Goal: Information Seeking & Learning: Learn about a topic

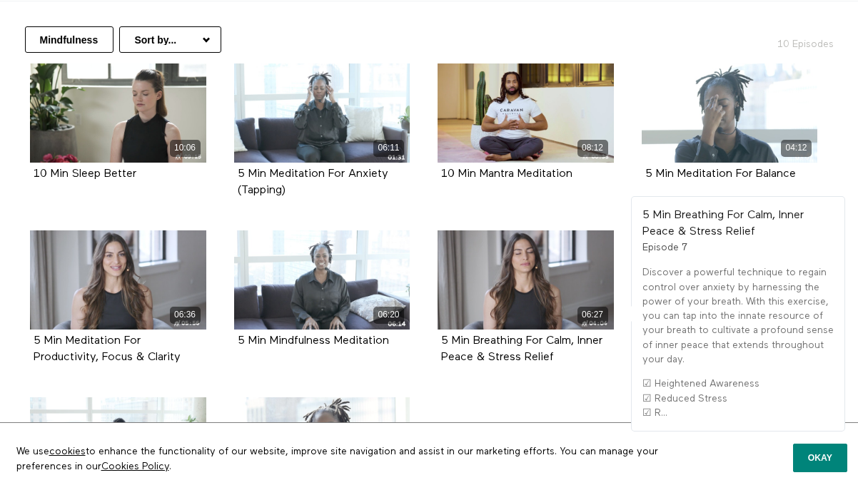
scroll to position [255, 0]
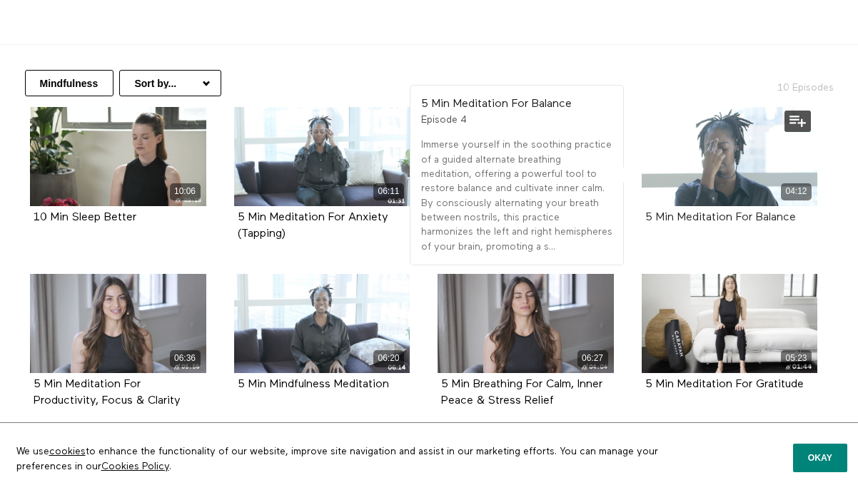
click at [698, 221] on strong "5 Min Meditation For Balance" at bounding box center [720, 217] width 151 height 11
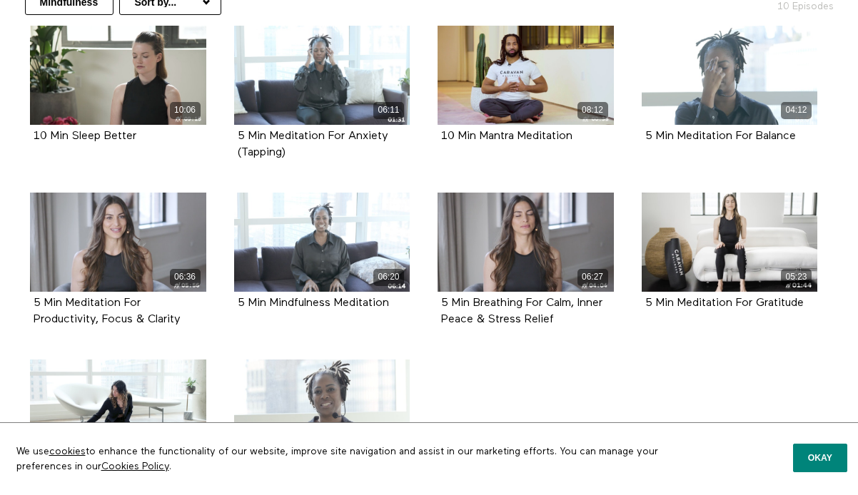
scroll to position [337, 0]
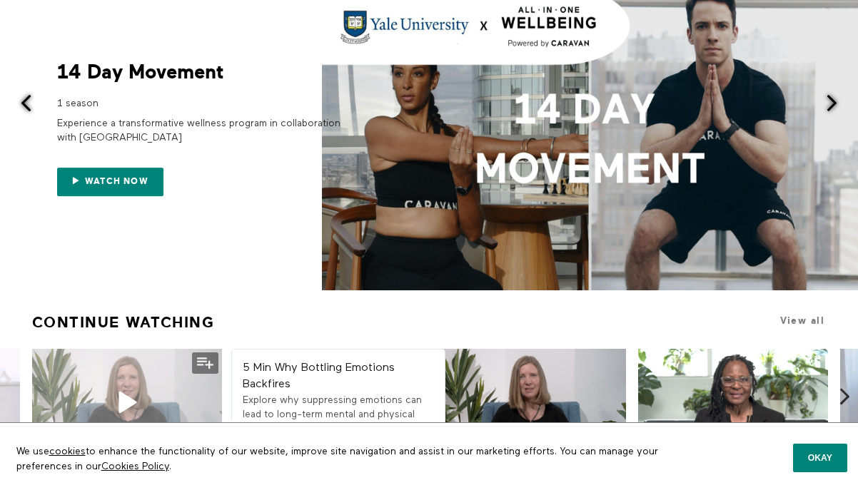
scroll to position [80, 0]
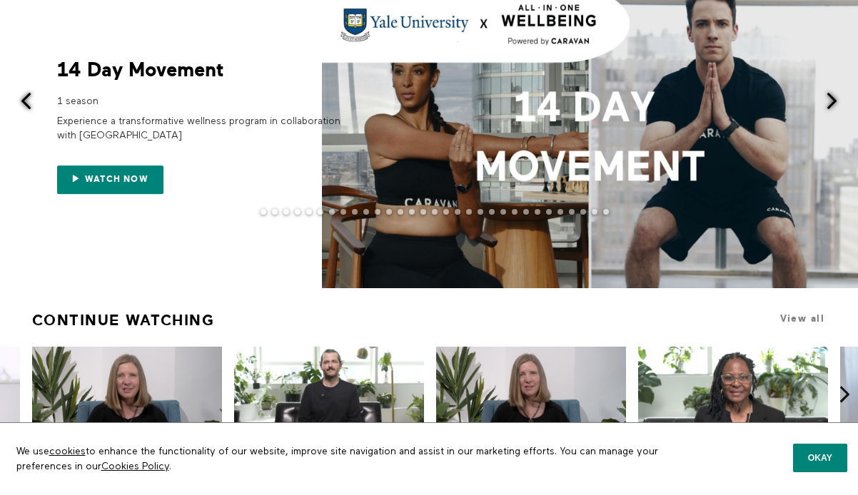
click at [395, 232] on div at bounding box center [429, 223] width 858 height 29
click at [389, 172] on div at bounding box center [590, 127] width 536 height 322
click at [139, 181] on span "Watch now" at bounding box center [117, 180] width 64 height 10
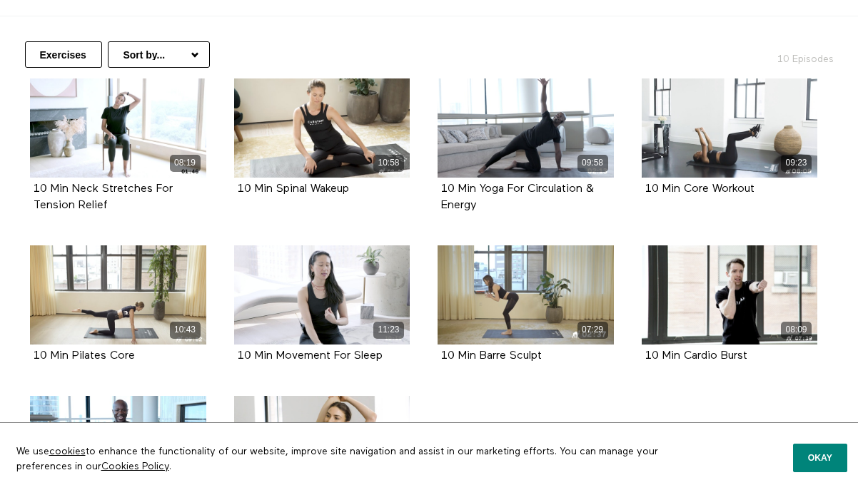
scroll to position [282, 0]
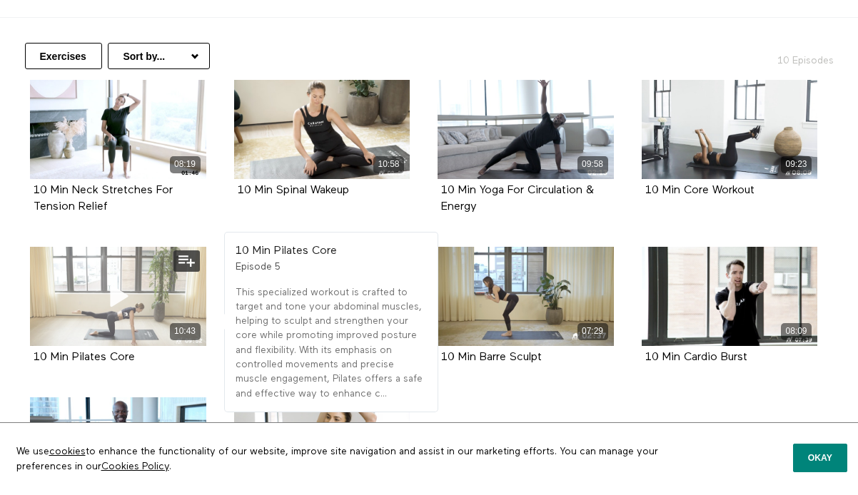
click at [96, 320] on div "10:43" at bounding box center [118, 296] width 176 height 99
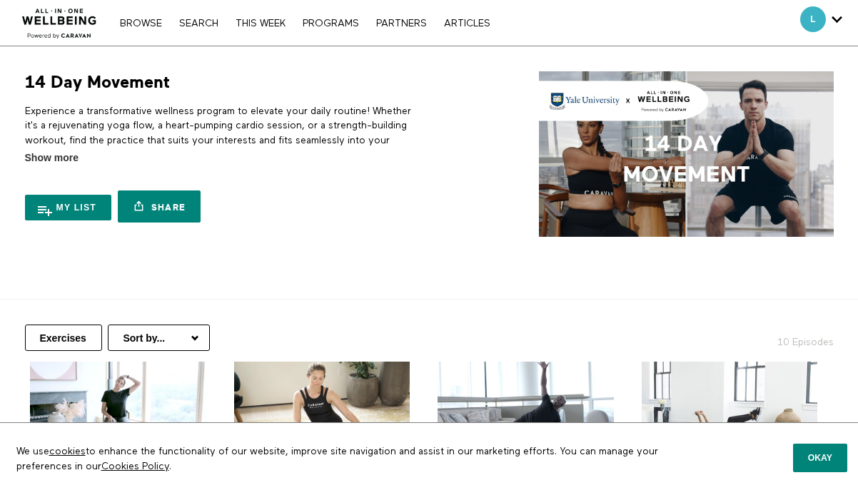
scroll to position [282, 0]
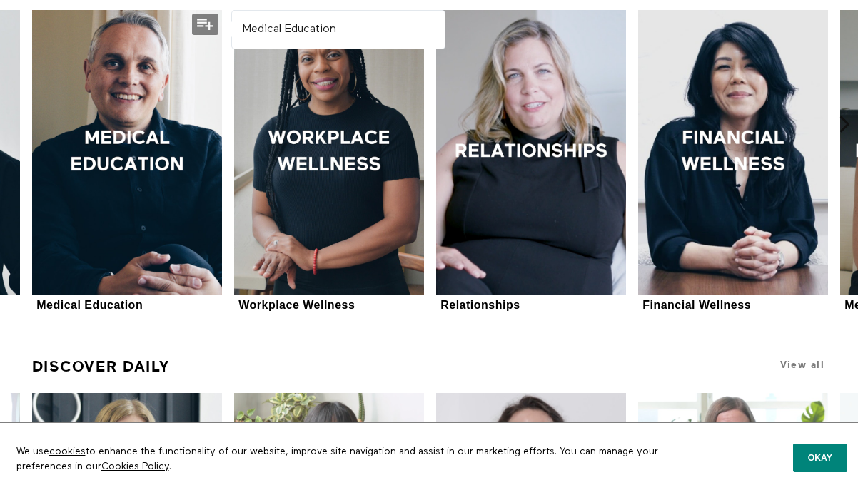
scroll to position [624, 0]
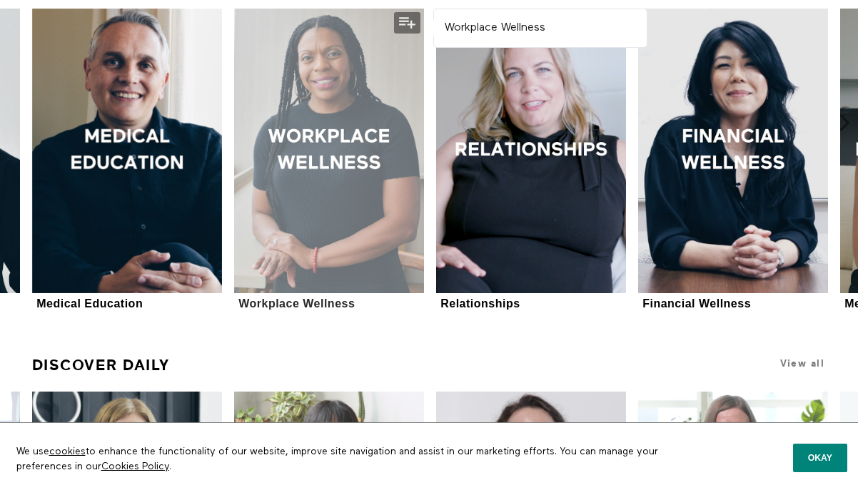
click at [343, 206] on div at bounding box center [329, 151] width 190 height 285
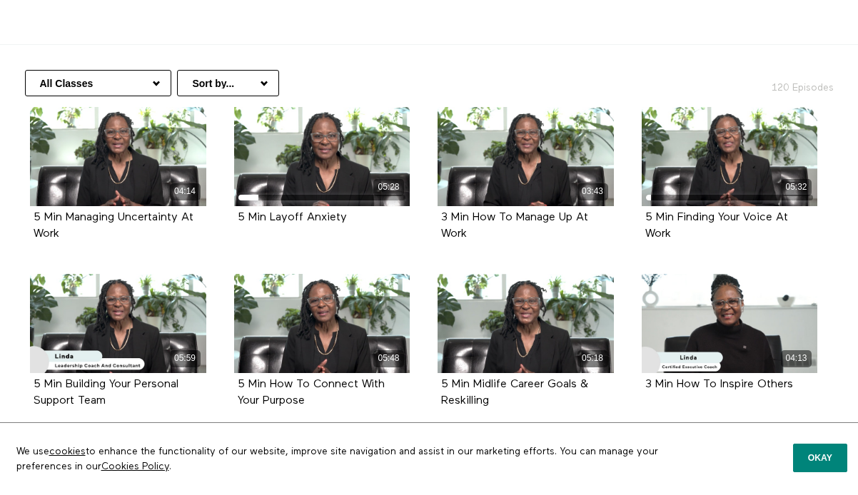
scroll to position [257, 0]
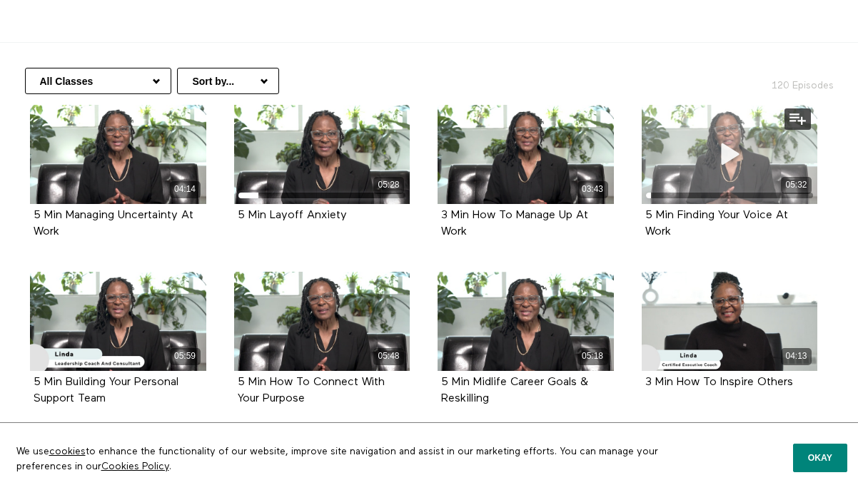
click at [703, 151] on div "05:32" at bounding box center [730, 154] width 176 height 99
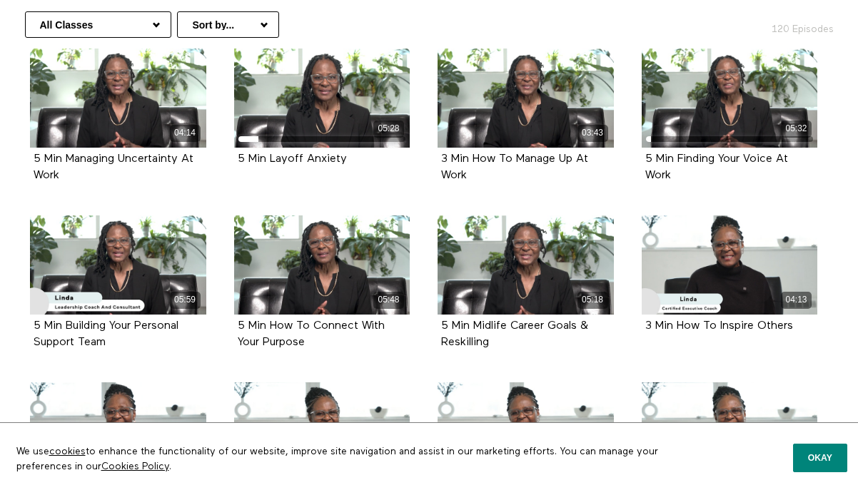
scroll to position [315, 0]
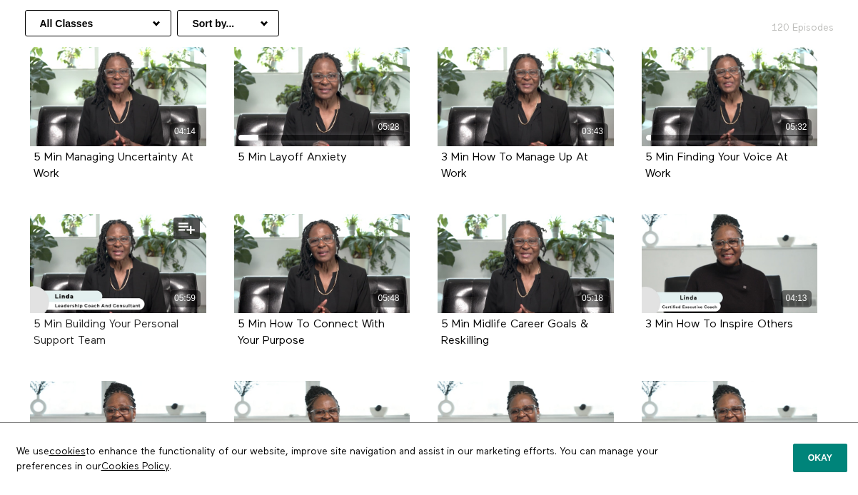
click at [166, 330] on strong "5 Min Building Your Personal Support Team" at bounding box center [106, 333] width 145 height 28
click at [768, 320] on strong "3 Min How To Inspire Others" at bounding box center [719, 324] width 148 height 11
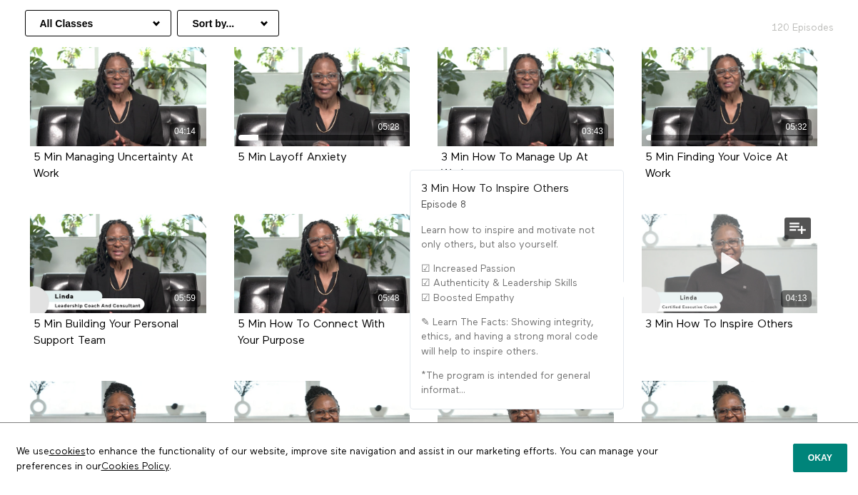
click at [730, 277] on span at bounding box center [729, 263] width 43 height 43
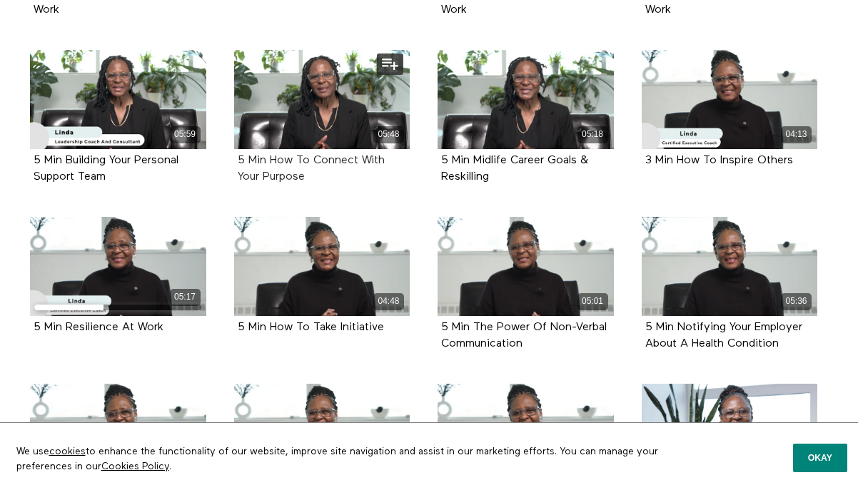
scroll to position [485, 0]
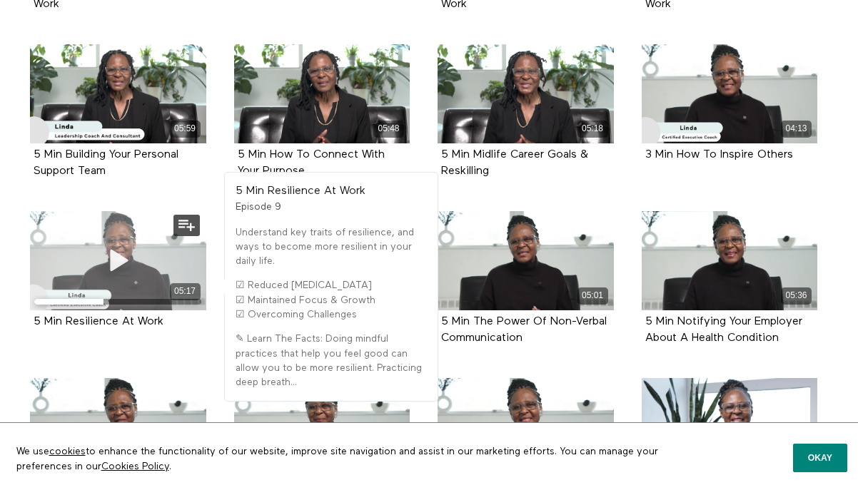
click at [66, 248] on div "05:17" at bounding box center [118, 260] width 176 height 99
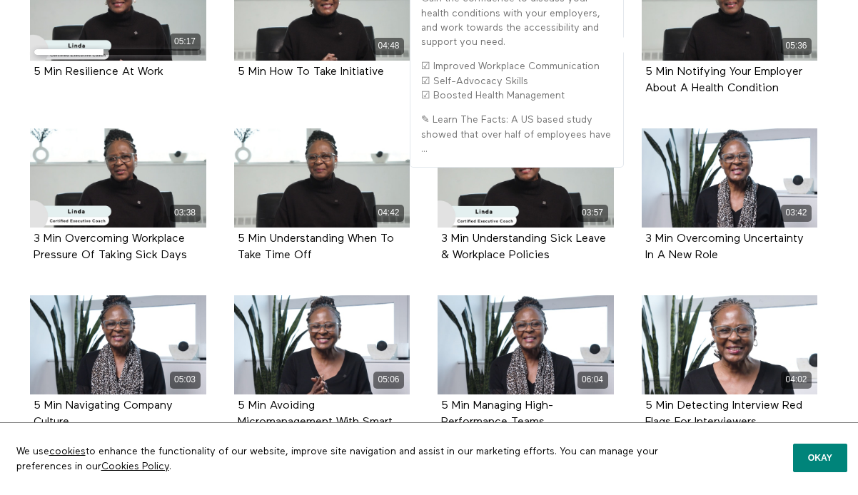
scroll to position [744, 0]
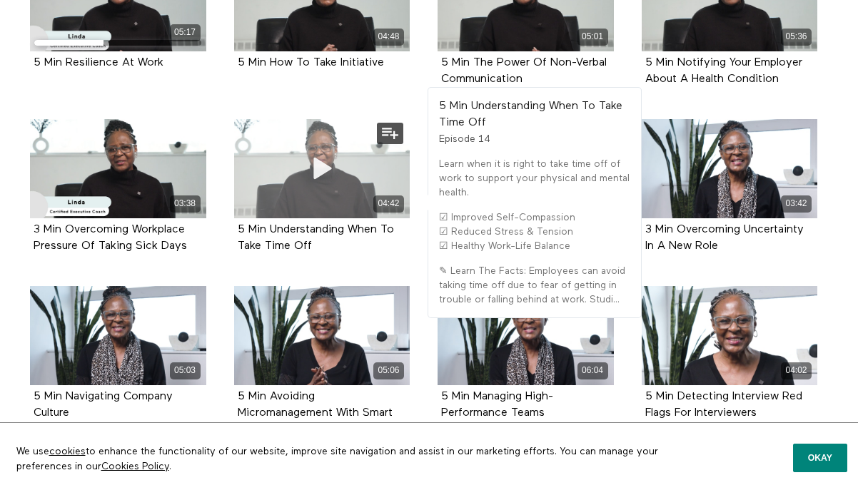
click at [293, 217] on div "04:42" at bounding box center [322, 168] width 176 height 99
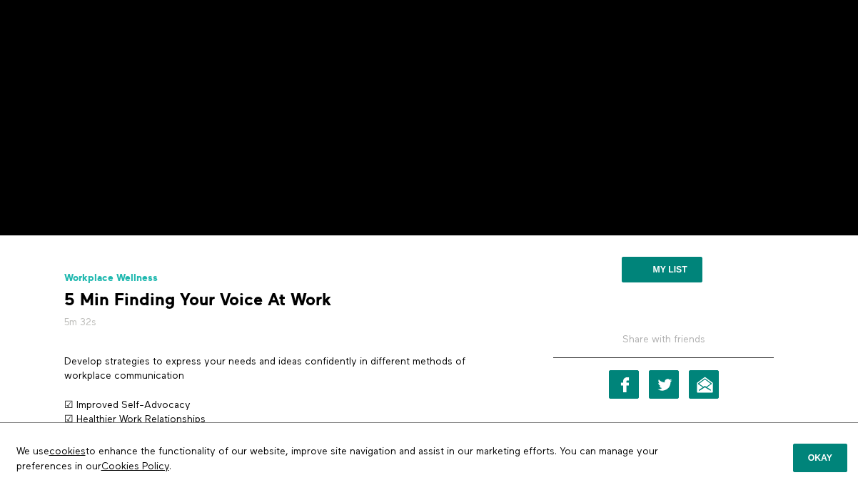
scroll to position [211, 0]
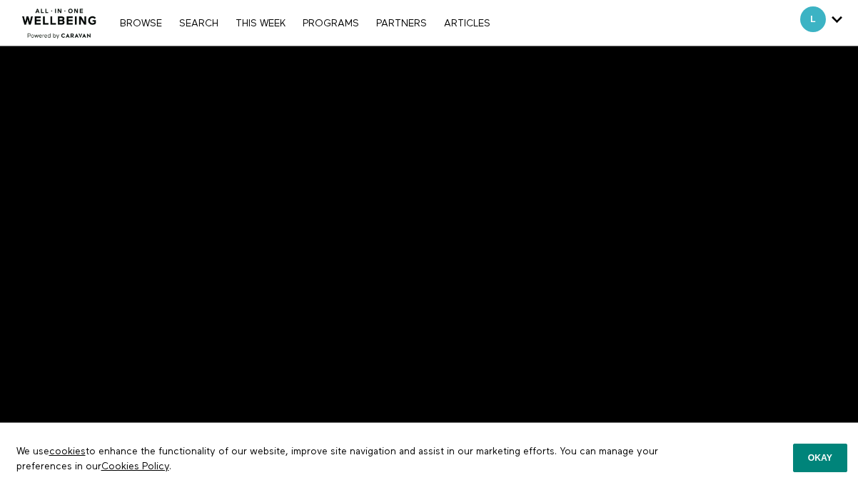
click at [101, 423] on div "We use cookies to enhance the functionality of our website, improve site naviga…" at bounding box center [429, 459] width 858 height 73
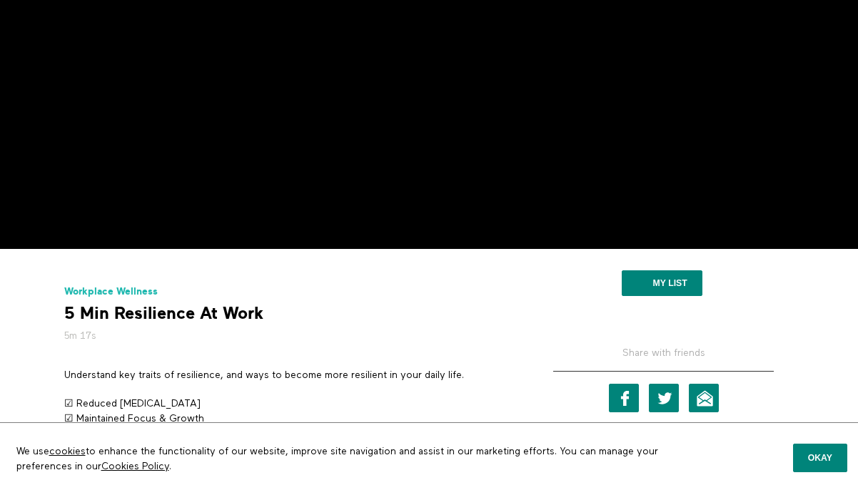
scroll to position [198, 0]
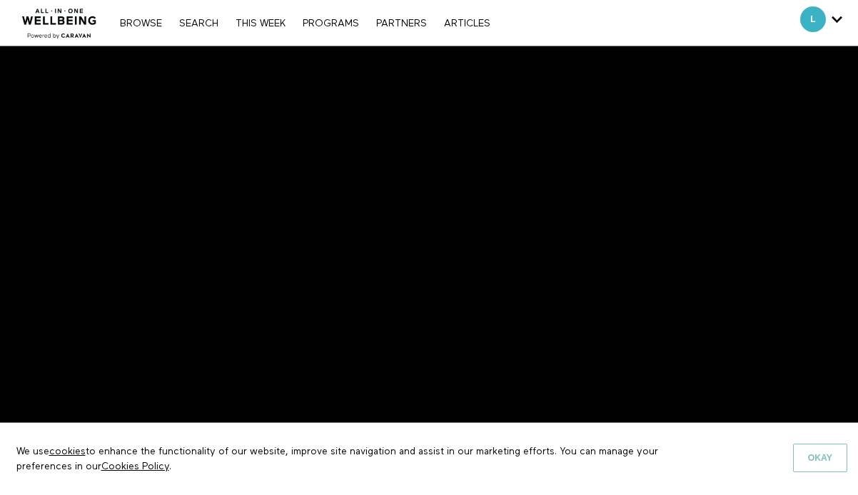
click at [821, 450] on button "Okay" at bounding box center [820, 458] width 54 height 29
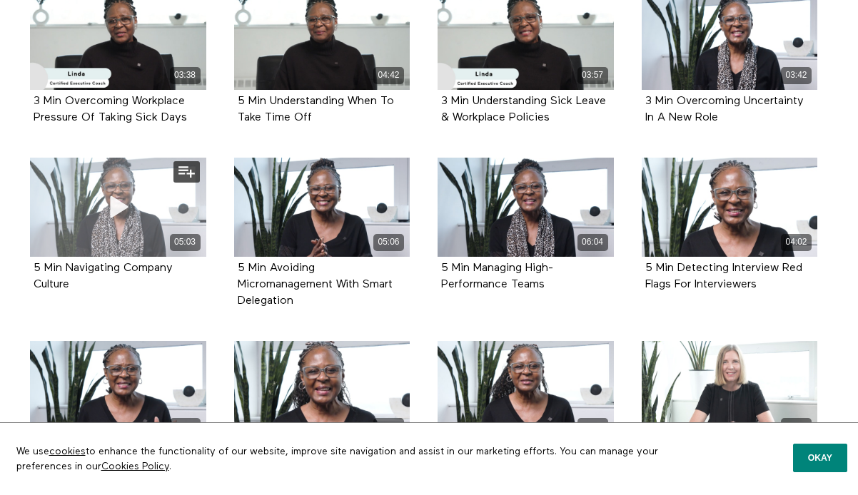
scroll to position [881, 0]
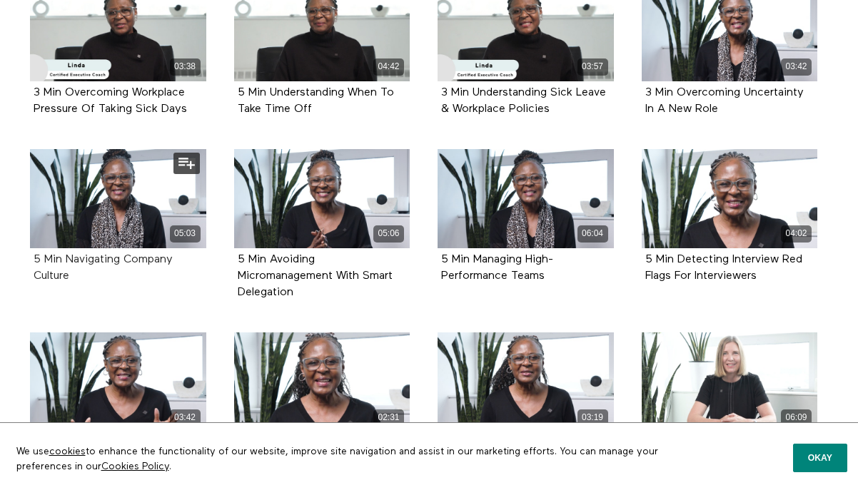
click at [69, 258] on strong "5 Min Navigating Company Culture" at bounding box center [103, 268] width 139 height 28
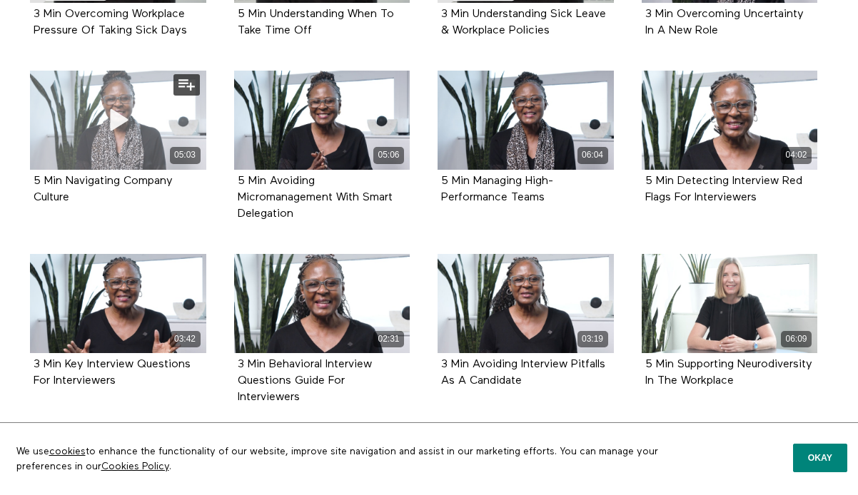
scroll to position [962, 0]
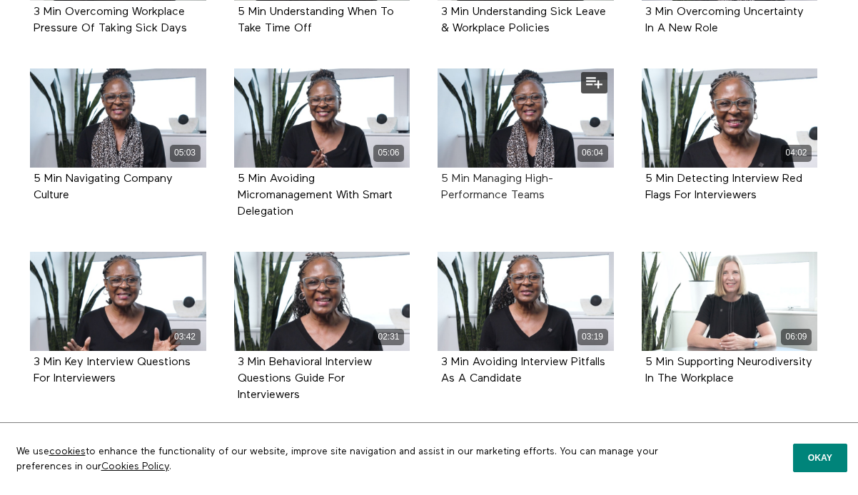
click at [525, 181] on strong "5 Min Managing High-Performance Teams" at bounding box center [497, 187] width 112 height 28
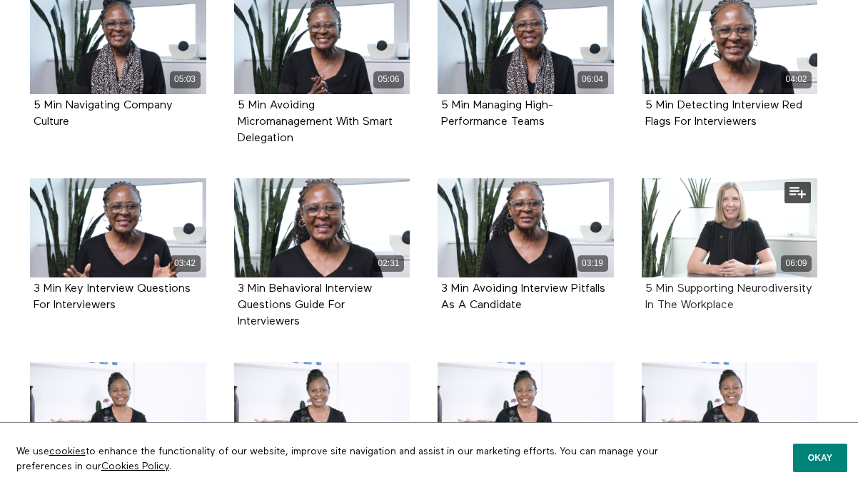
scroll to position [1037, 0]
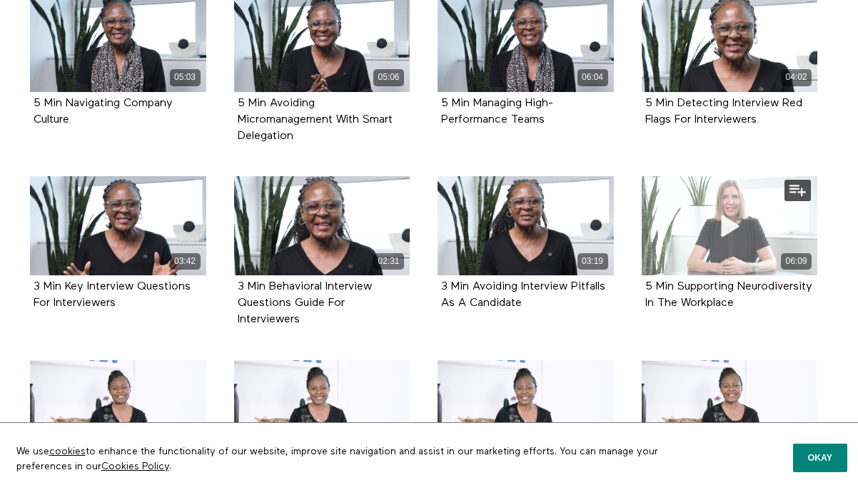
click at [705, 218] on div "06:09" at bounding box center [730, 225] width 176 height 99
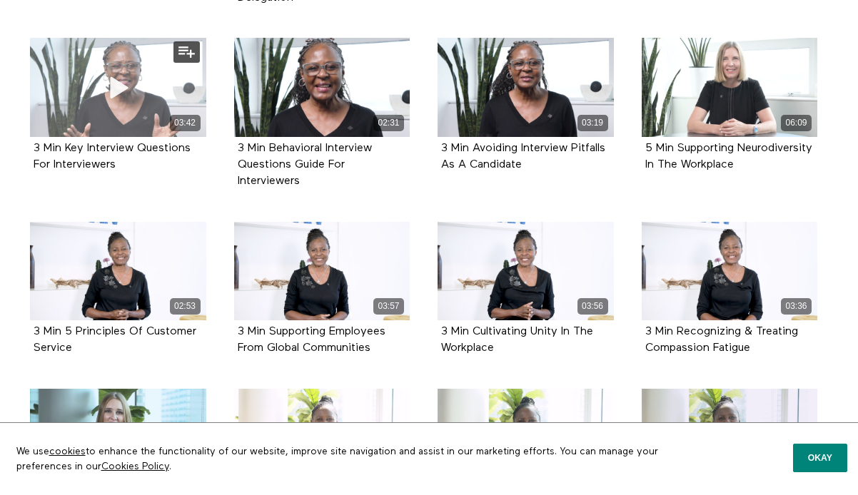
scroll to position [1177, 0]
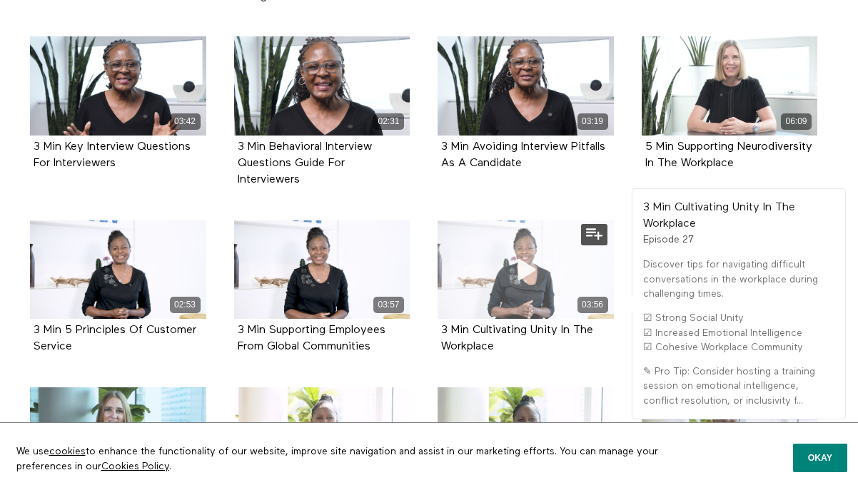
click at [505, 281] on icon at bounding box center [525, 269] width 43 height 25
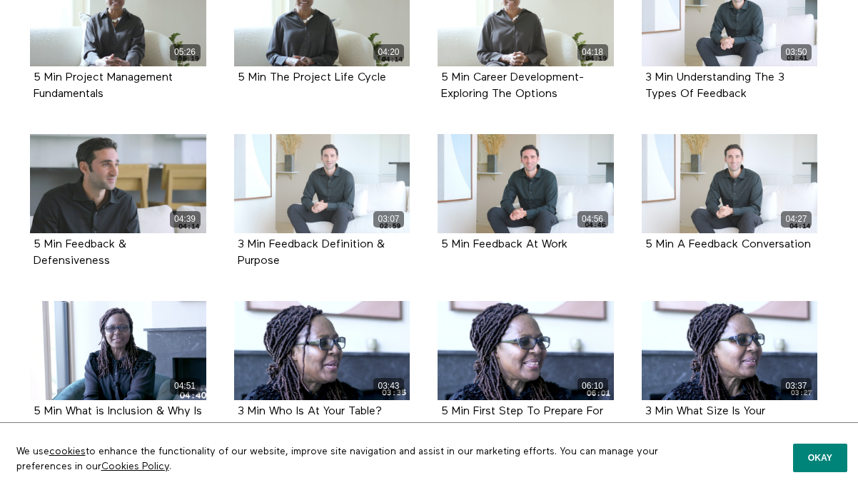
scroll to position [3324, 0]
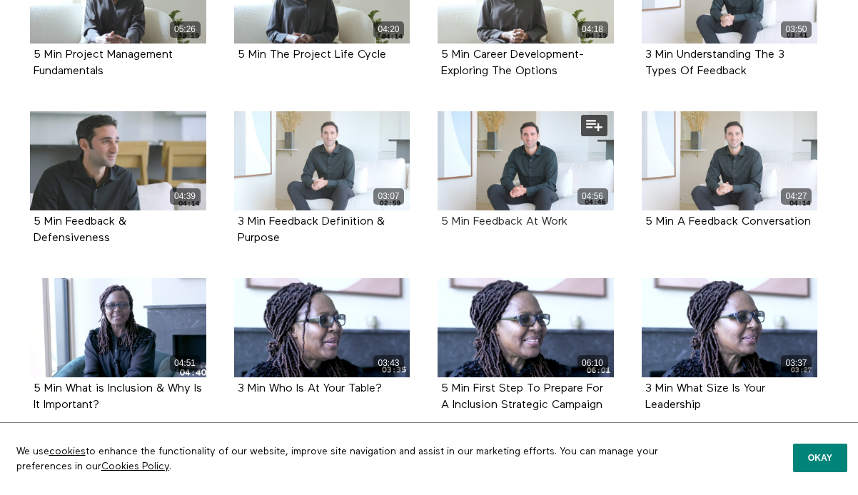
click at [514, 221] on strong "5 Min Feedback At Work" at bounding box center [504, 221] width 126 height 11
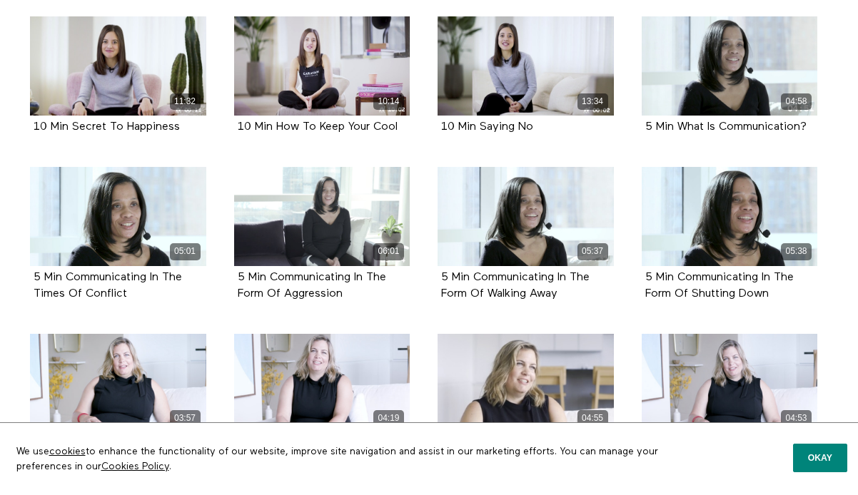
scroll to position [4575, 0]
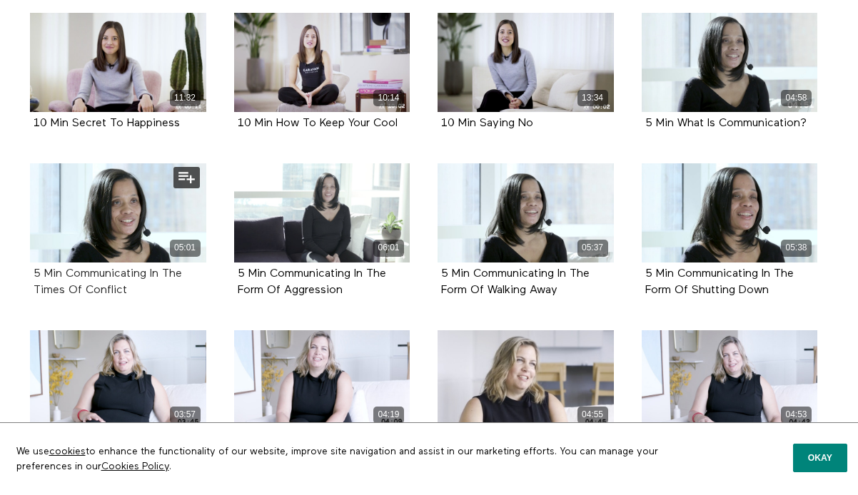
click at [71, 277] on strong "5 Min Communicating In The Times Of Conflict" at bounding box center [108, 282] width 148 height 28
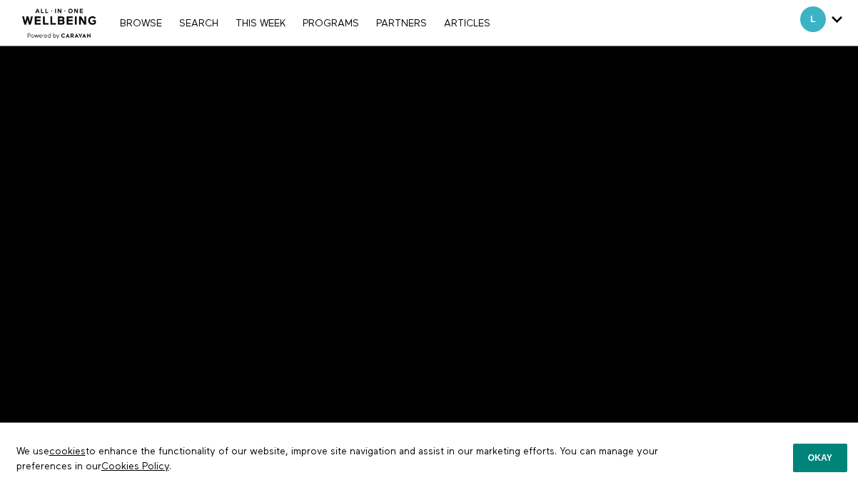
click at [92, 428] on div "We use cookies to enhance the functionality of our website, improve site naviga…" at bounding box center [338, 459] width 687 height 72
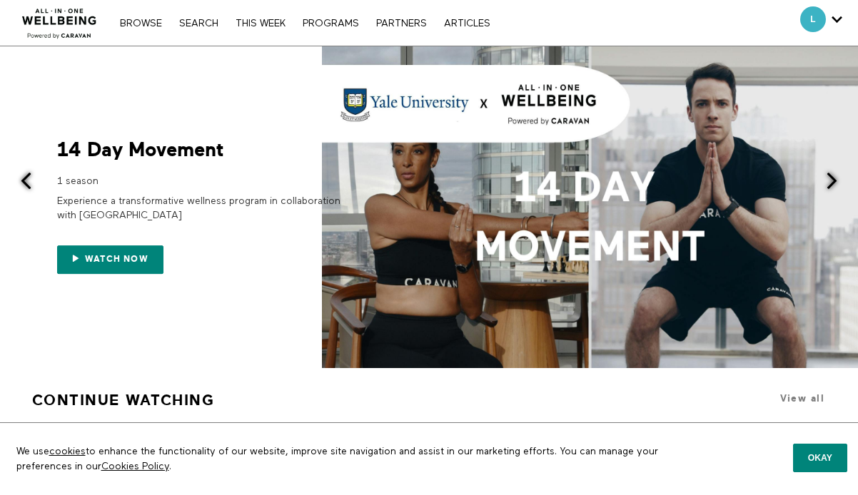
scroll to position [624, 0]
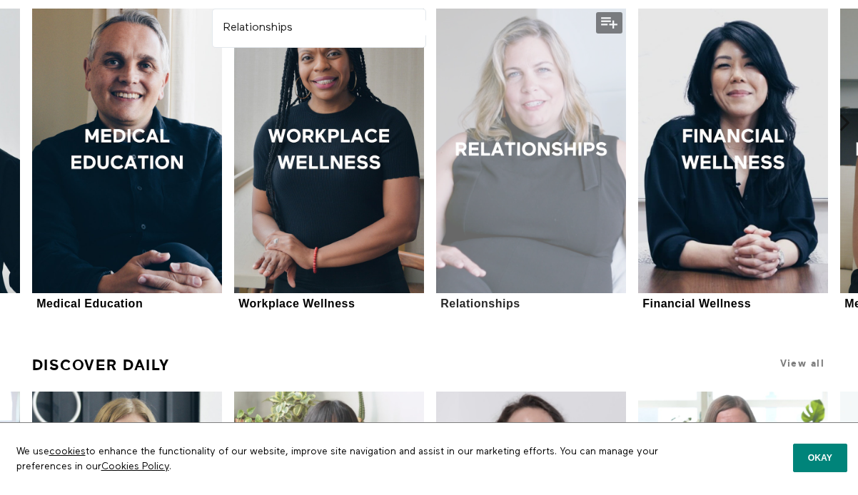
click at [515, 168] on div at bounding box center [531, 151] width 190 height 285
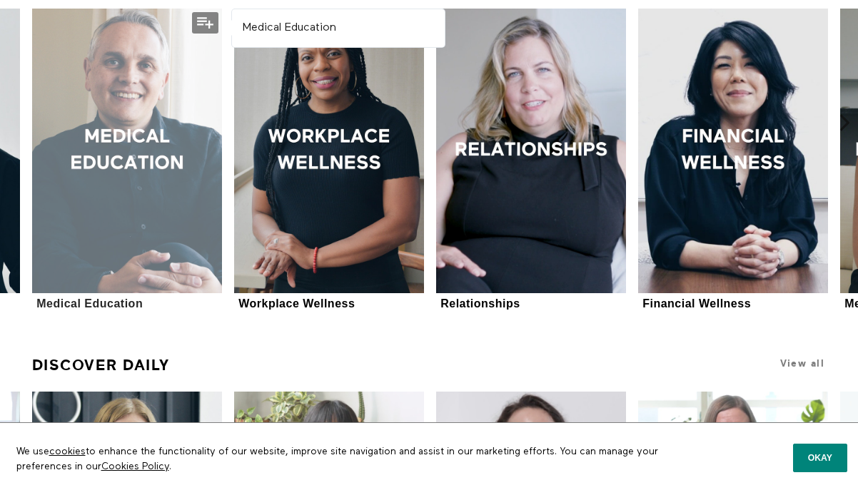
click at [140, 87] on div at bounding box center [127, 151] width 190 height 285
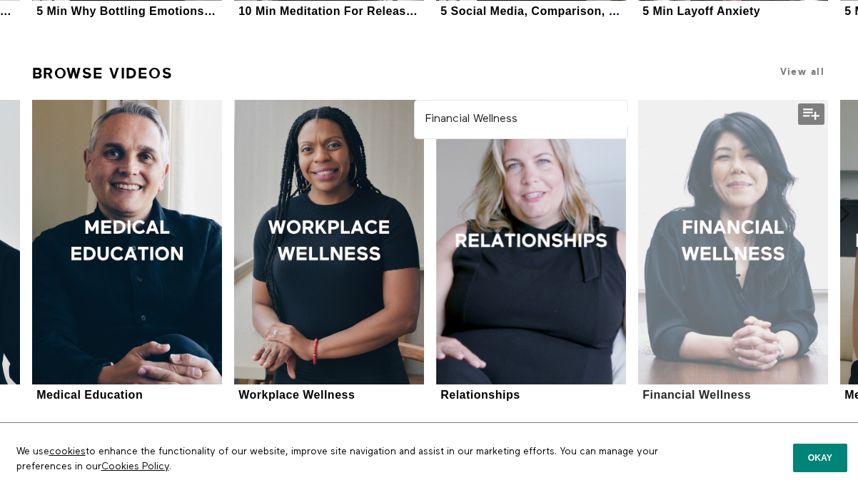
scroll to position [530, 0]
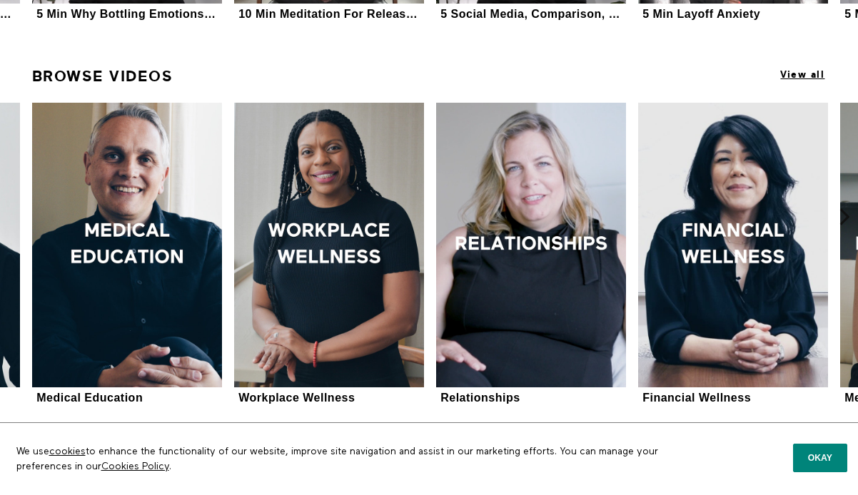
click at [817, 72] on span "View all" at bounding box center [802, 74] width 44 height 11
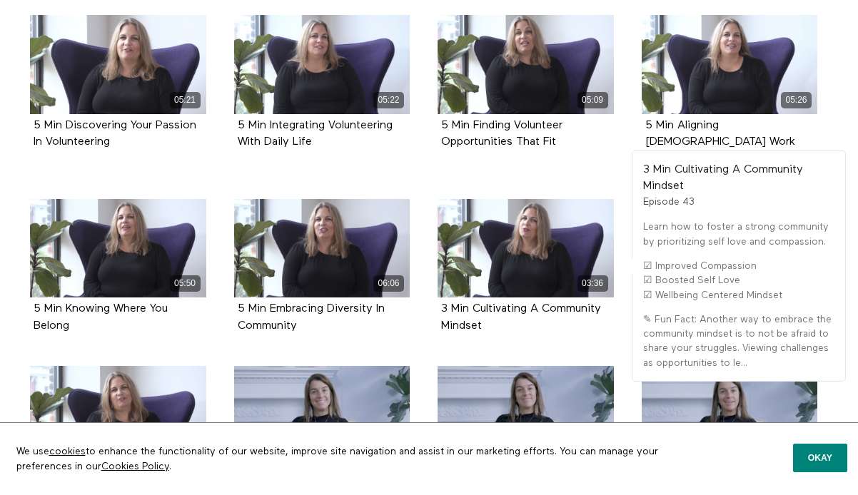
scroll to position [1868, 0]
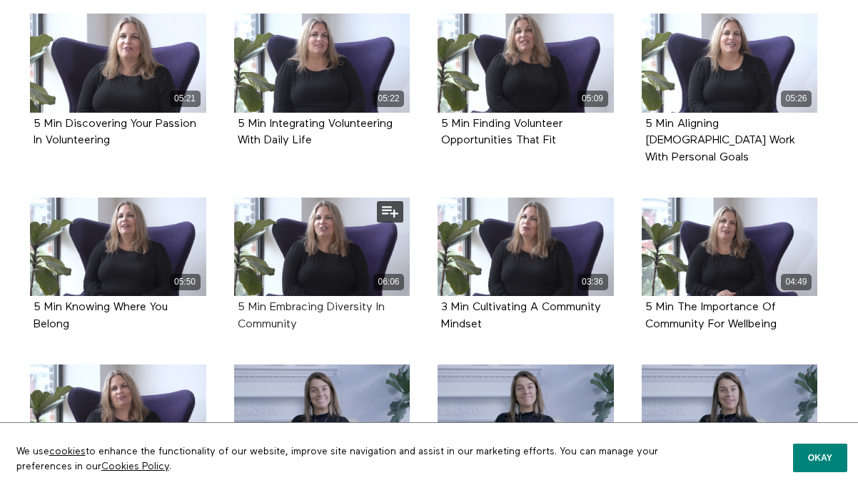
click at [303, 302] on strong "5 Min Embracing Diversity In Community" at bounding box center [311, 316] width 147 height 28
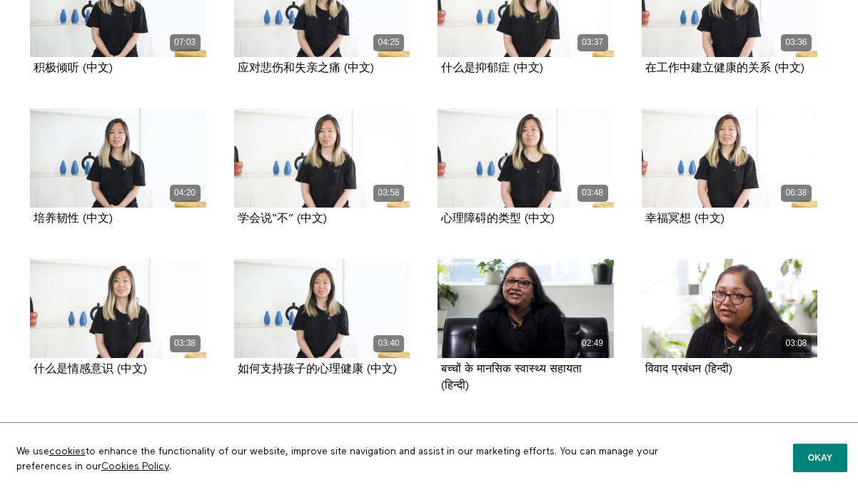
scroll to position [3677, 0]
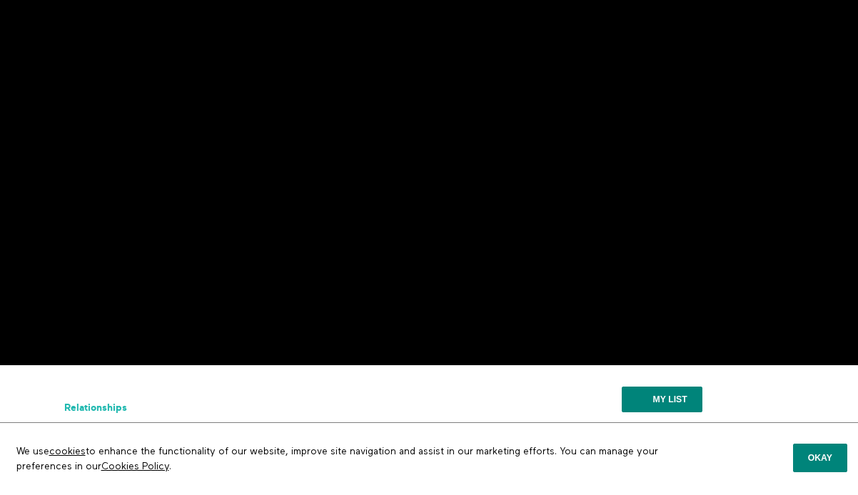
scroll to position [79, 0]
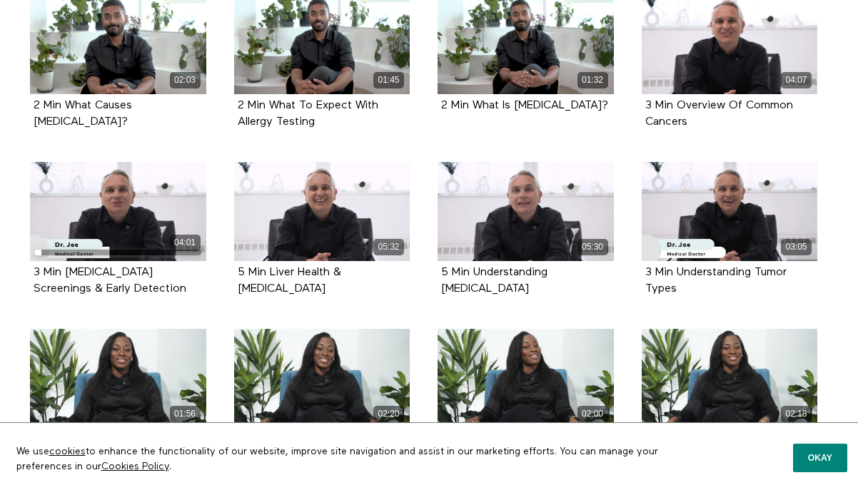
scroll to position [1388, 0]
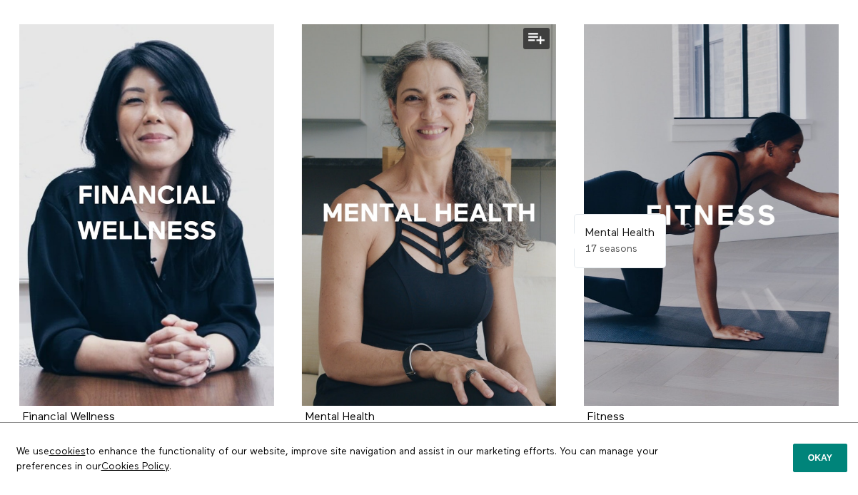
scroll to position [740, 0]
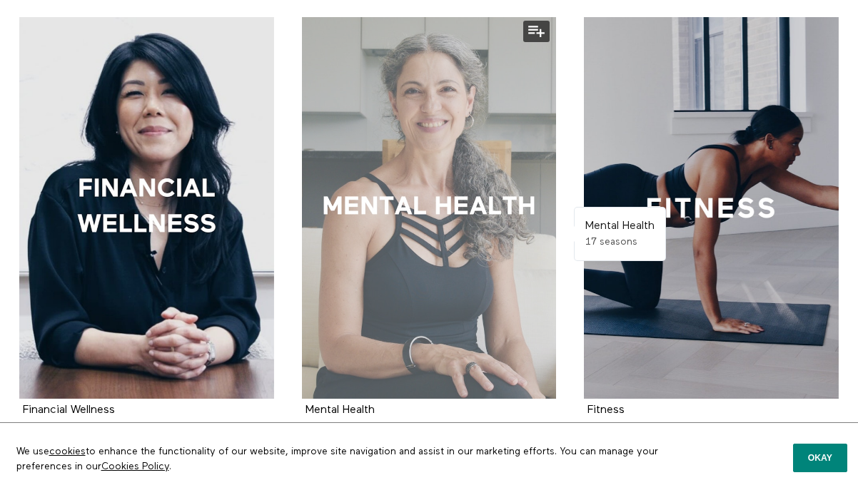
click at [361, 222] on div at bounding box center [429, 208] width 255 height 382
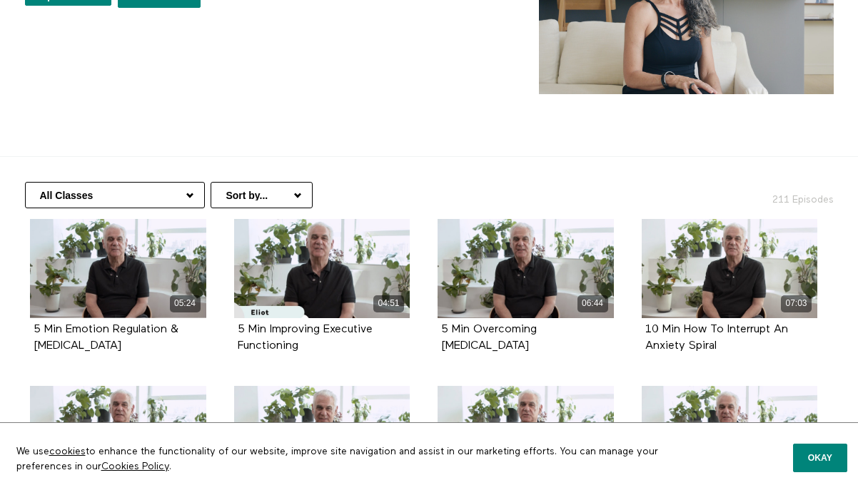
scroll to position [138, 0]
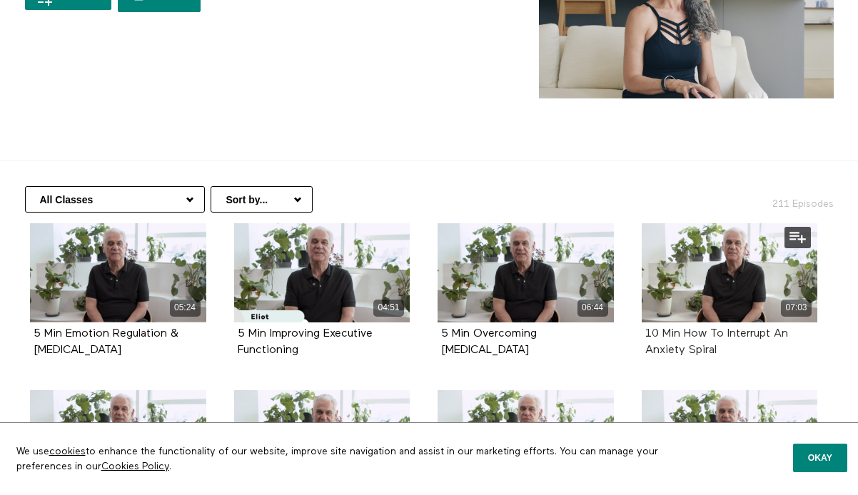
click at [688, 328] on strong "10 Min How To Interrupt An Anxiety Spiral" at bounding box center [716, 342] width 143 height 28
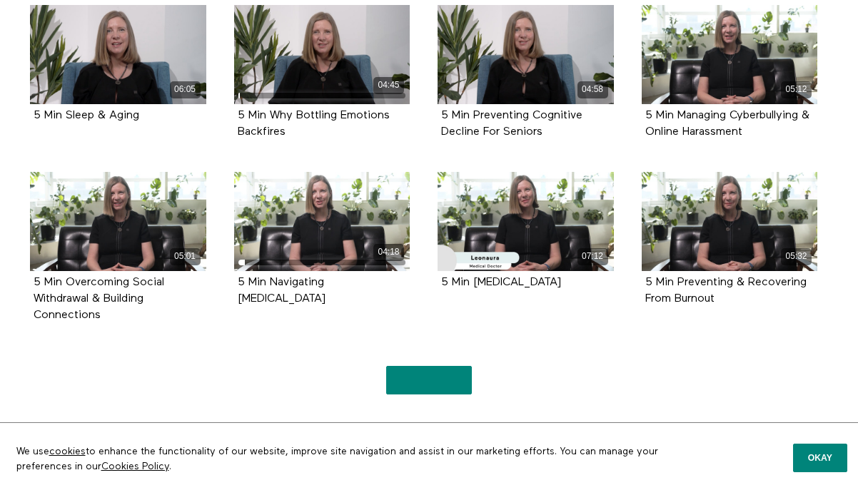
scroll to position [1029, 0]
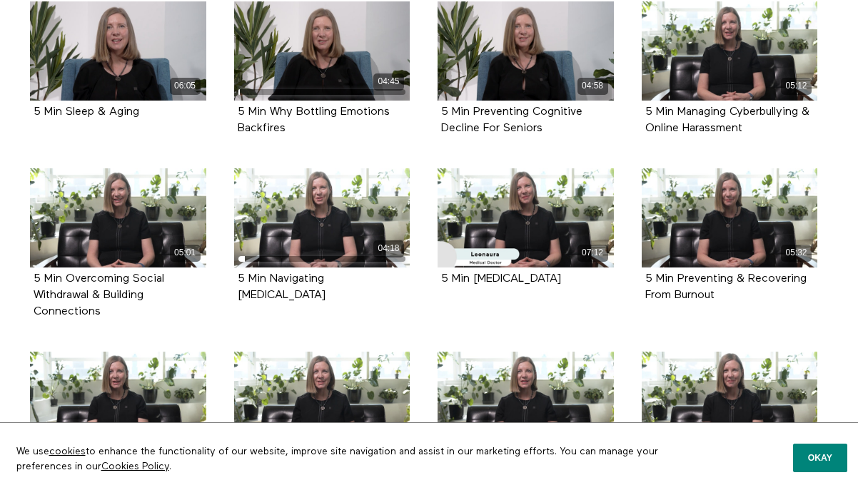
click at [15, 349] on div "05:24 5 Min Emotion Regulation & ADHD Episode 1 04:51 5 Min Improving Executive…" at bounding box center [424, 344] width 826 height 2022
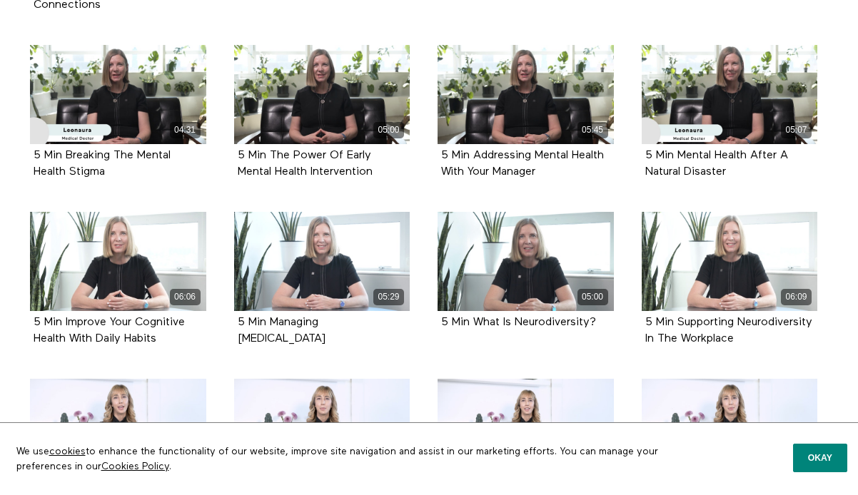
scroll to position [1336, 0]
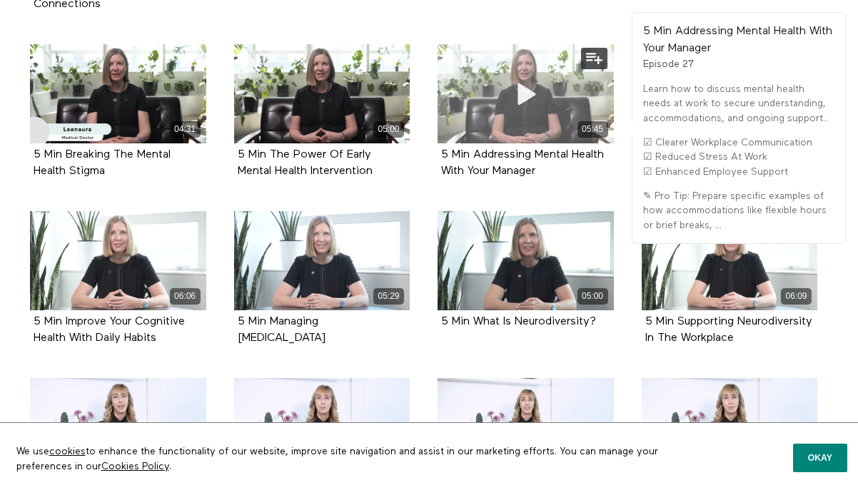
click at [465, 89] on div "05:45" at bounding box center [526, 93] width 176 height 99
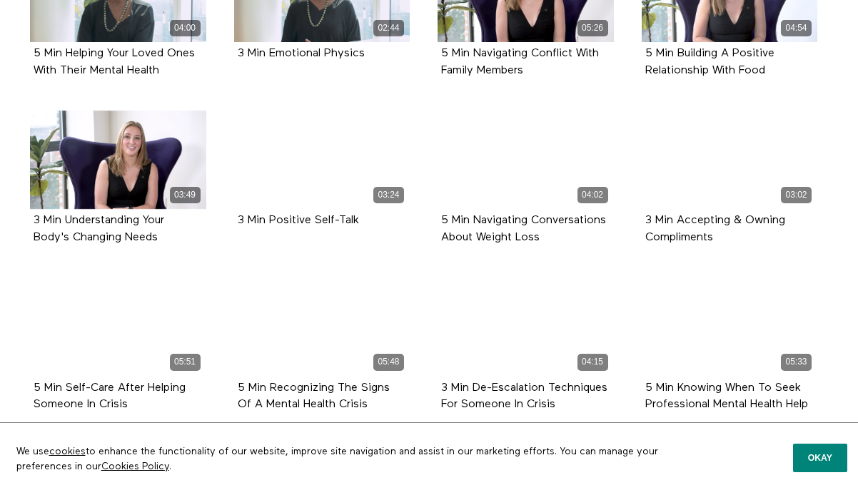
scroll to position [2635, 0]
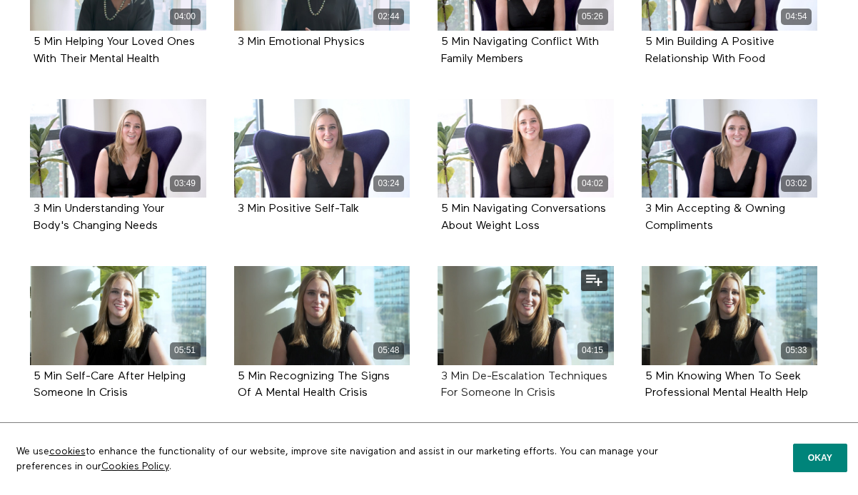
click at [483, 390] on strong "3 Min De-Escalation Techniques For Someone In Crisis" at bounding box center [524, 385] width 166 height 28
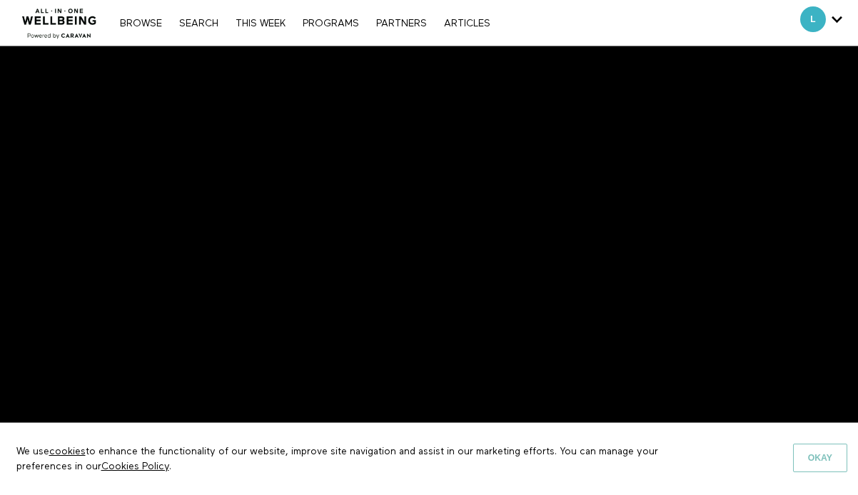
click at [805, 458] on button "Okay" at bounding box center [820, 458] width 54 height 29
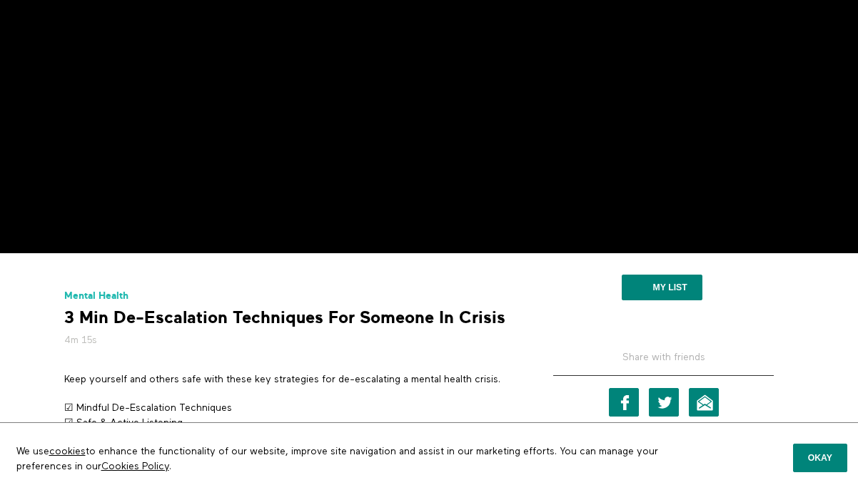
scroll to position [191, 0]
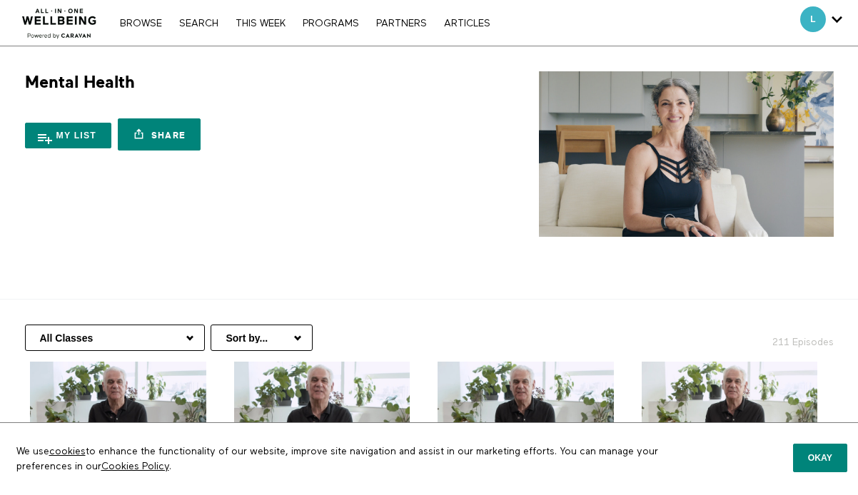
scroll to position [1032, 0]
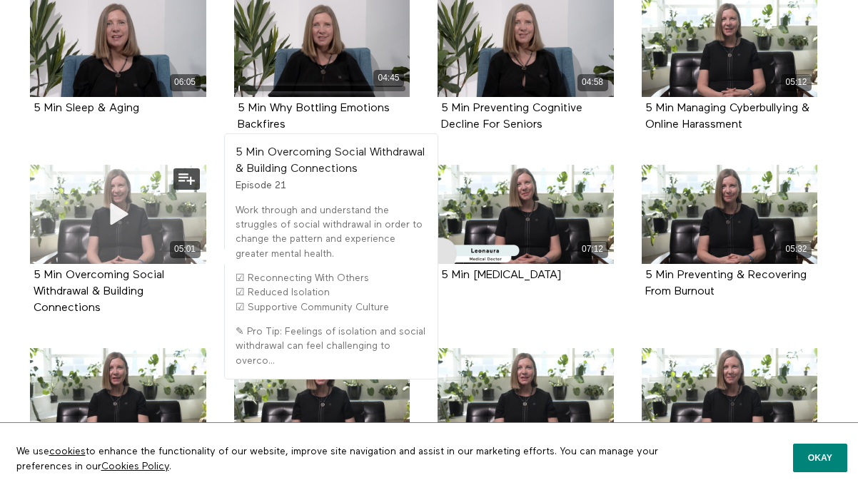
click at [90, 235] on div "05:01" at bounding box center [118, 214] width 176 height 99
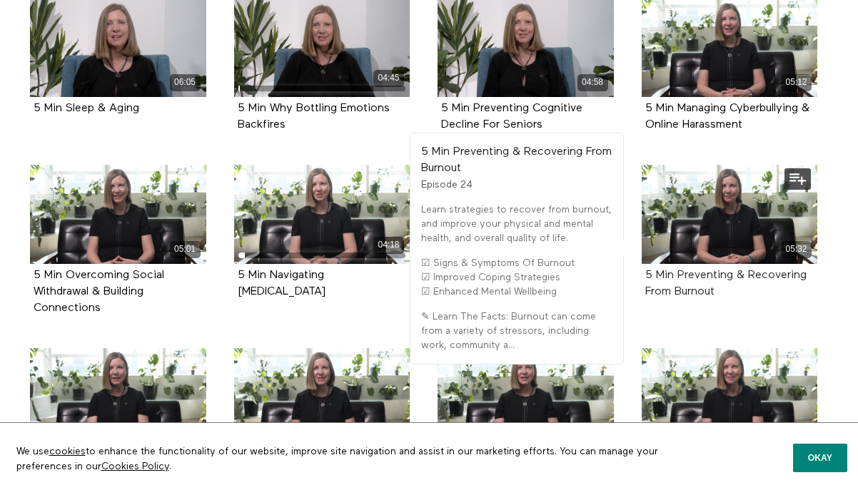
click at [687, 292] on strong "5 Min Preventing & Recovering From Burnout" at bounding box center [725, 284] width 161 height 28
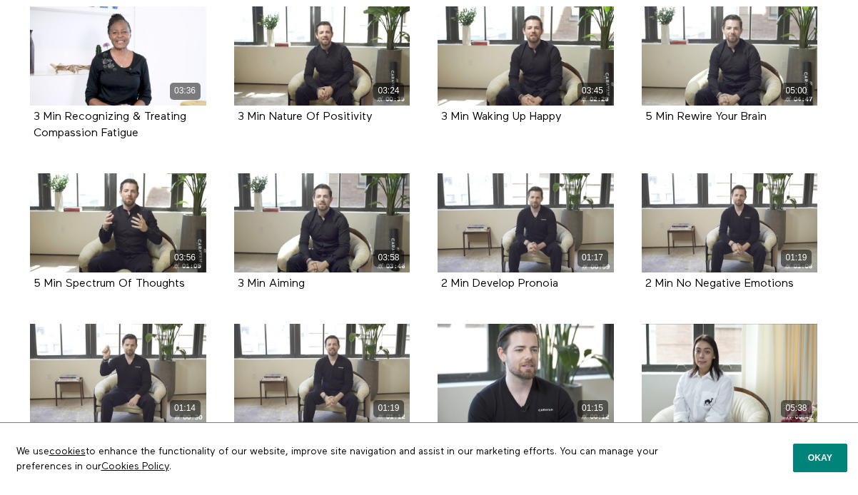
scroll to position [3712, 0]
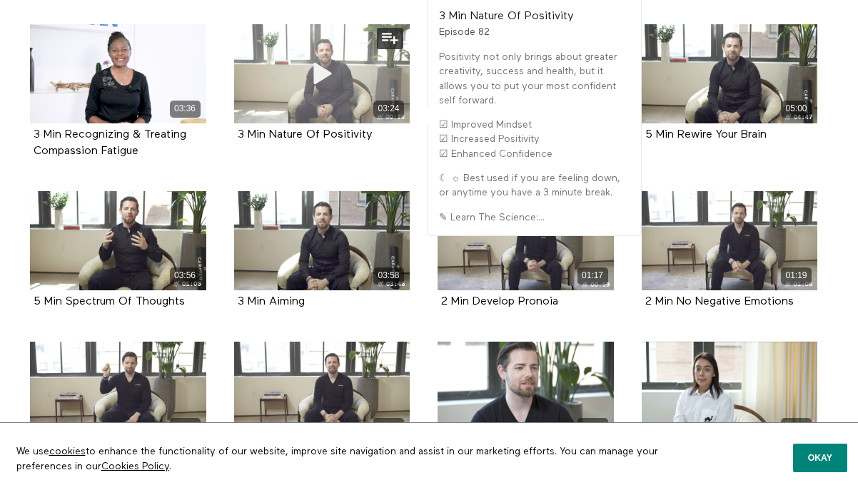
click at [291, 123] on div "03:24" at bounding box center [322, 73] width 176 height 99
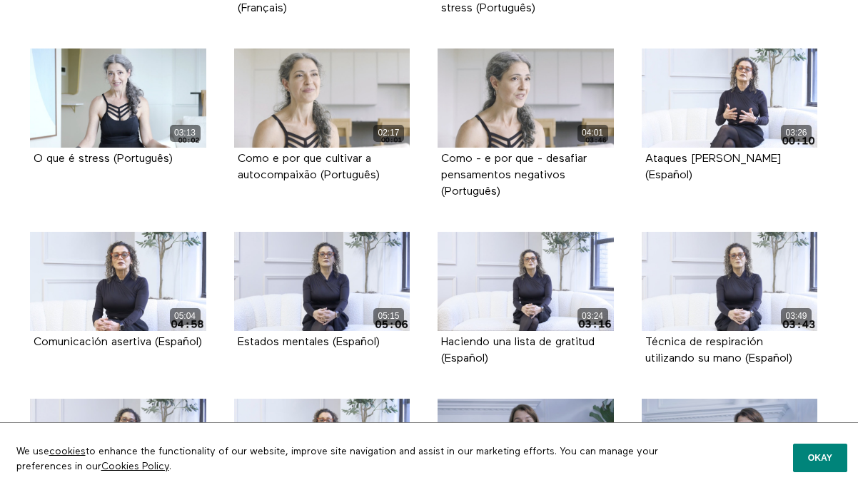
scroll to position [4677, 0]
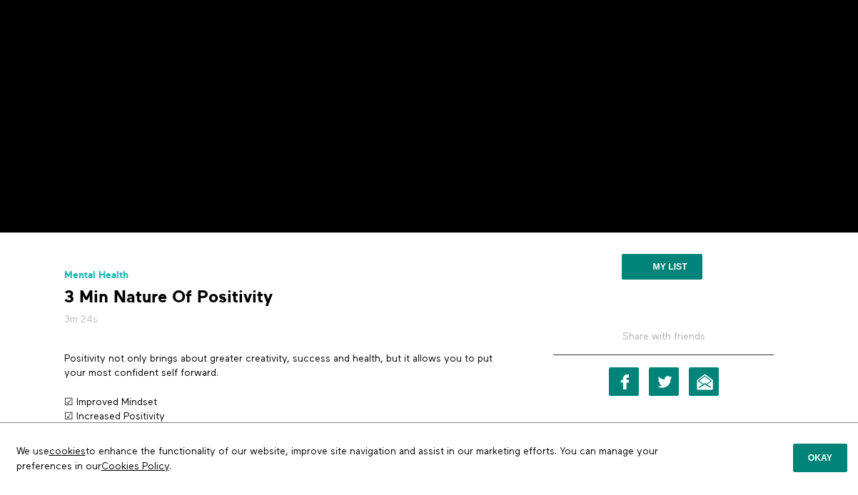
scroll to position [211, 0]
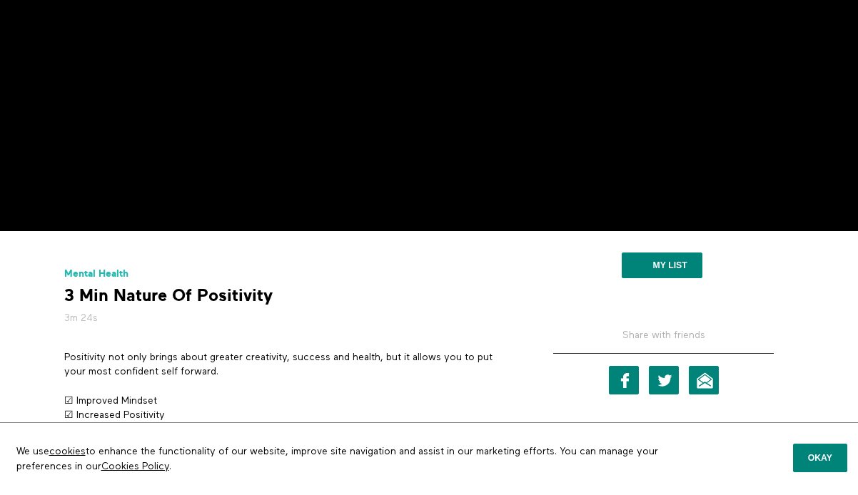
click at [190, 369] on p "Positivity not only brings about greater creativity, success and health, but it…" at bounding box center [288, 365] width 448 height 29
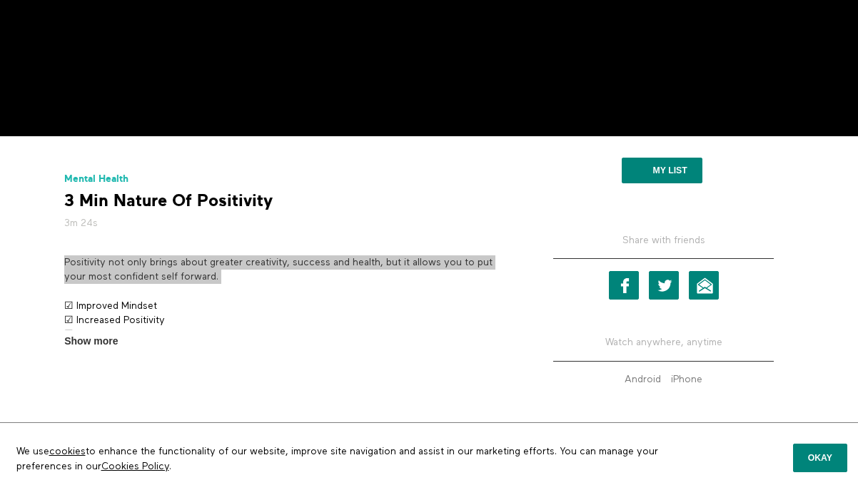
scroll to position [308, 0]
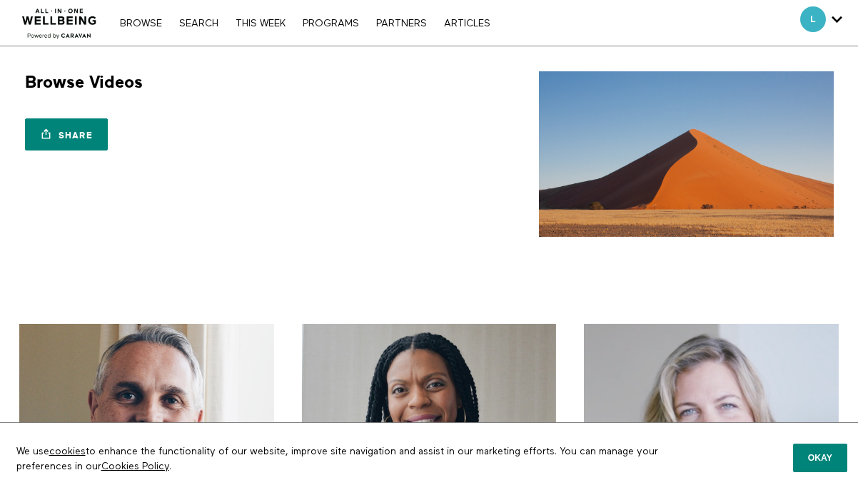
scroll to position [740, 0]
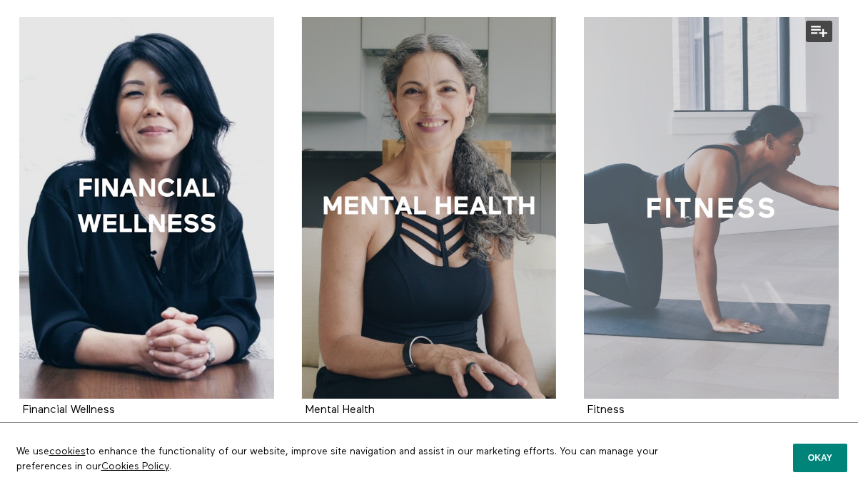
click at [688, 215] on div at bounding box center [711, 208] width 255 height 382
click at [678, 239] on div at bounding box center [711, 208] width 255 height 382
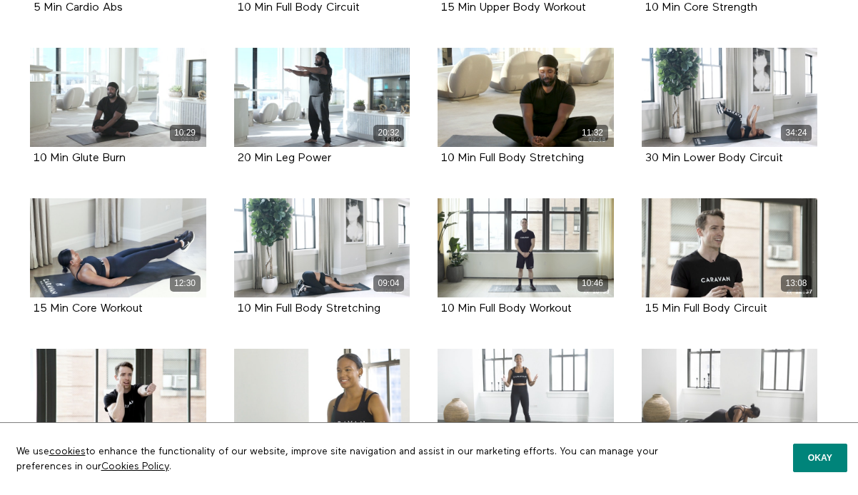
scroll to position [2404, 0]
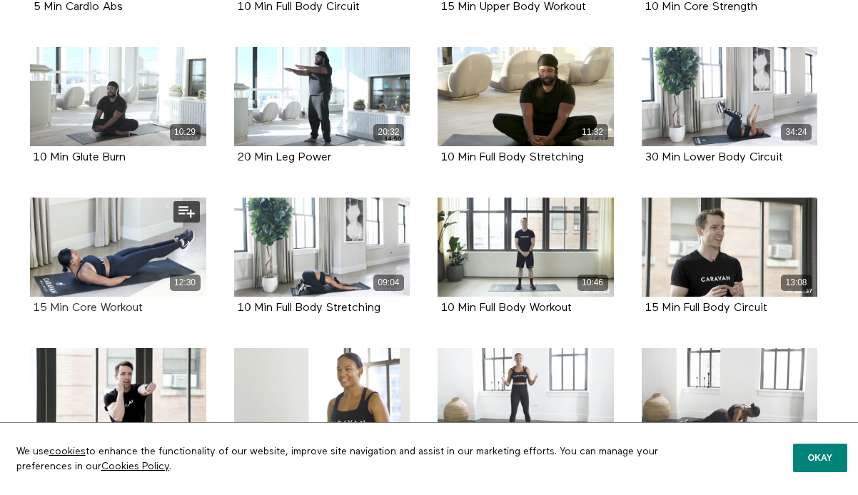
click at [134, 314] on strong "15 Min Core Workout" at bounding box center [88, 308] width 109 height 11
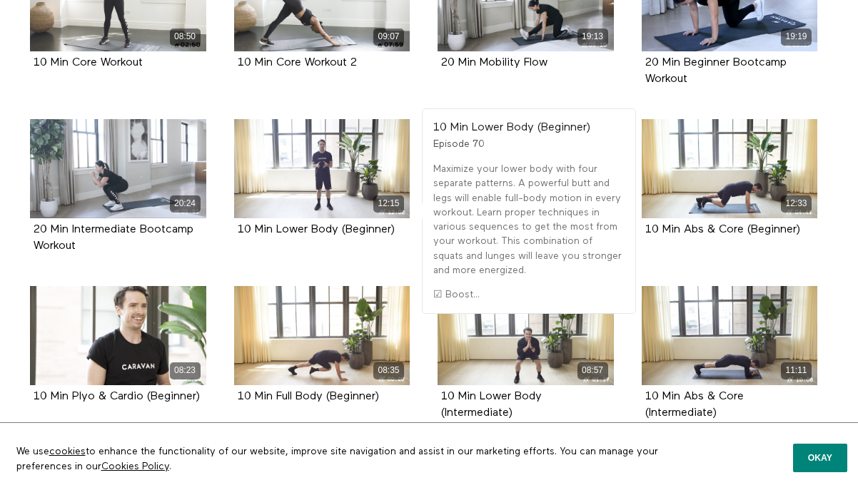
scroll to position [2952, 0]
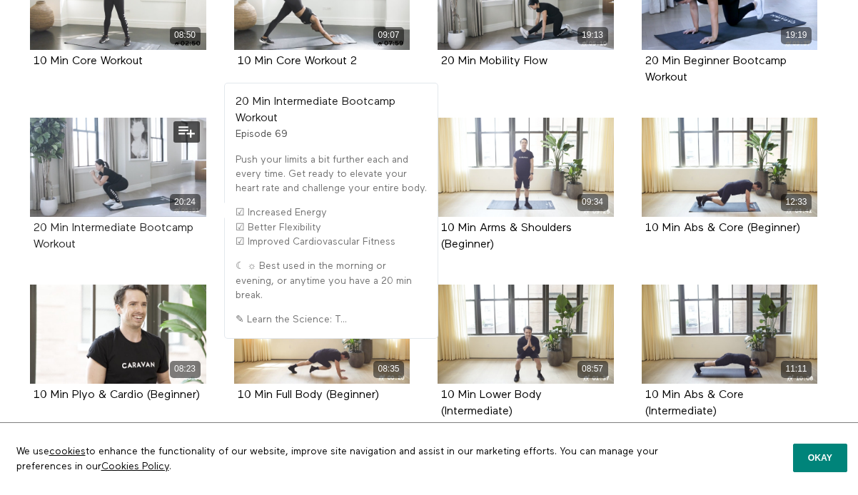
click at [172, 243] on strong "20 Min Intermediate Bootcamp Workout" at bounding box center [114, 237] width 160 height 28
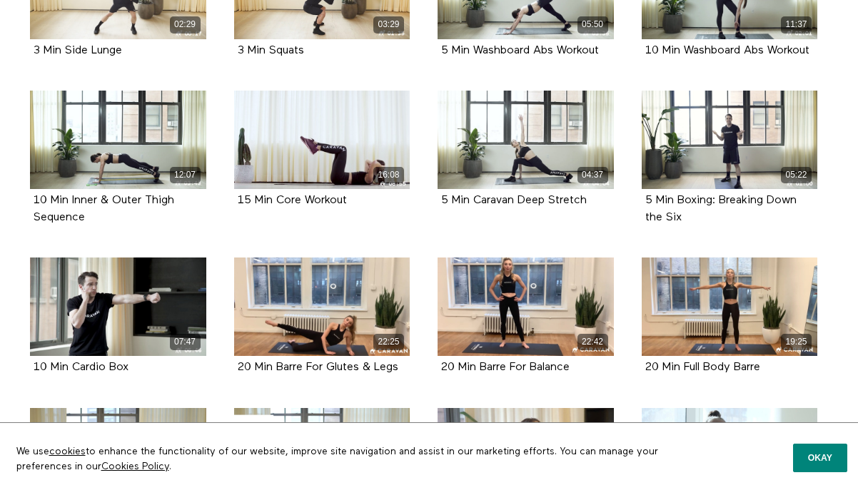
scroll to position [4278, 0]
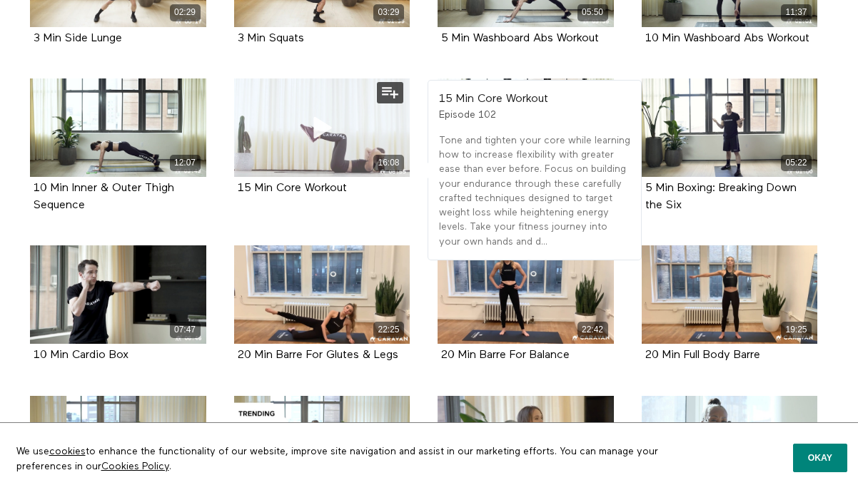
click at [331, 141] on icon at bounding box center [322, 128] width 43 height 25
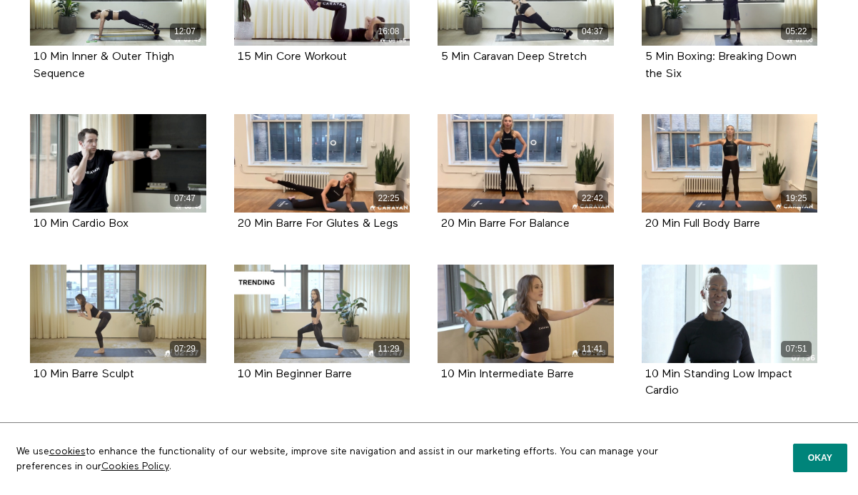
scroll to position [4414, 0]
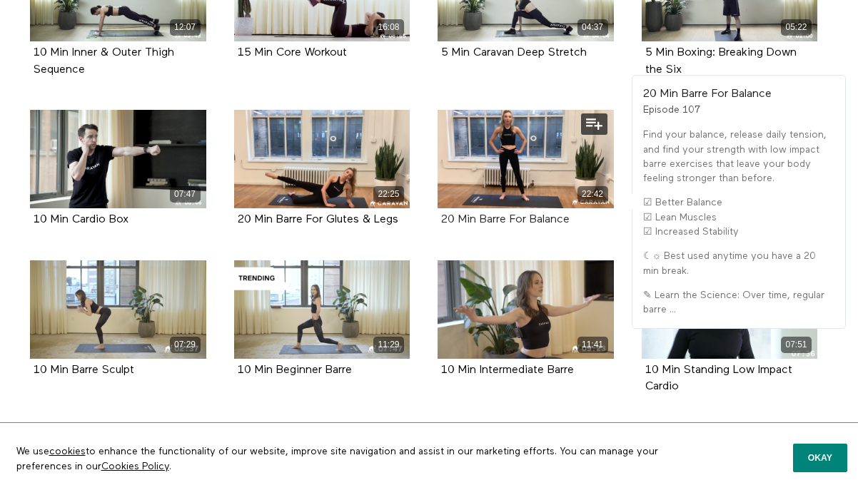
click at [523, 226] on strong "20 Min Barre For Balance" at bounding box center [505, 219] width 128 height 11
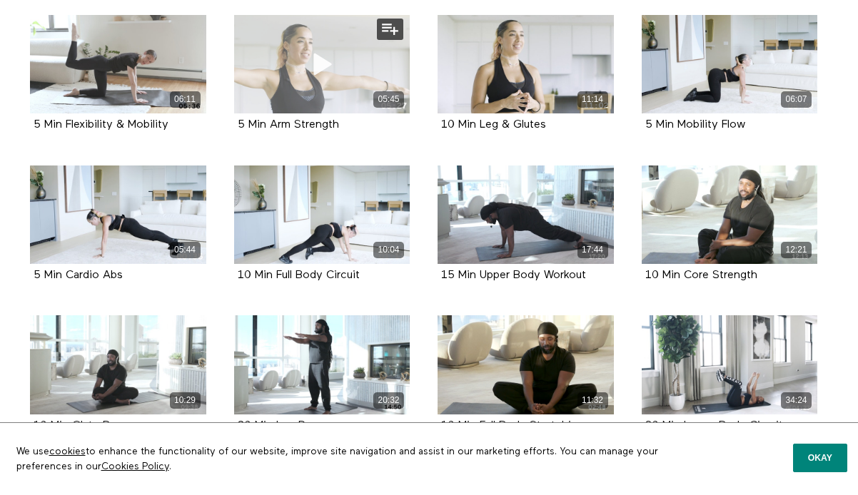
scroll to position [2147, 0]
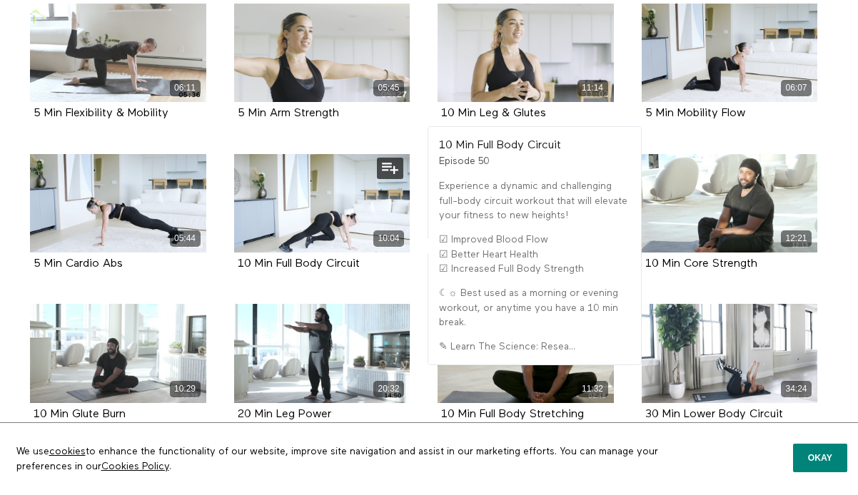
click at [263, 271] on div "10 Min Full Body Circuit Episode 50" at bounding box center [322, 265] width 176 height 24
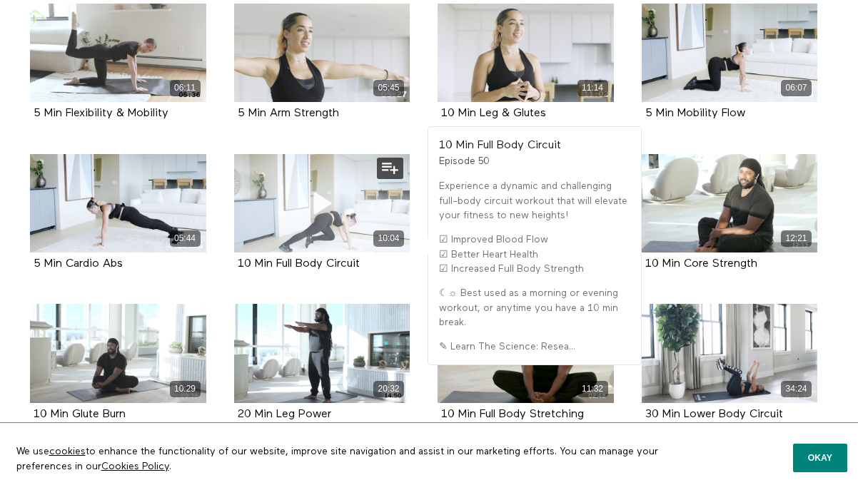
click at [272, 233] on div "10:04" at bounding box center [322, 203] width 176 height 99
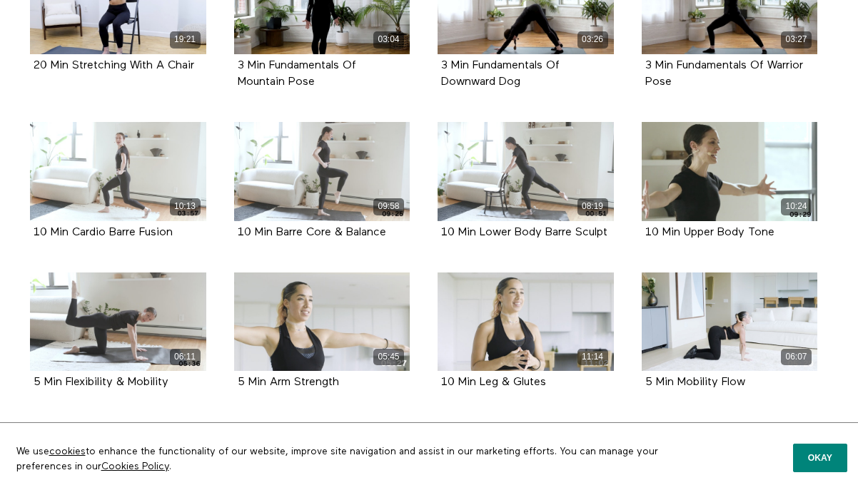
scroll to position [1877, 0]
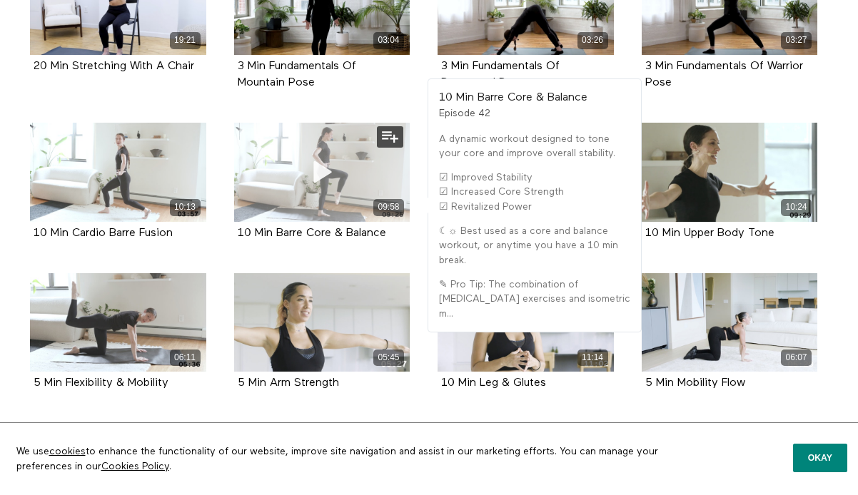
click at [246, 217] on div "09:58" at bounding box center [322, 172] width 176 height 99
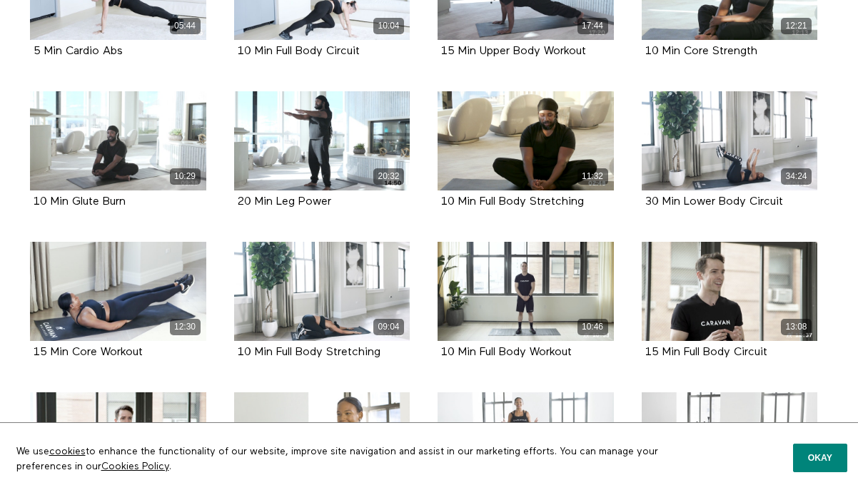
scroll to position [2360, 0]
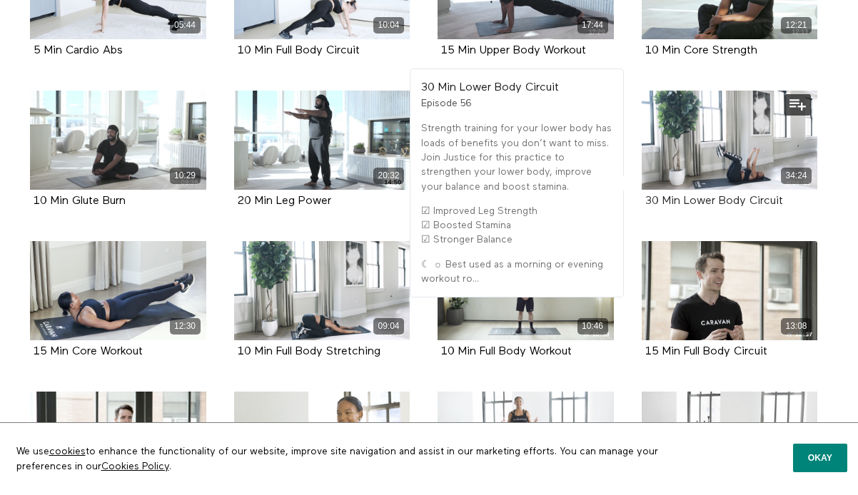
click at [685, 207] on strong "30 Min Lower Body Circuit" at bounding box center [714, 201] width 138 height 11
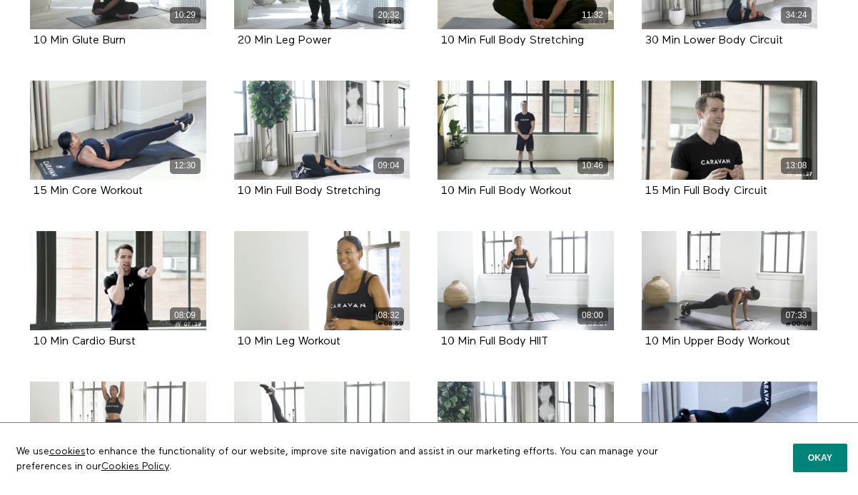
scroll to position [2528, 0]
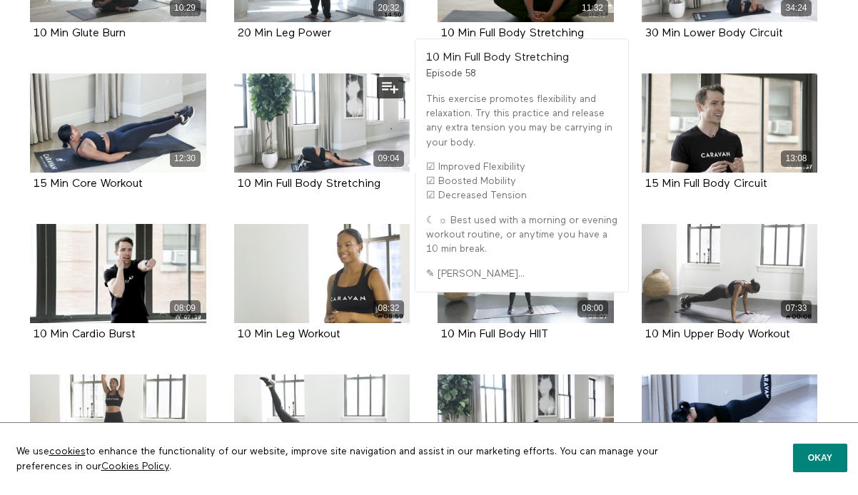
click at [288, 190] on div "10 Min Full Body Stretching Episode 58" at bounding box center [322, 185] width 176 height 24
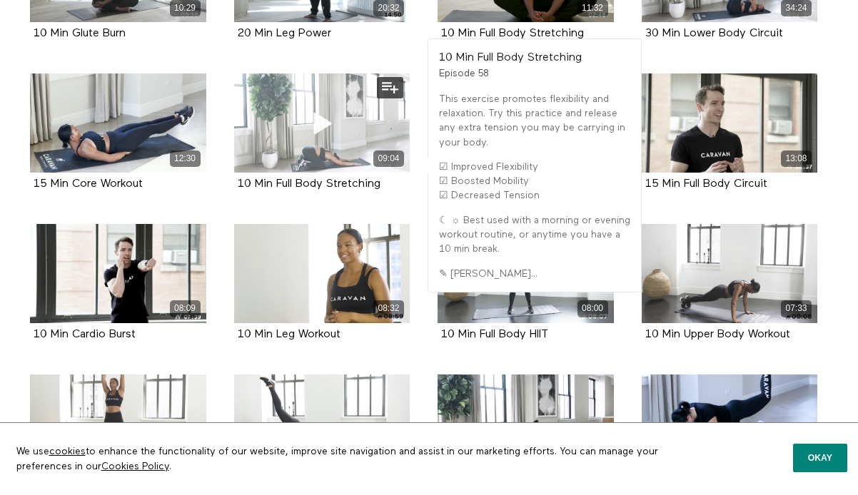
click at [281, 167] on div "09:04" at bounding box center [322, 159] width 176 height 16
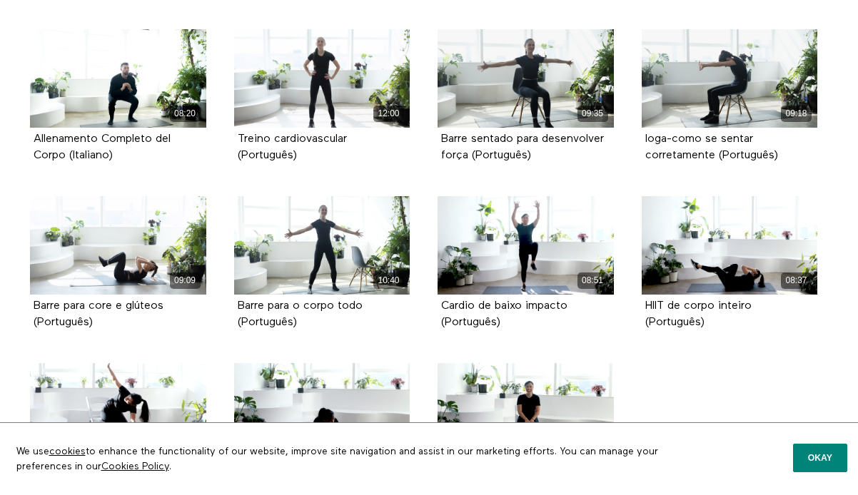
scroll to position [6853, 0]
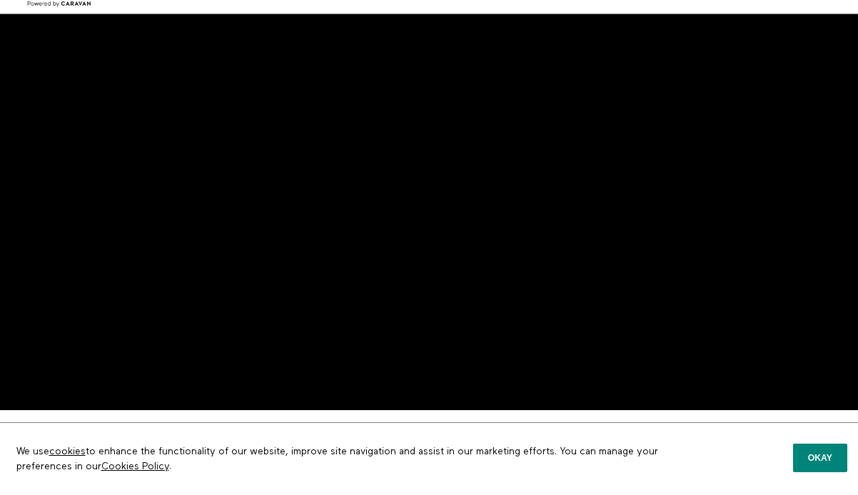
scroll to position [33, 0]
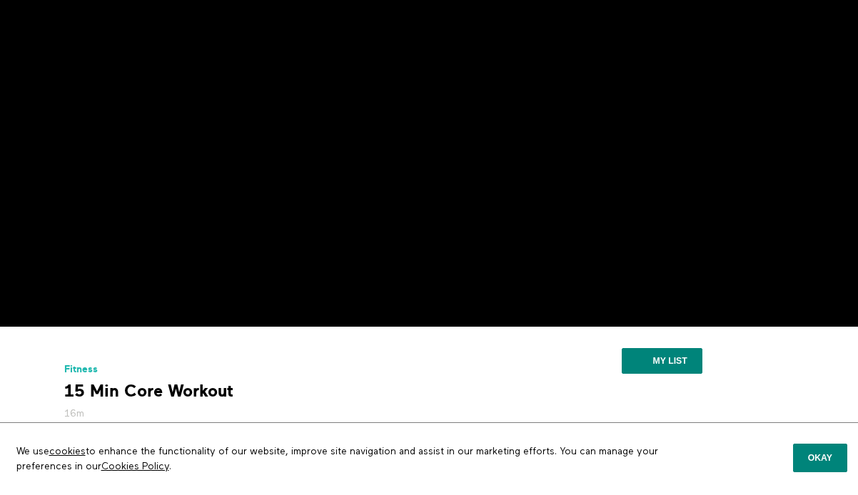
scroll to position [114, 0]
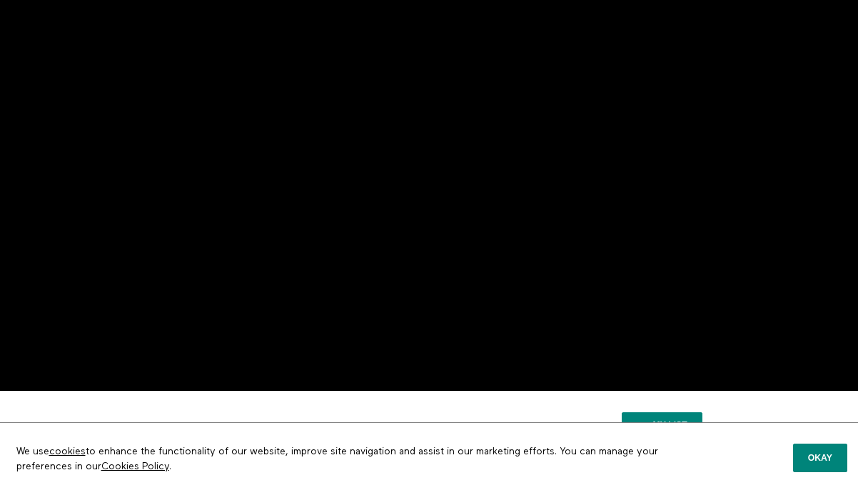
scroll to position [56, 0]
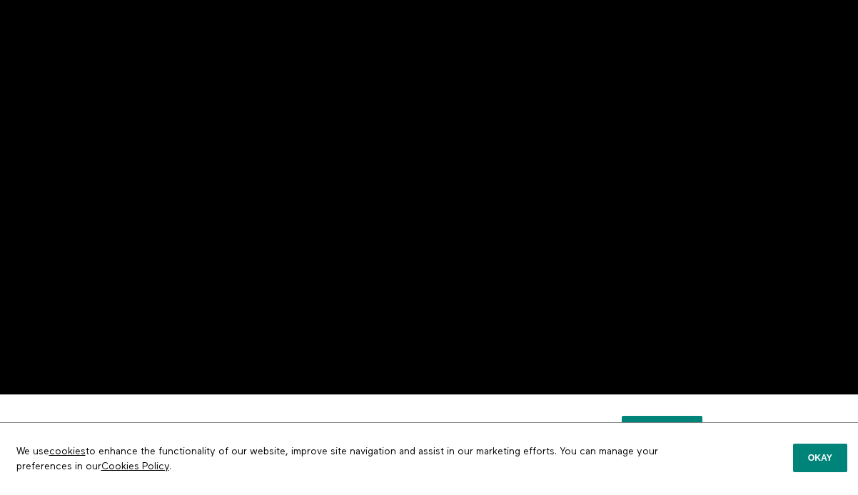
scroll to position [47, 0]
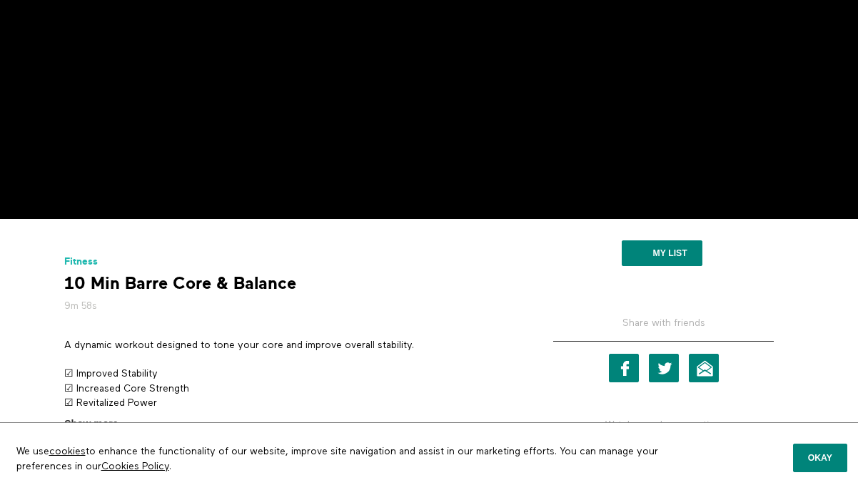
scroll to position [226, 0]
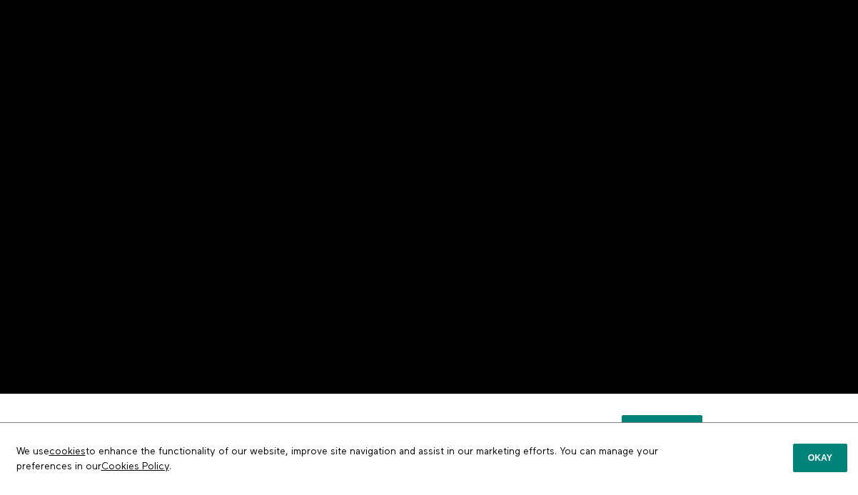
scroll to position [41, 0]
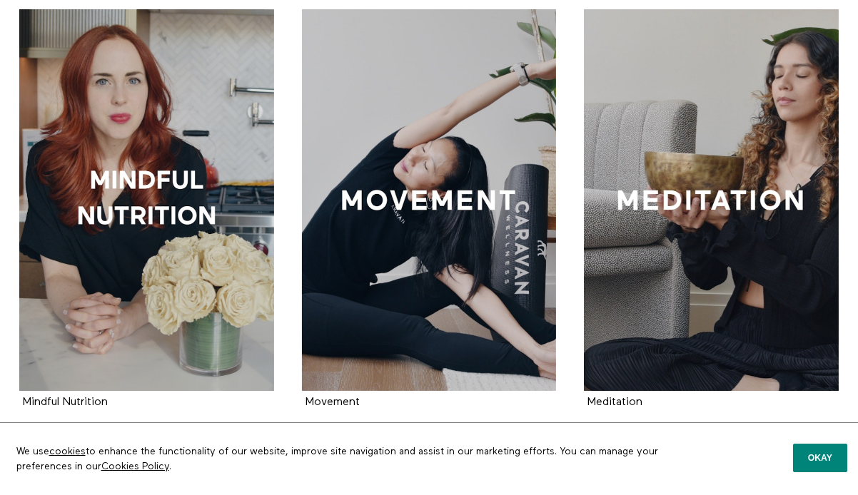
scroll to position [1182, 0]
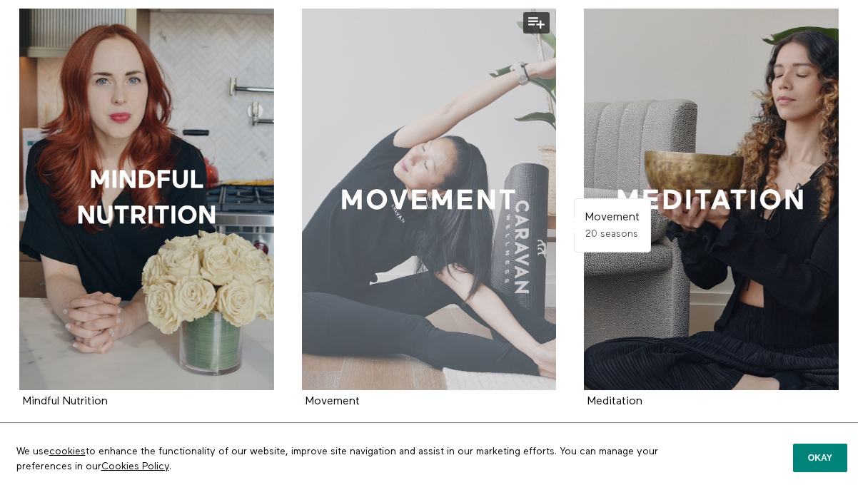
click at [420, 170] on div at bounding box center [429, 200] width 255 height 382
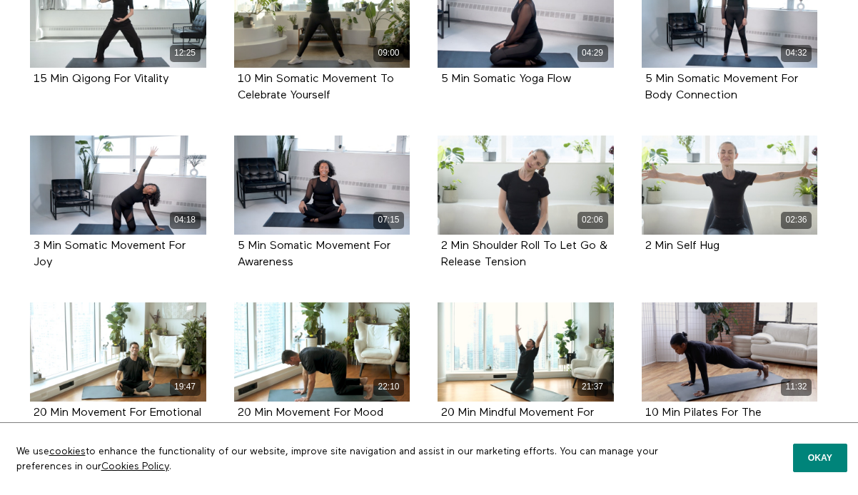
scroll to position [607, 0]
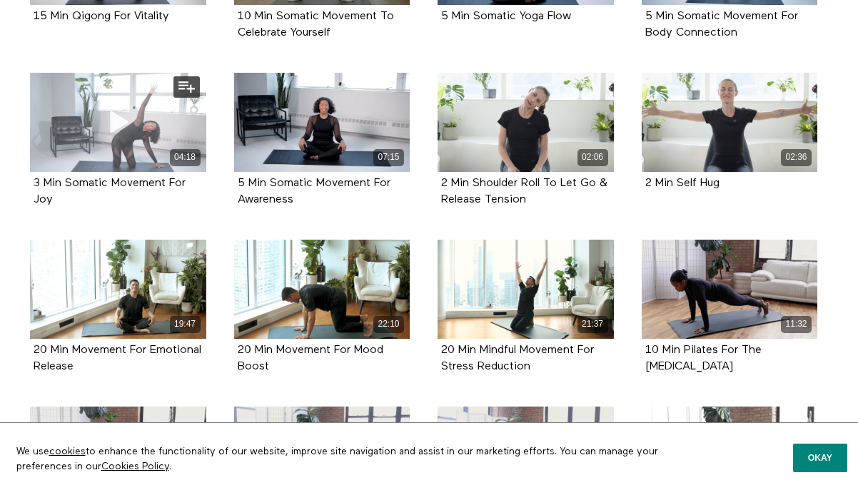
click at [36, 171] on div "04:18" at bounding box center [118, 122] width 176 height 99
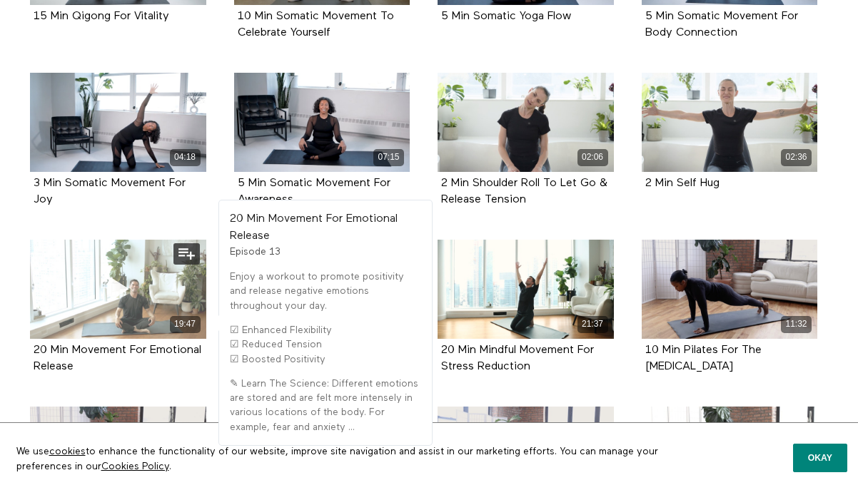
scroll to position [605, 0]
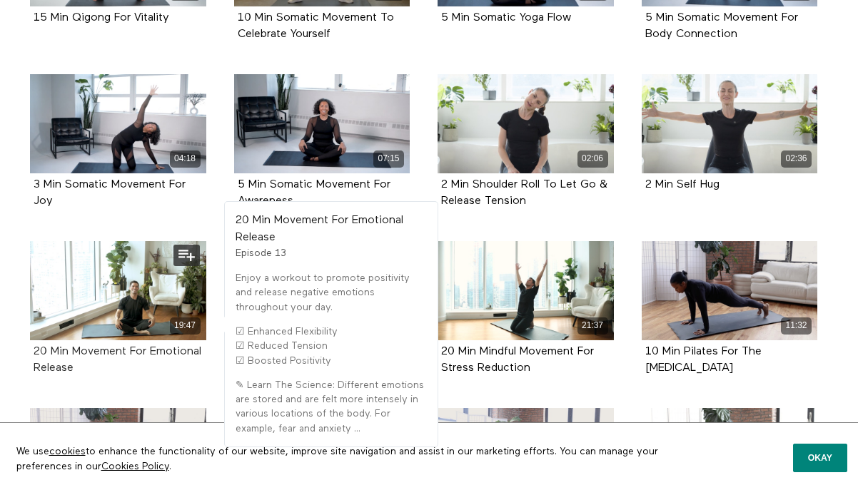
click at [56, 363] on strong "20 Min Movement For Emotional Release" at bounding box center [118, 360] width 168 height 28
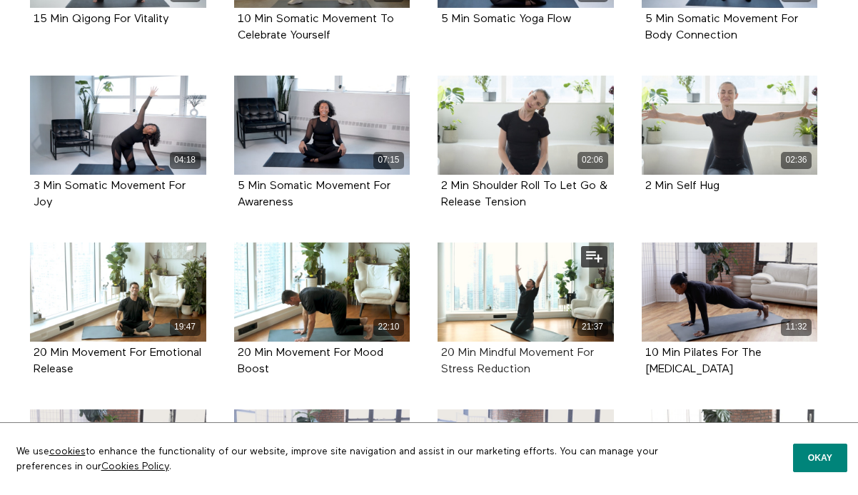
click at [454, 365] on strong "20 Min Mindful Movement For Stress Reduction" at bounding box center [517, 362] width 153 height 28
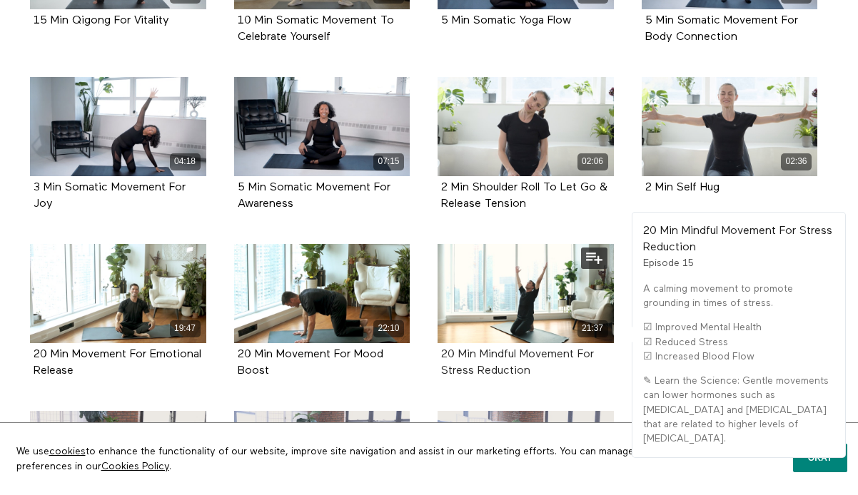
scroll to position [601, 0]
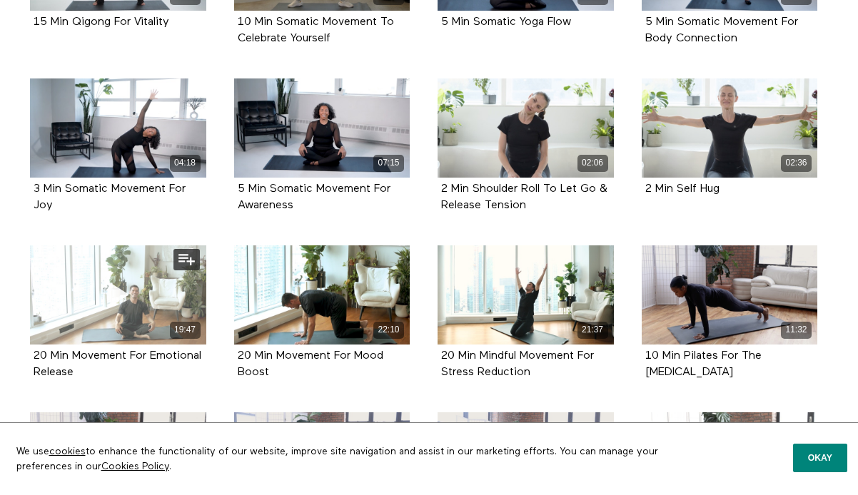
click at [130, 316] on div "19:47" at bounding box center [118, 295] width 176 height 99
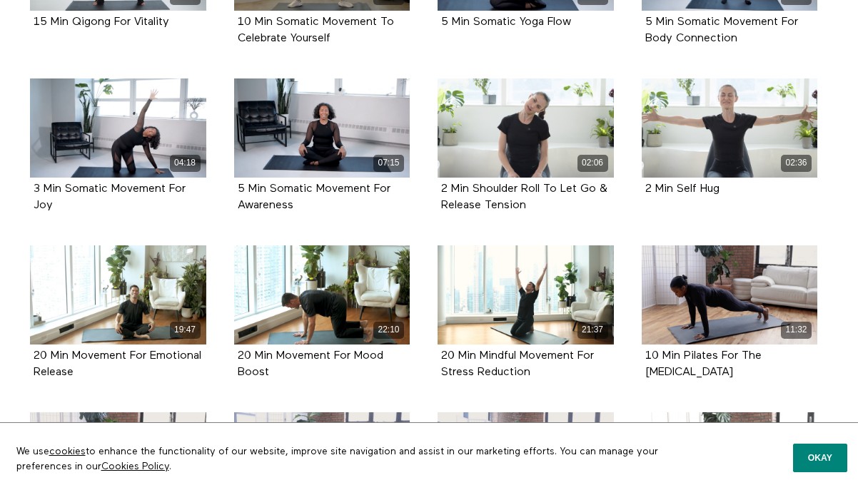
scroll to position [600, 0]
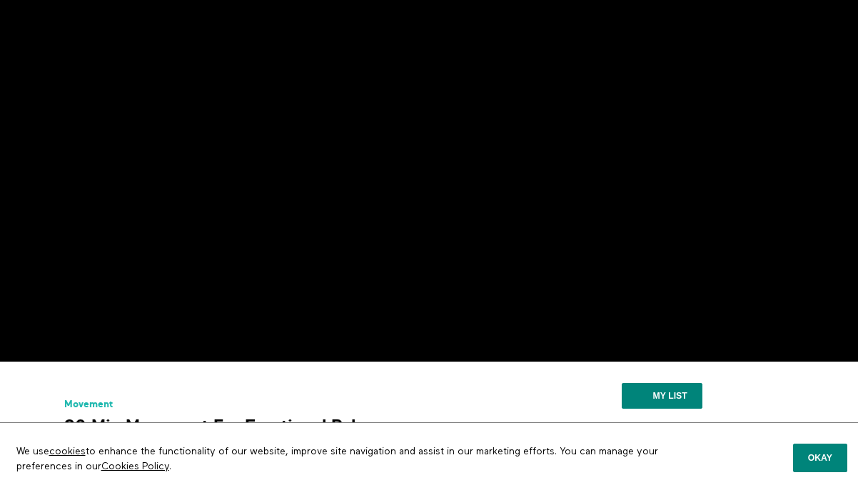
scroll to position [29, 0]
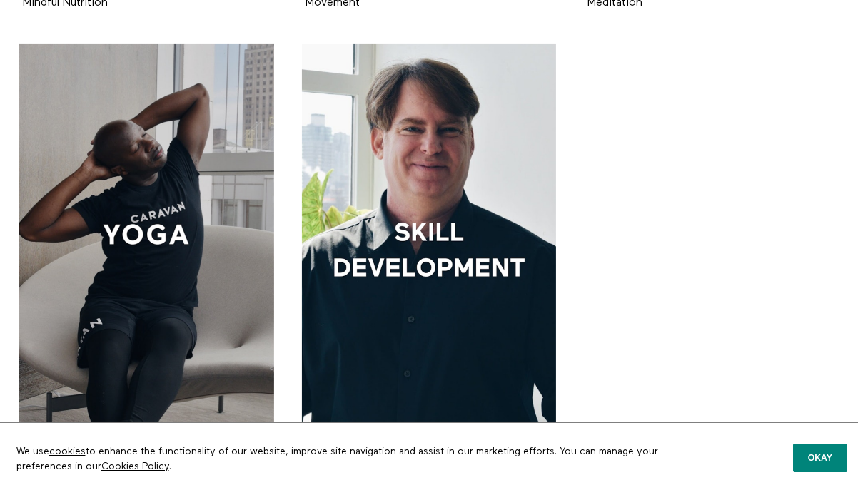
scroll to position [1582, 0]
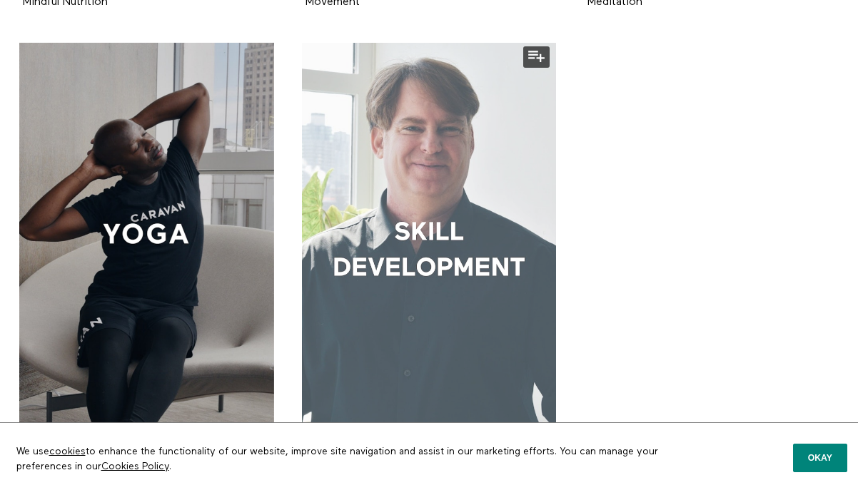
click at [460, 219] on div at bounding box center [429, 234] width 255 height 382
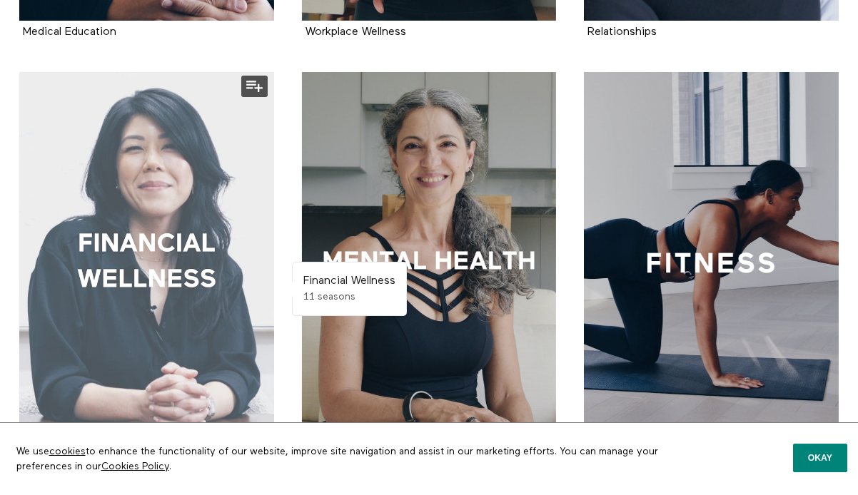
scroll to position [692, 0]
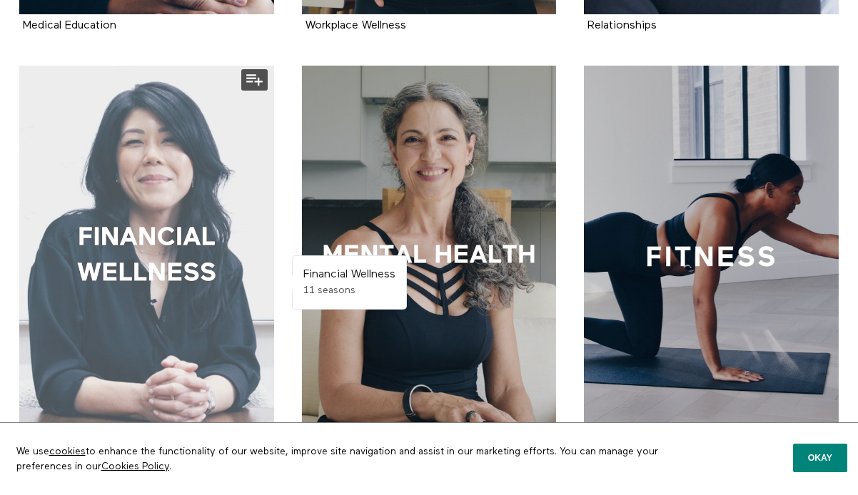
click at [167, 236] on div at bounding box center [146, 257] width 255 height 382
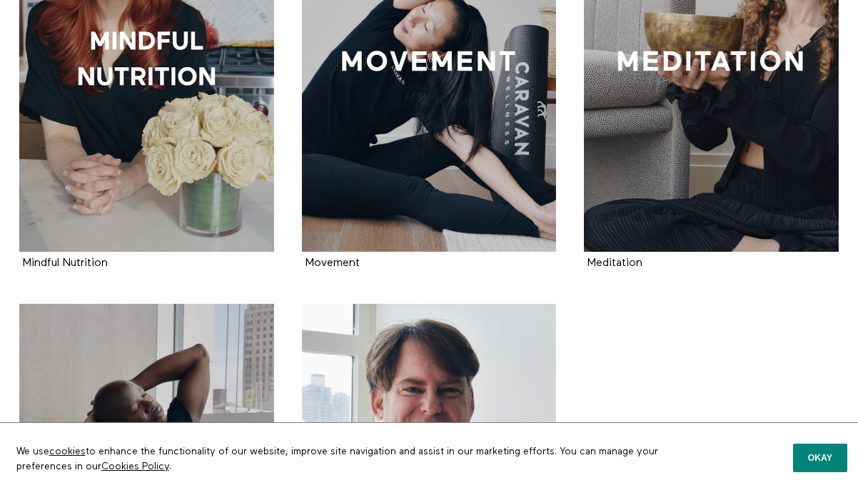
scroll to position [1334, 0]
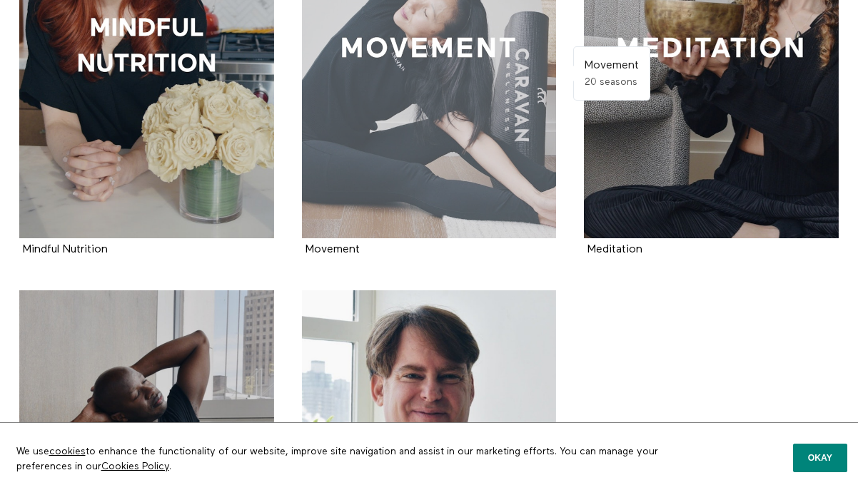
click at [358, 114] on div at bounding box center [429, 48] width 255 height 382
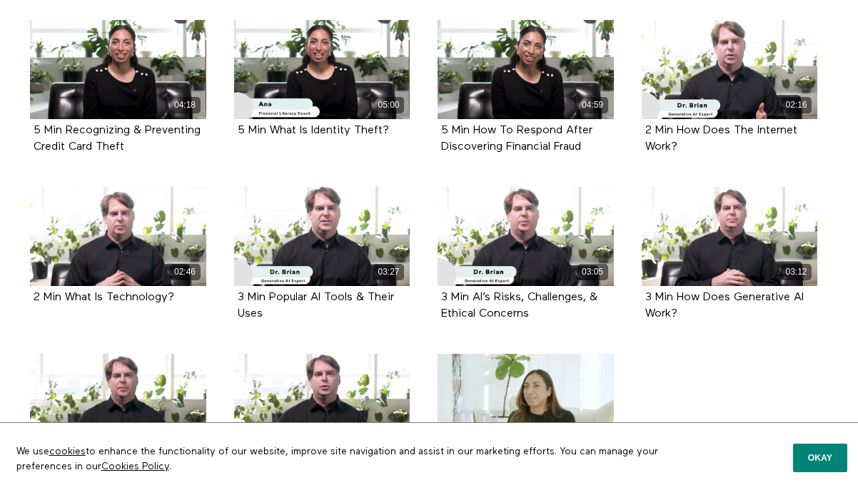
scroll to position [1989, 0]
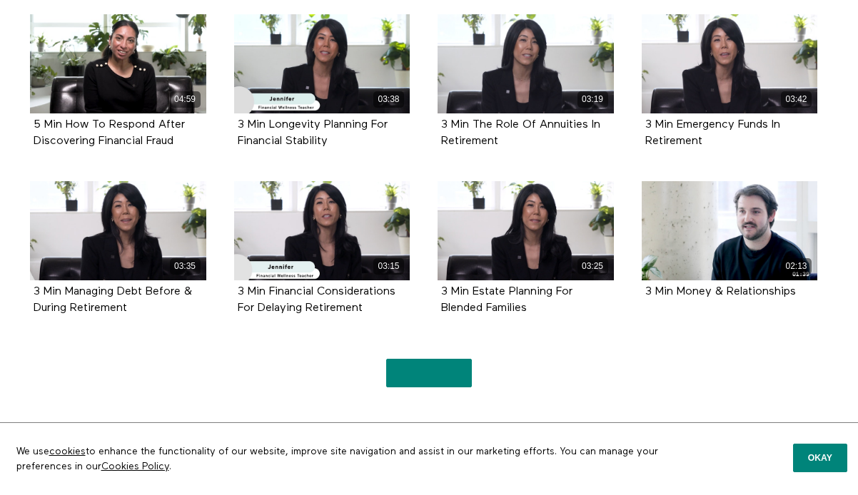
scroll to position [2033, 0]
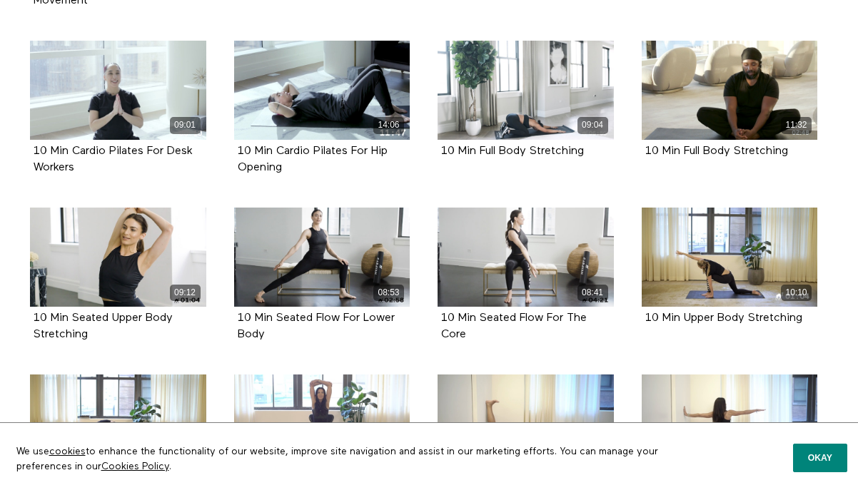
scroll to position [2477, 0]
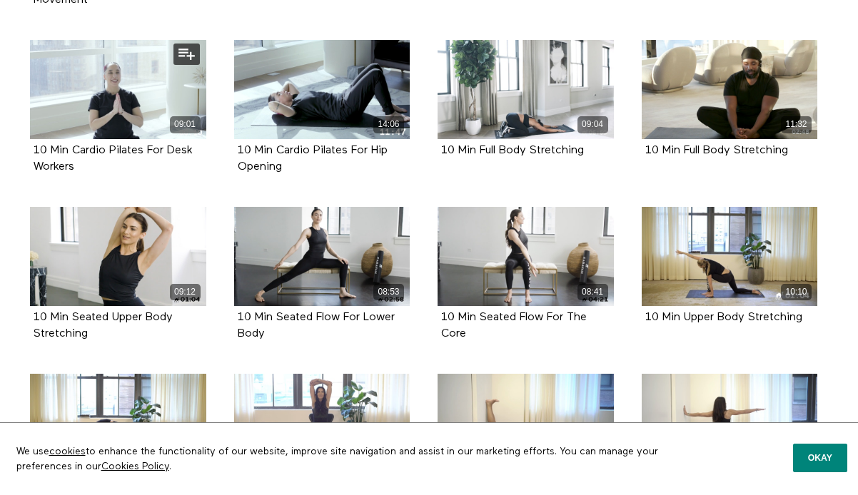
click at [77, 160] on div "10 Min Cardio Pilates For Desk Workers" at bounding box center [118, 159] width 169 height 33
click at [94, 148] on strong "10 Min Cardio Pilates For Desk Workers" at bounding box center [113, 159] width 159 height 28
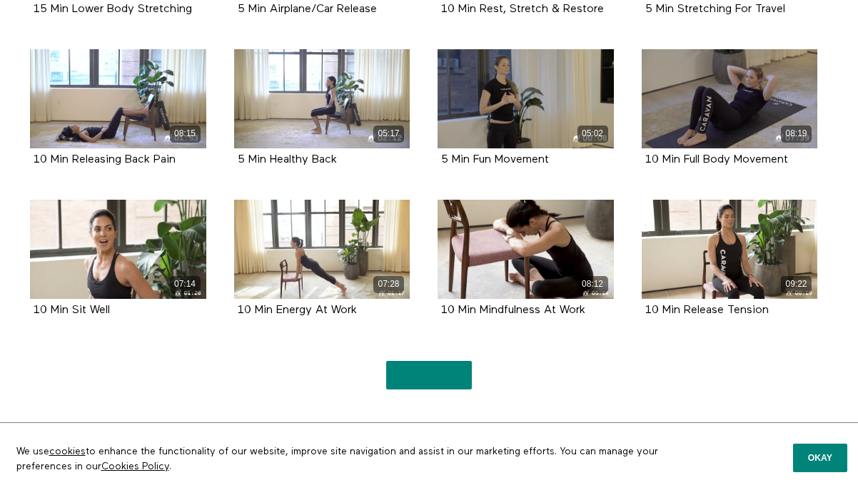
scroll to position [2955, 0]
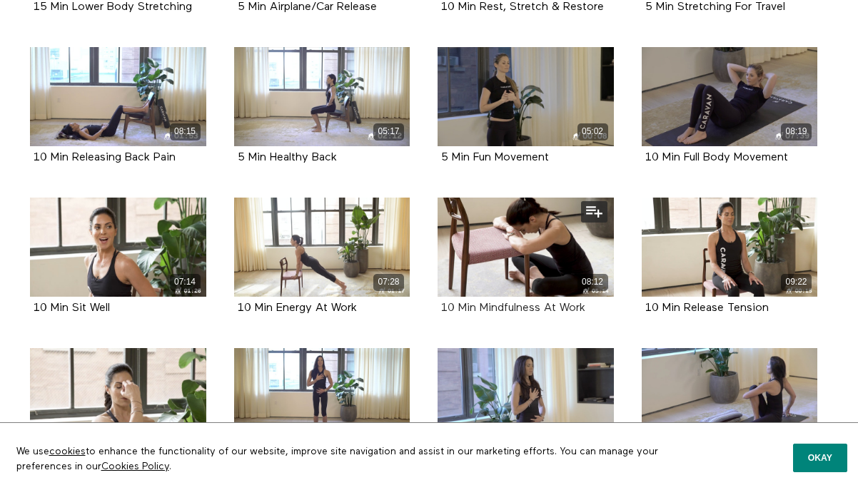
click at [486, 310] on strong "10 Min Mindfulness At Work" at bounding box center [513, 308] width 144 height 11
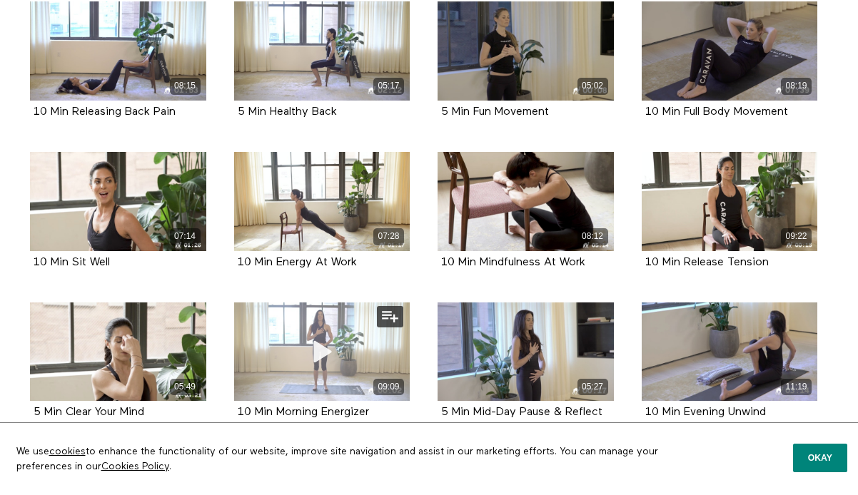
scroll to position [3154, 0]
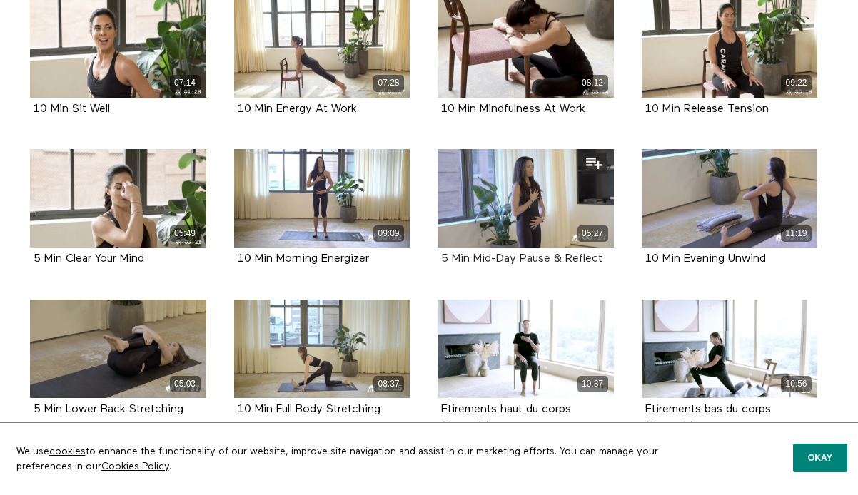
click at [478, 262] on strong "5 Min Mid-Day Pause & Reflect" at bounding box center [521, 258] width 161 height 11
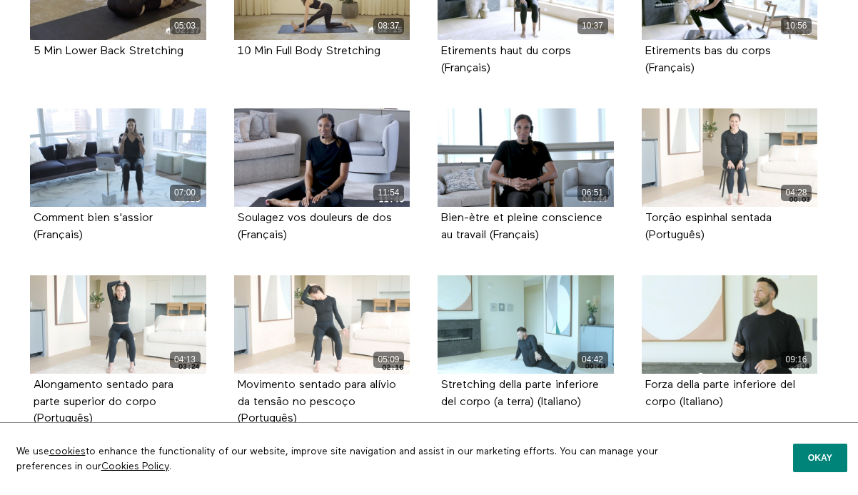
scroll to position [3526, 0]
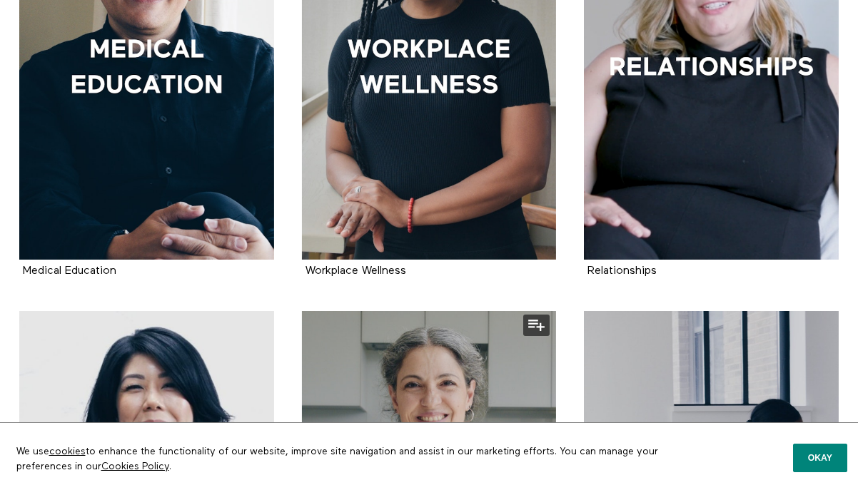
scroll to position [442, 0]
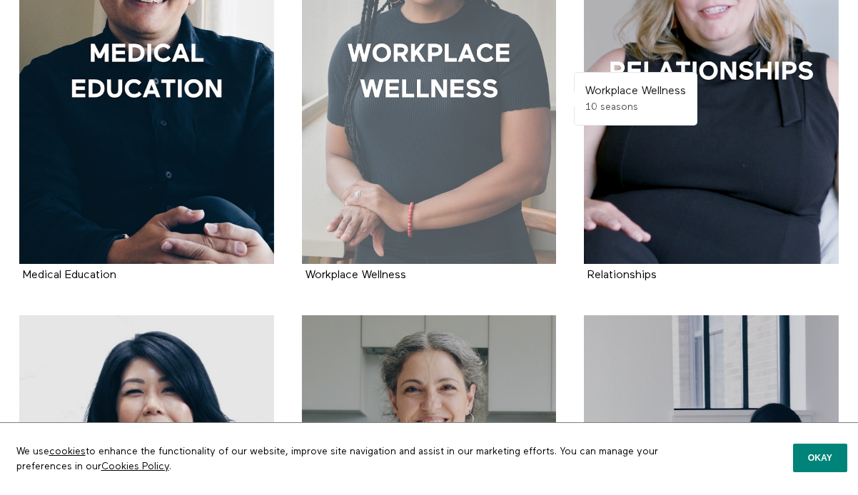
click at [347, 116] on div at bounding box center [429, 73] width 255 height 382
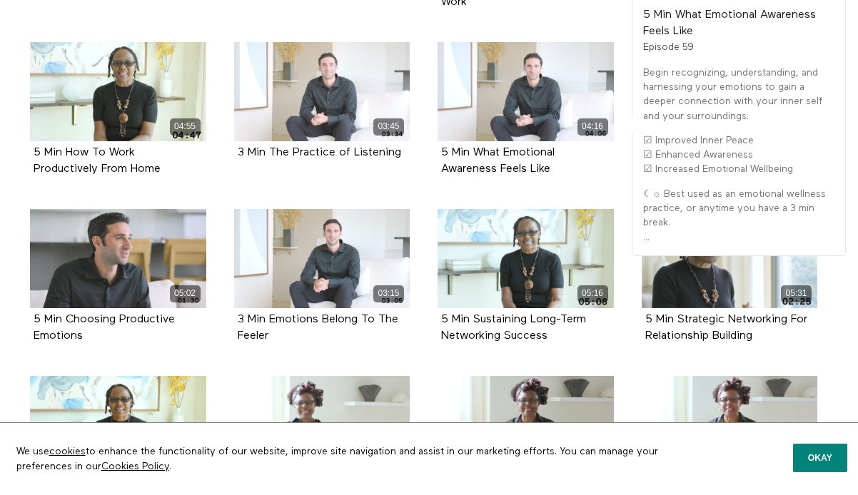
scroll to position [2727, 0]
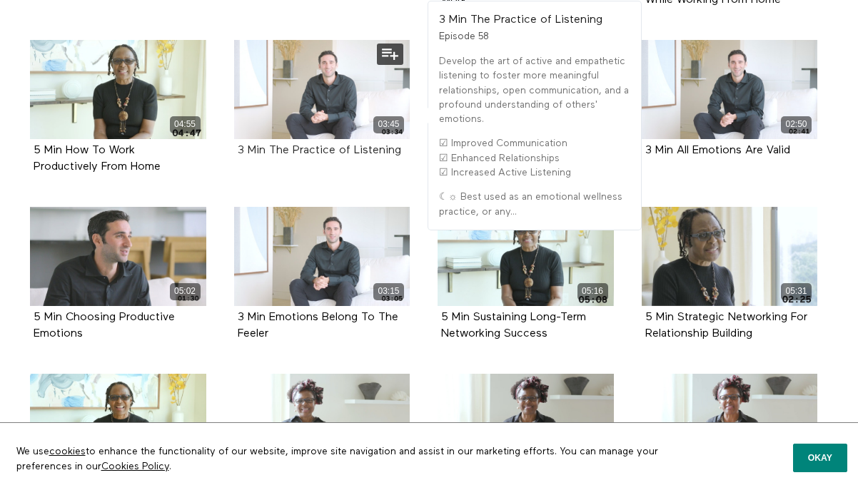
click at [327, 155] on strong "3 Min The Practice of Listening" at bounding box center [319, 150] width 163 height 11
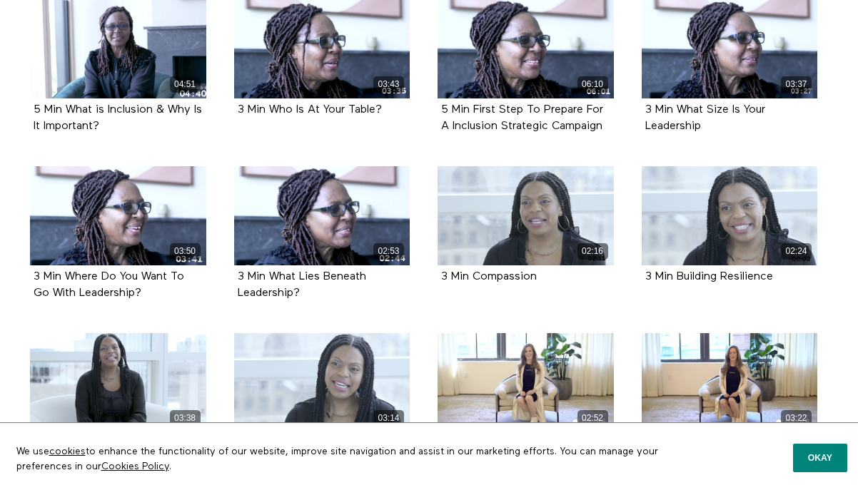
scroll to position [3596, 0]
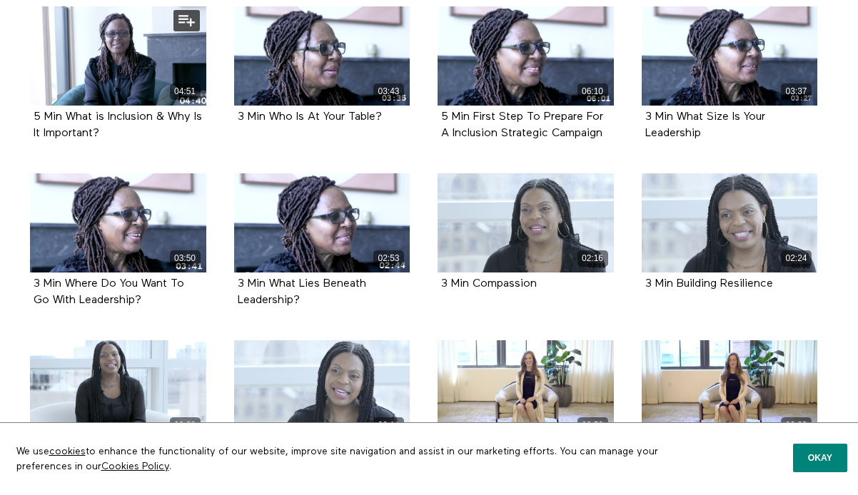
click at [76, 126] on div "5 Min What is Inclusion & Why Is It Important?" at bounding box center [118, 125] width 169 height 33
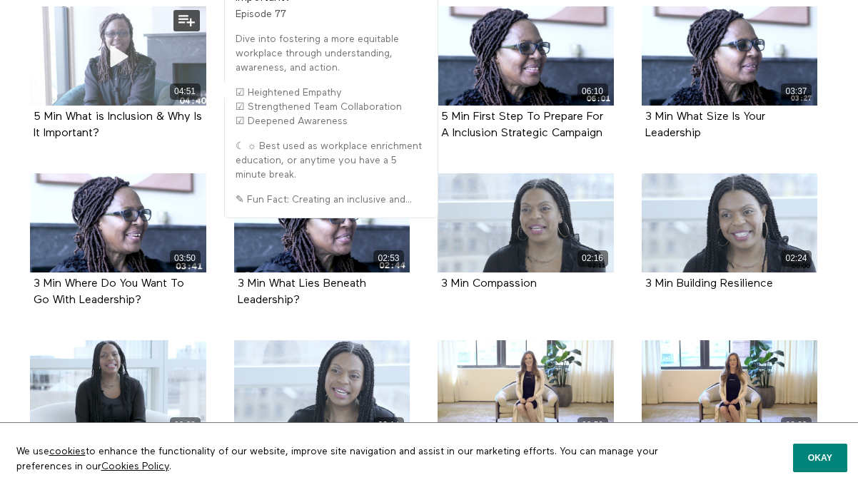
click at [84, 86] on div "04:51" at bounding box center [118, 92] width 176 height 16
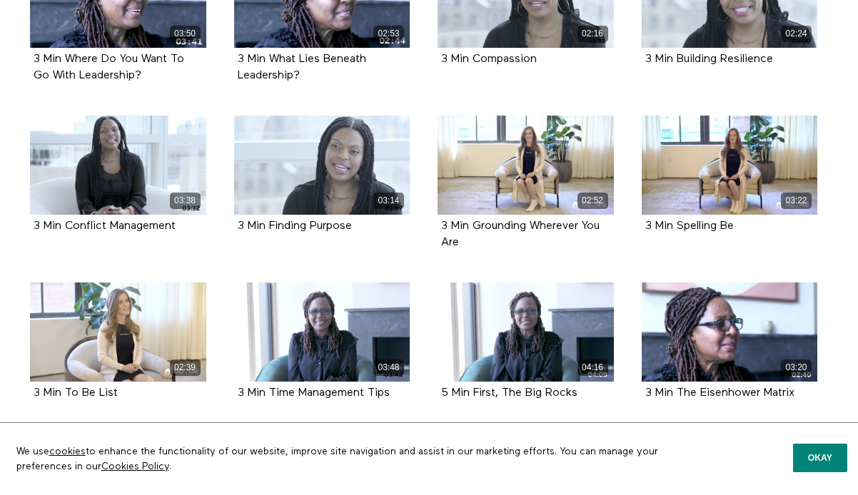
scroll to position [3821, 0]
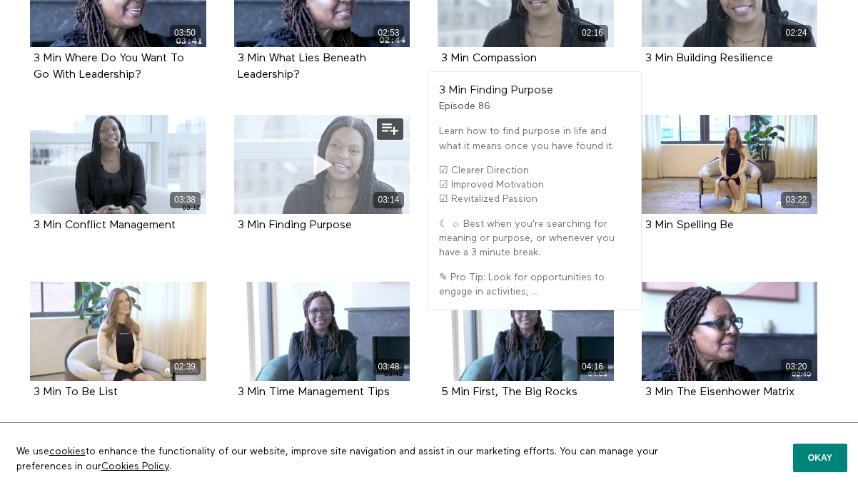
click at [282, 191] on div "03:14" at bounding box center [322, 164] width 176 height 99
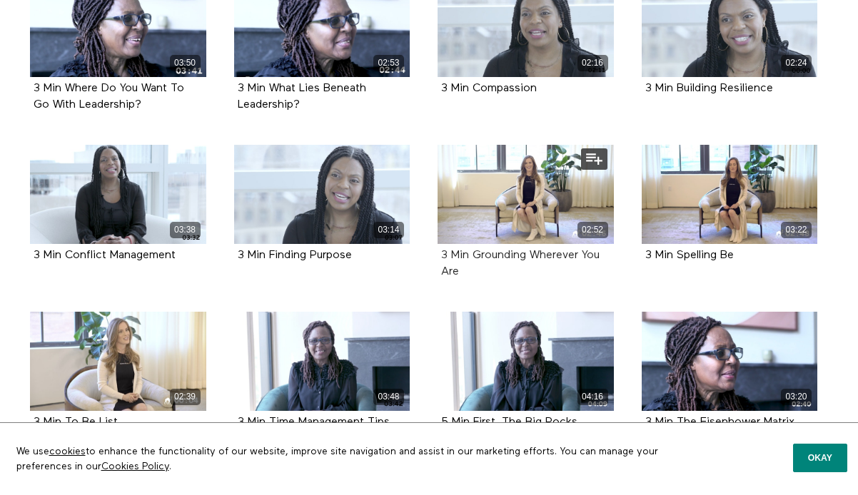
click at [443, 267] on strong "3 Min Grounding Wherever You Are" at bounding box center [520, 264] width 158 height 28
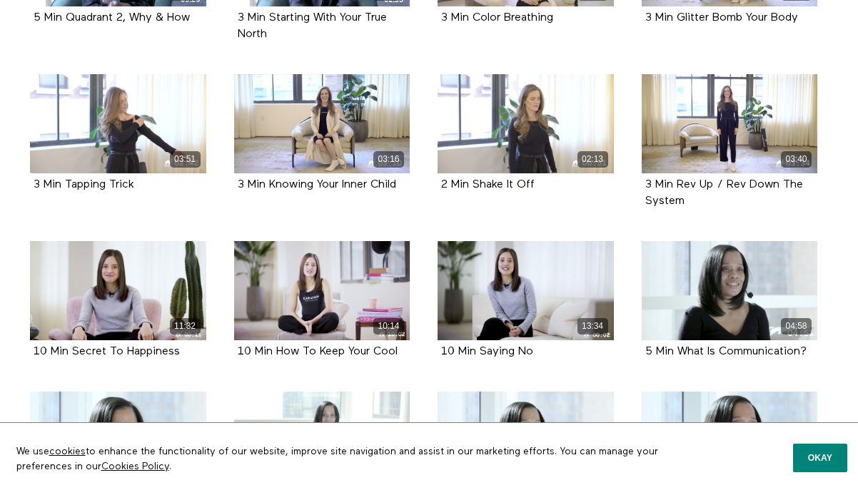
scroll to position [4349, 0]
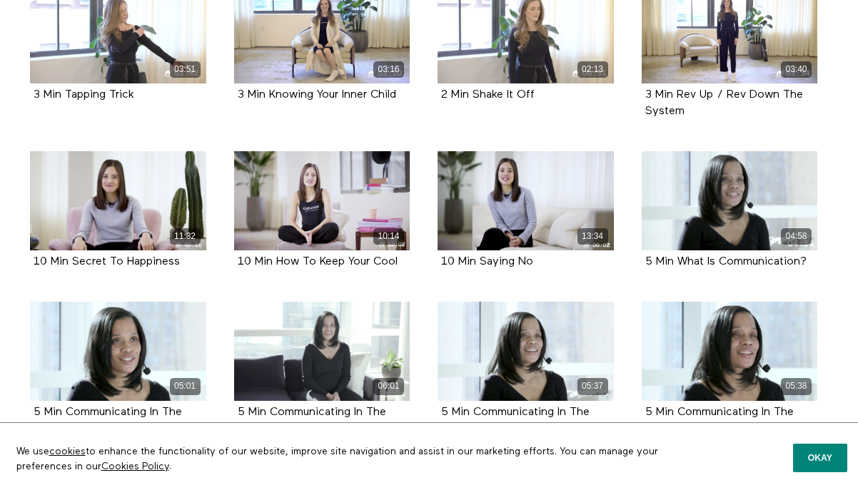
scroll to position [4438, 0]
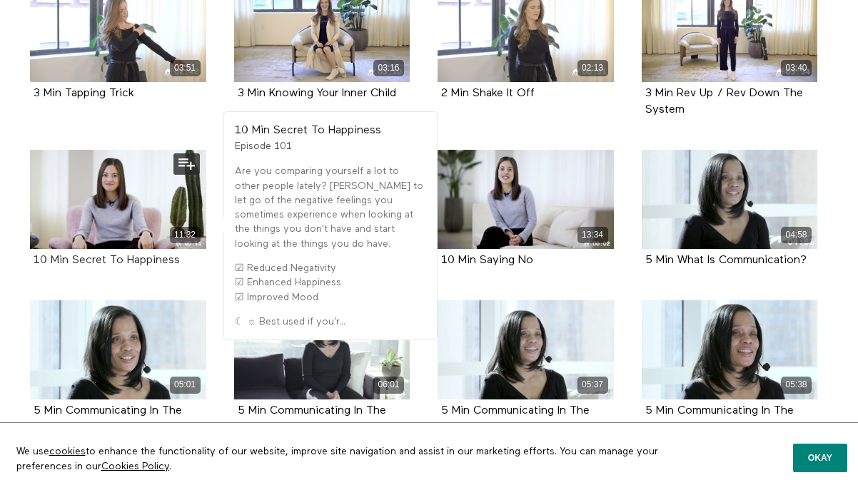
click at [90, 263] on strong "10 Min Secret To Happiness" at bounding box center [107, 260] width 146 height 11
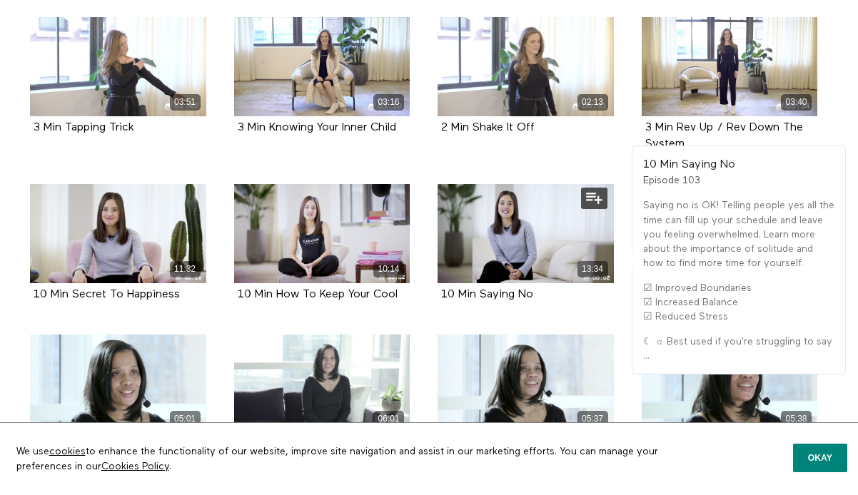
click at [502, 289] on div "10 Min Saying No" at bounding box center [525, 295] width 169 height 16
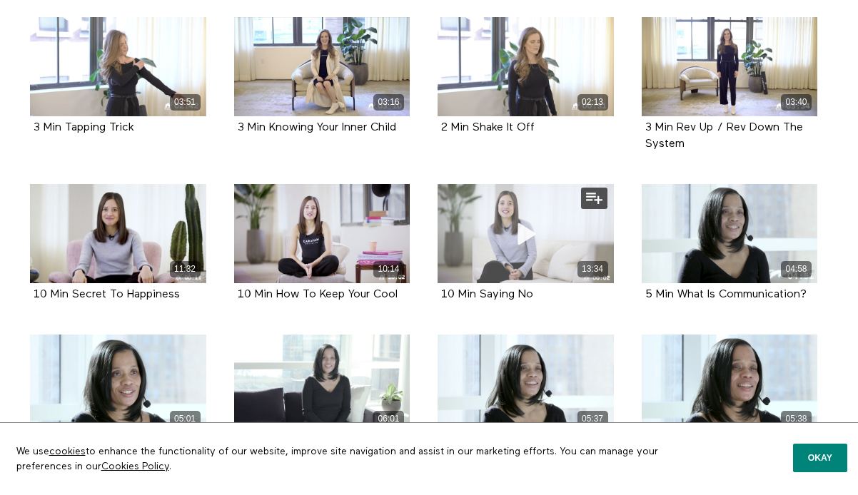
click at [513, 226] on icon at bounding box center [525, 233] width 43 height 25
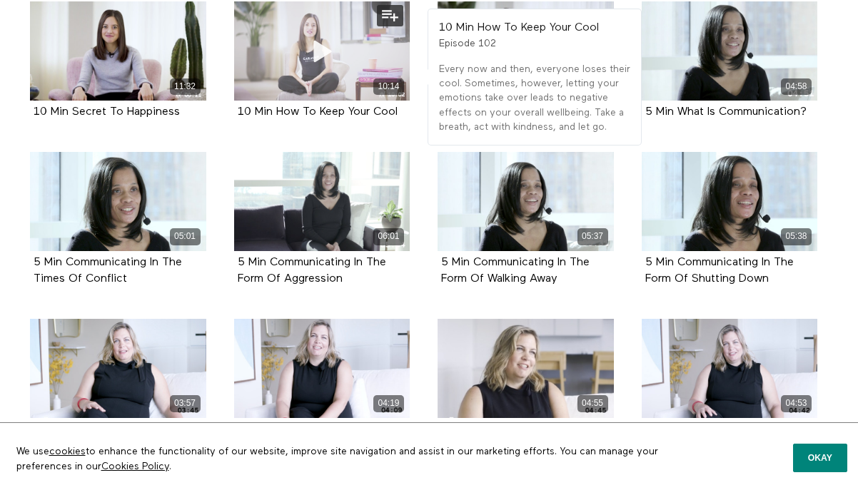
scroll to position [4587, 0]
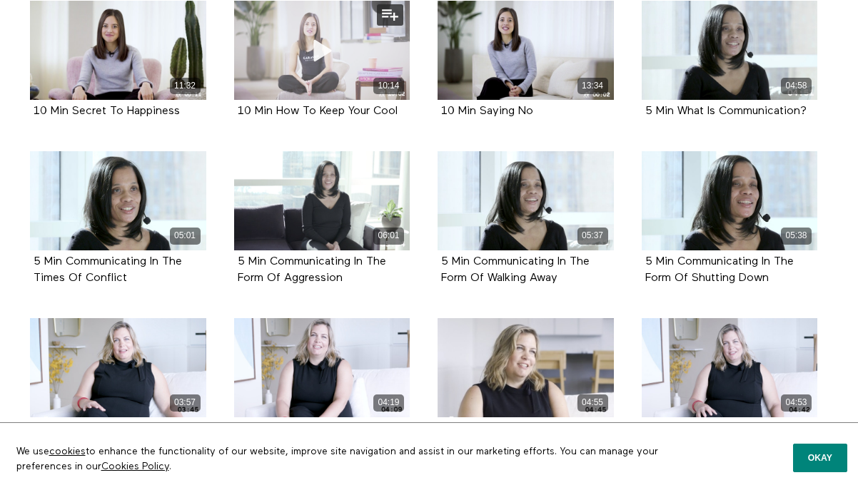
click at [303, 95] on div "10:14" at bounding box center [322, 50] width 176 height 99
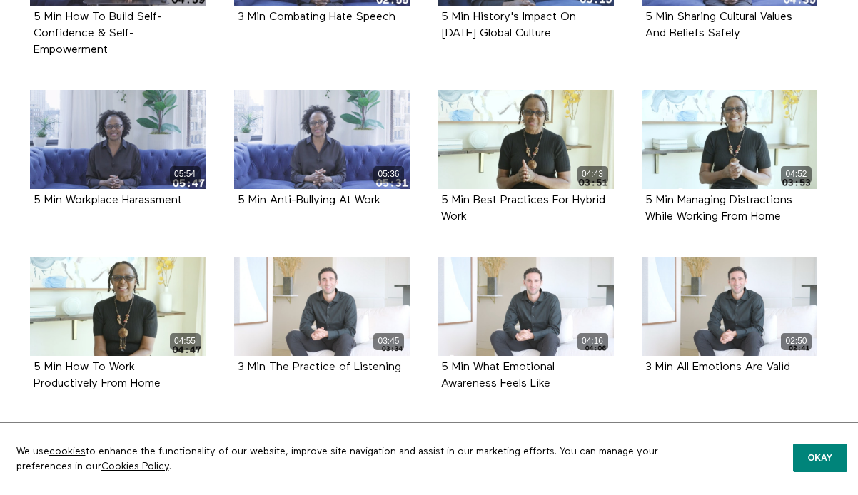
scroll to position [2217, 0]
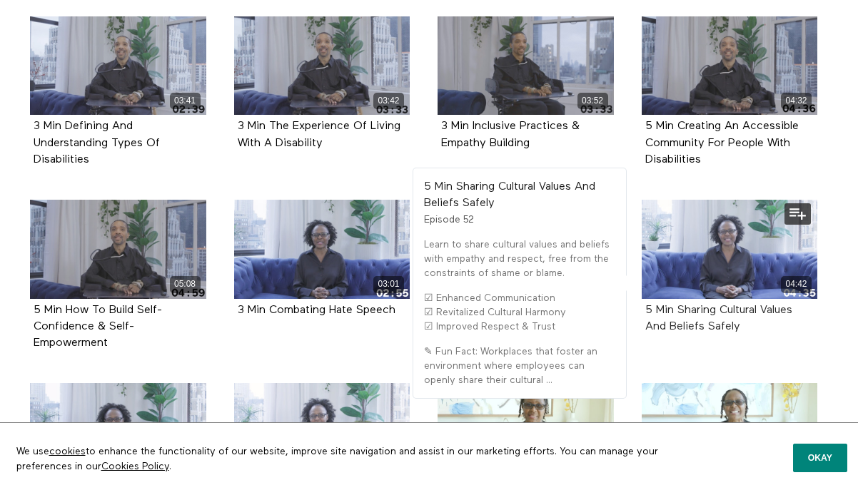
click at [710, 308] on strong "5 Min Sharing Cultural Values And Beliefs Safely" at bounding box center [718, 319] width 147 height 28
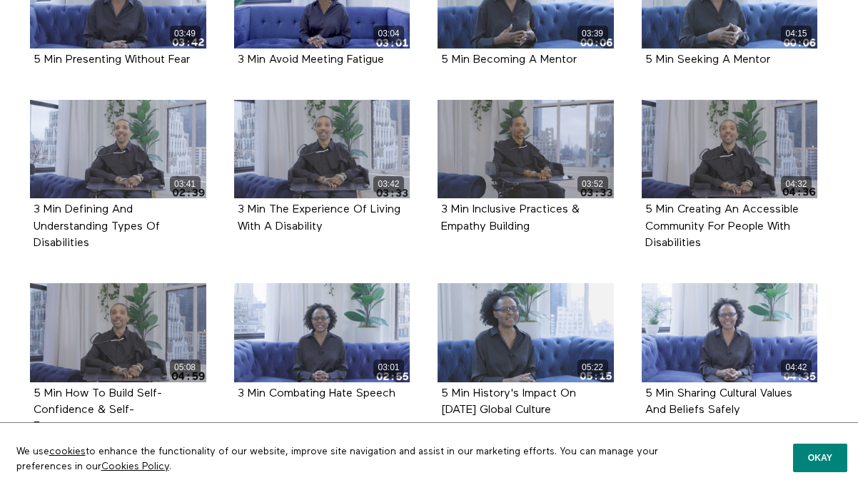
scroll to position [2131, 0]
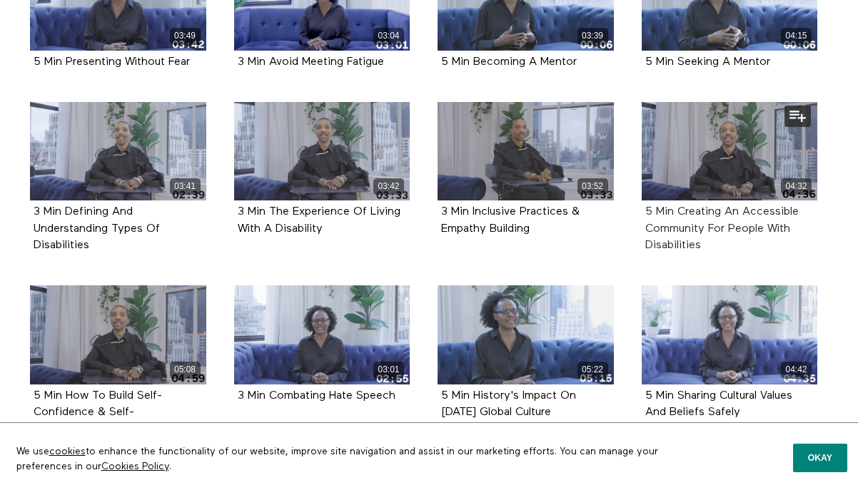
click at [669, 230] on strong "5 Min Creating An Accessible Community For People With Disabilities" at bounding box center [721, 228] width 153 height 44
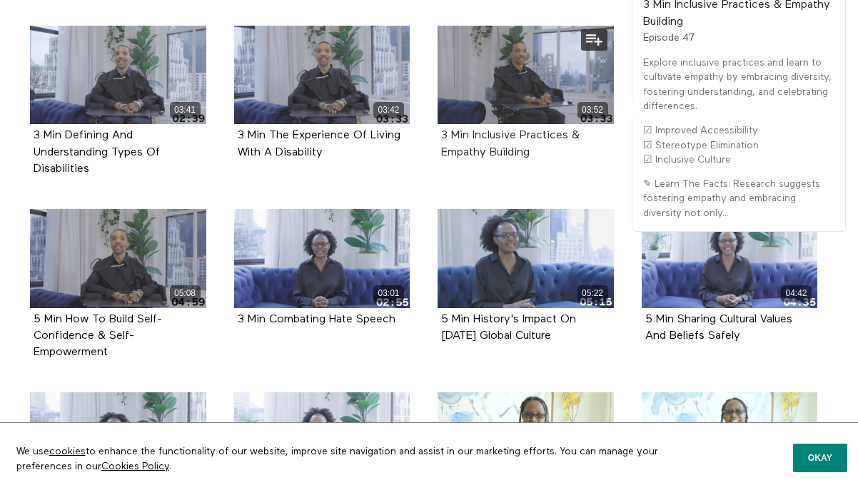
scroll to position [2208, 0]
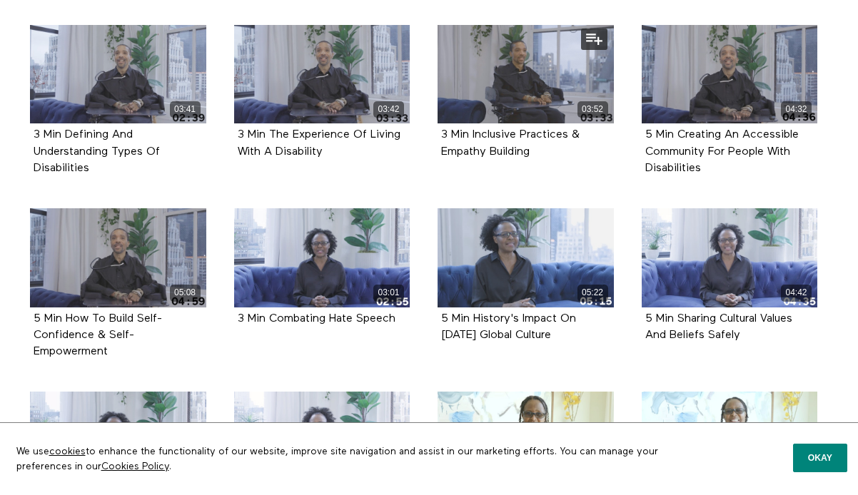
click at [480, 143] on div "3 Min Inclusive Practices & Empathy Building" at bounding box center [525, 143] width 169 height 33
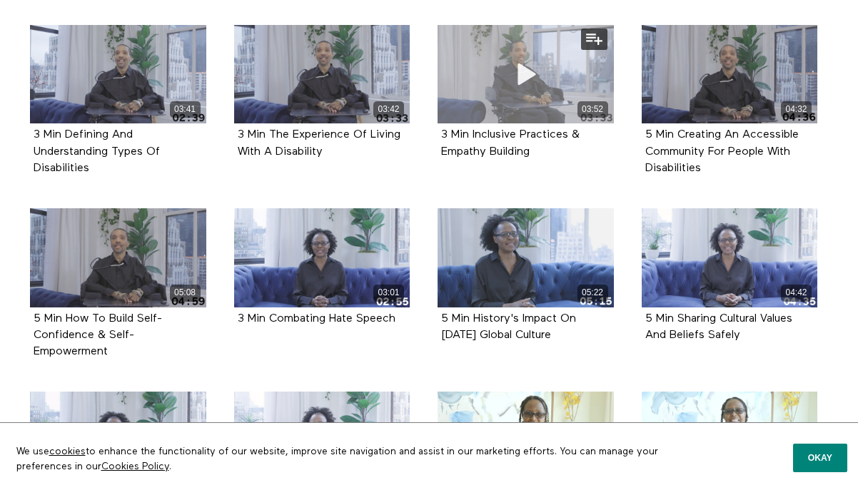
click at [497, 66] on div "03:52" at bounding box center [526, 74] width 176 height 99
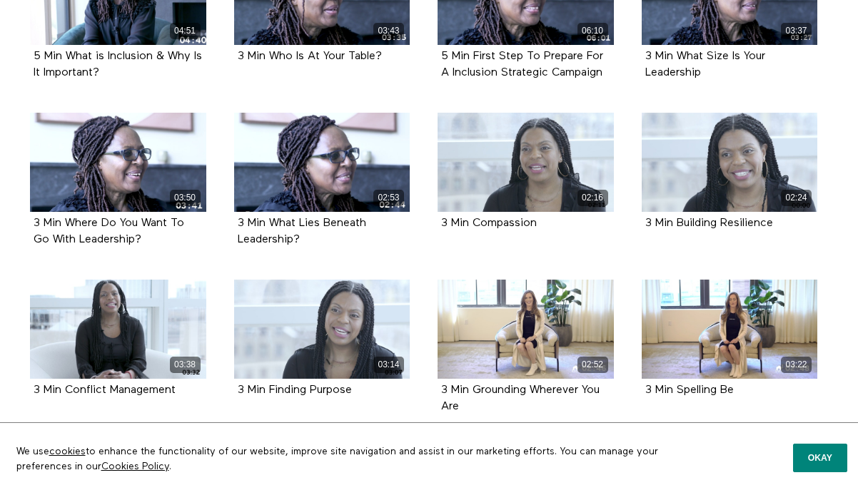
scroll to position [3660, 0]
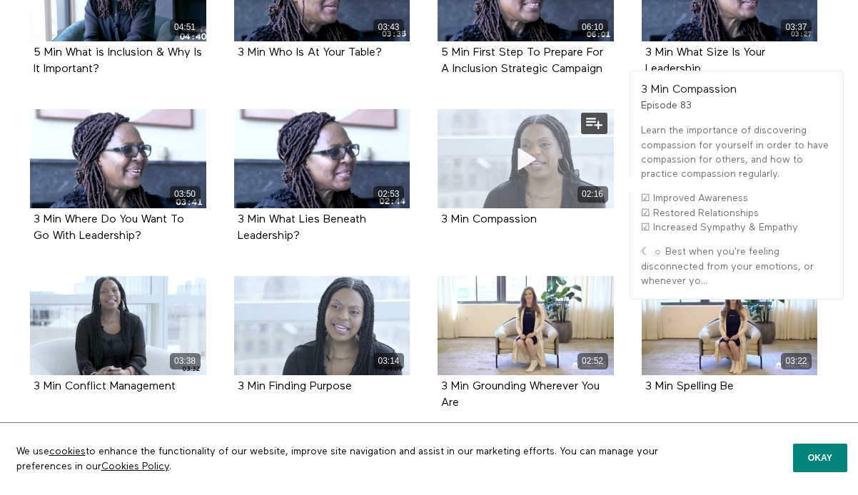
click at [471, 158] on div "02:16" at bounding box center [526, 158] width 176 height 99
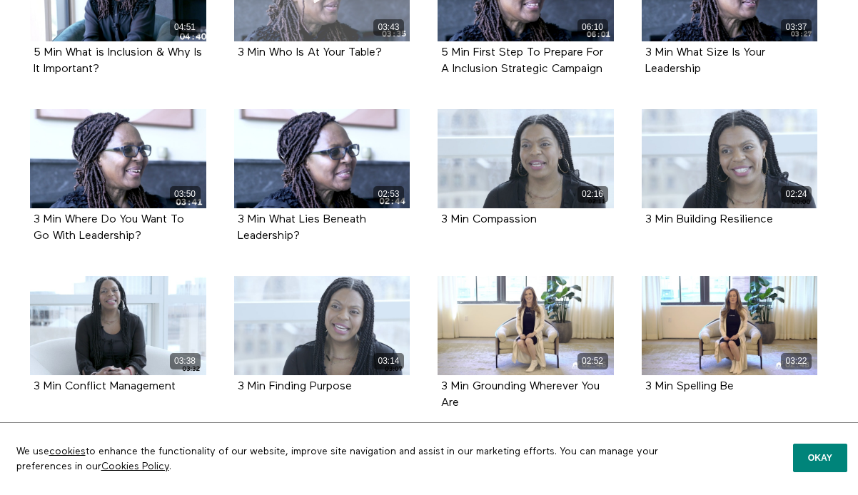
scroll to position [3631, 0]
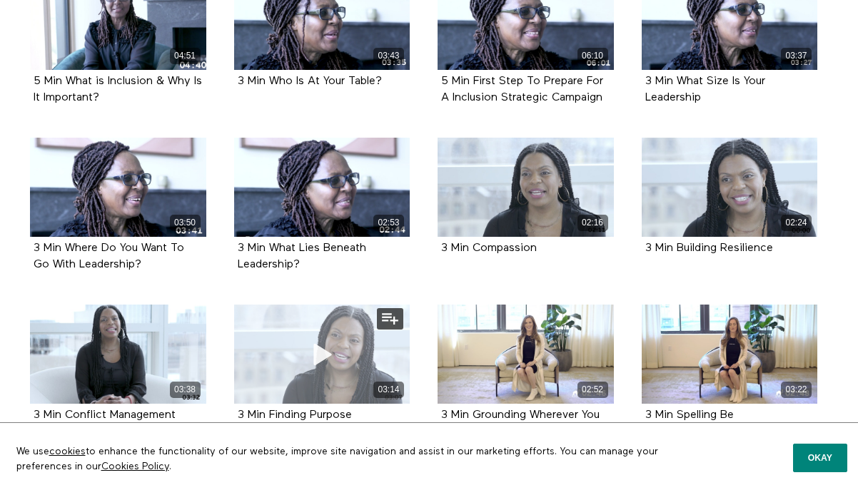
click at [284, 353] on div "03:14" at bounding box center [322, 354] width 176 height 99
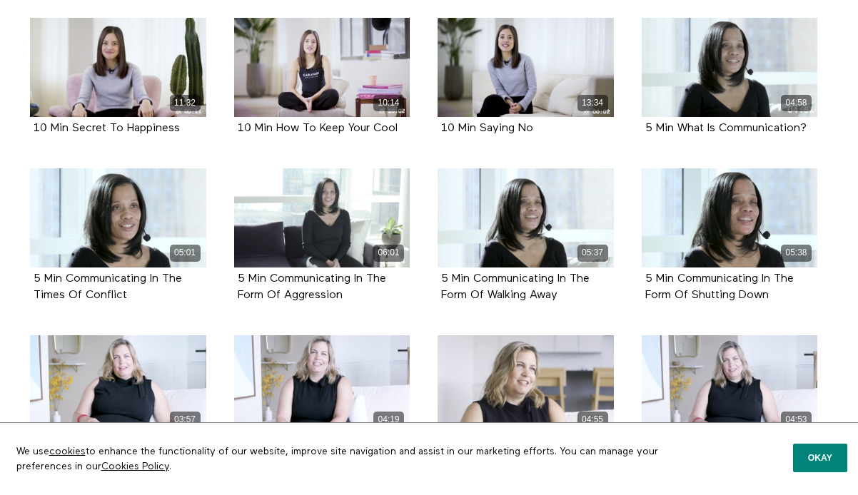
scroll to position [4536, 0]
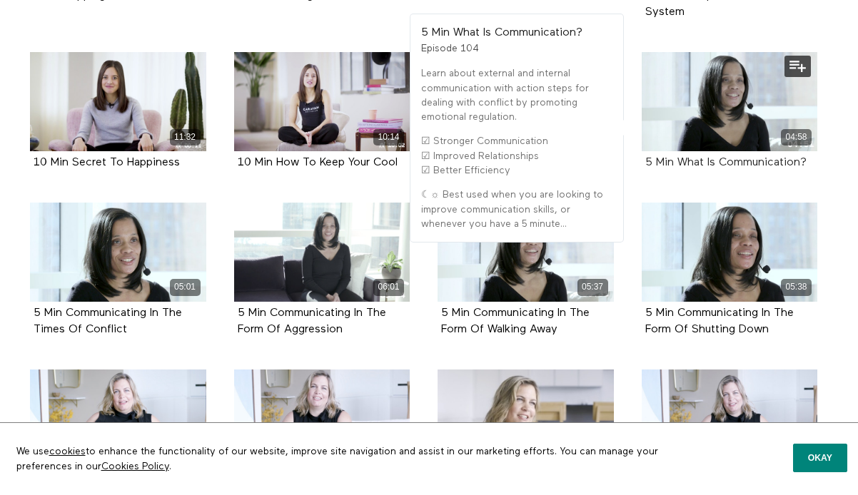
click at [712, 158] on strong "5 Min What Is Communication?" at bounding box center [725, 162] width 161 height 11
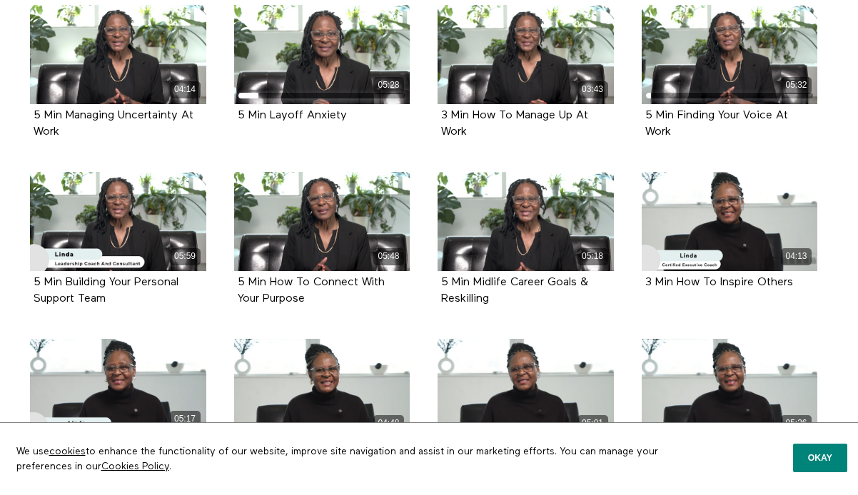
scroll to position [358, 0]
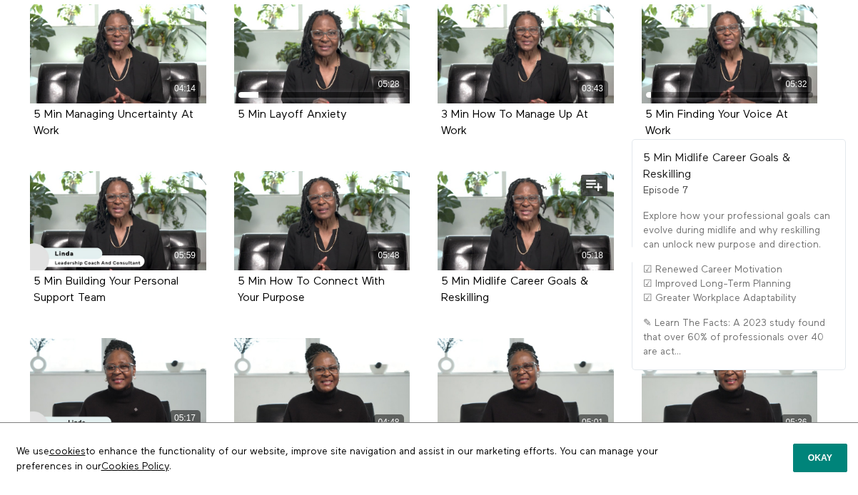
click at [490, 288] on div "5 Min Midlife Career Goals & Reskilling" at bounding box center [525, 290] width 169 height 33
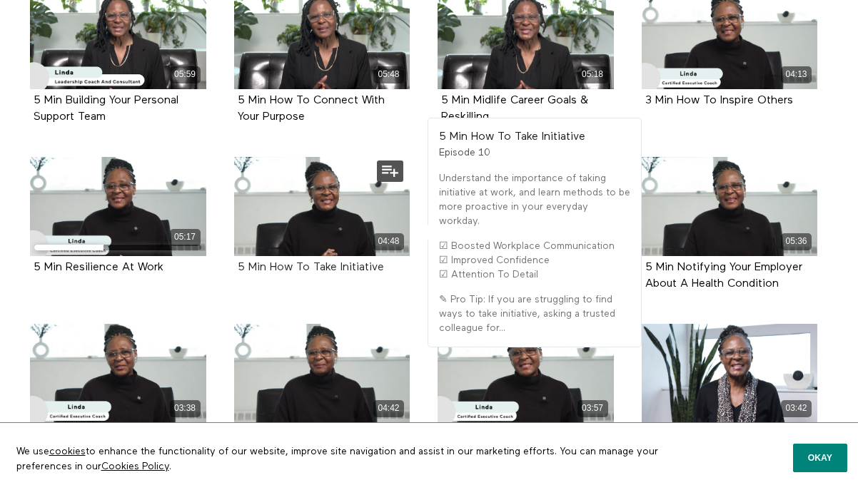
click at [297, 273] on strong "5 Min How To Take Initiative" at bounding box center [311, 267] width 146 height 11
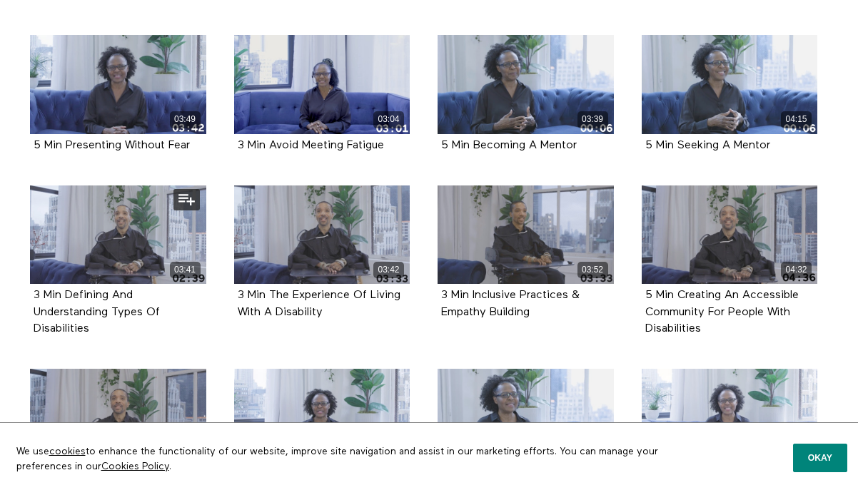
scroll to position [2049, 0]
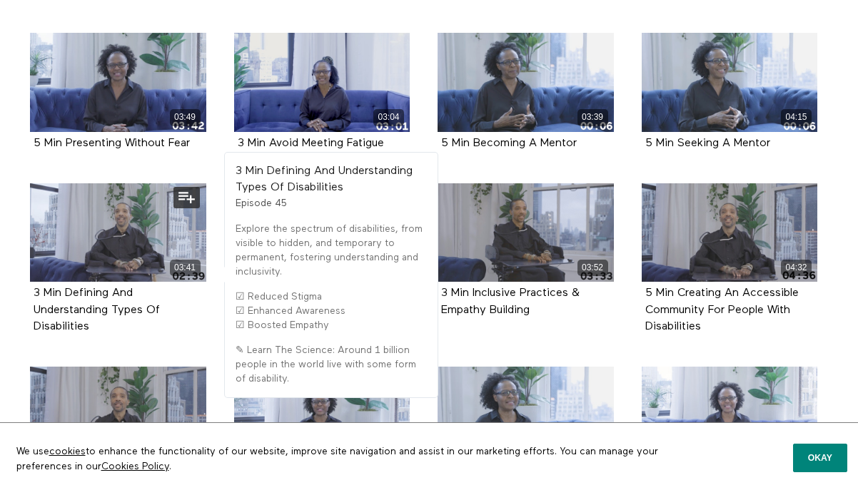
click at [61, 282] on div "3 Min Defining And Understanding Types Of Disabilities Episode 45" at bounding box center [118, 310] width 176 height 57
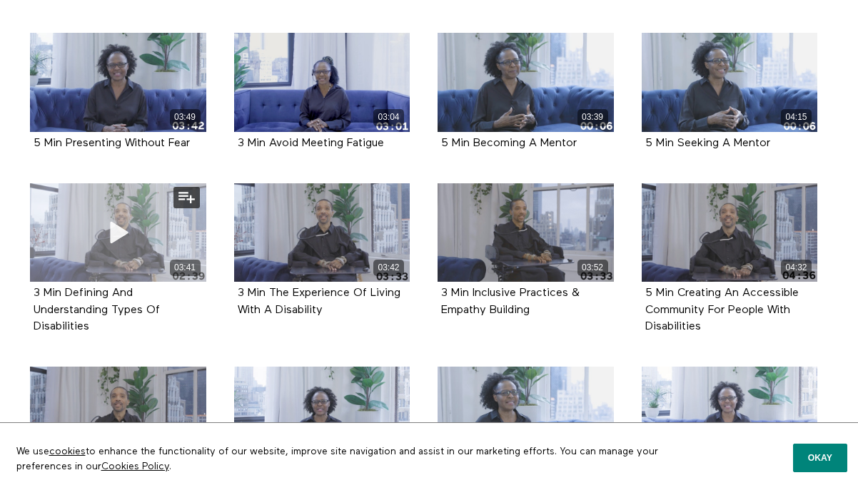
click at [85, 265] on div "03:41" at bounding box center [118, 268] width 176 height 16
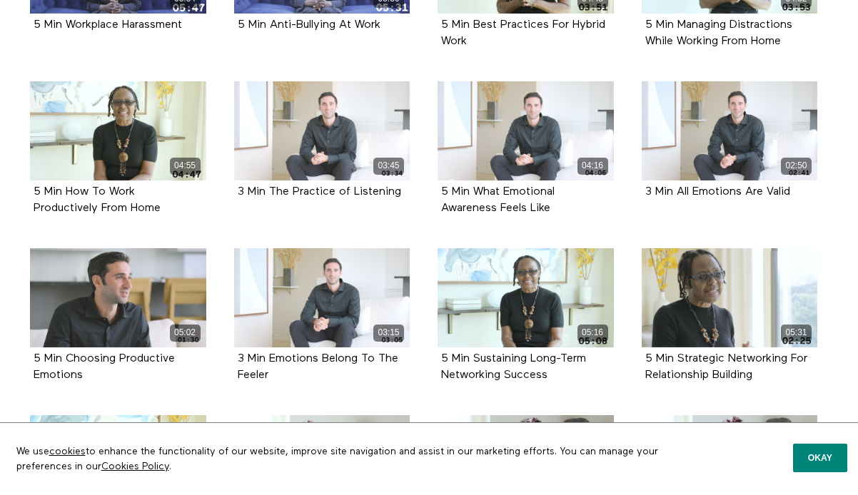
scroll to position [2685, 0]
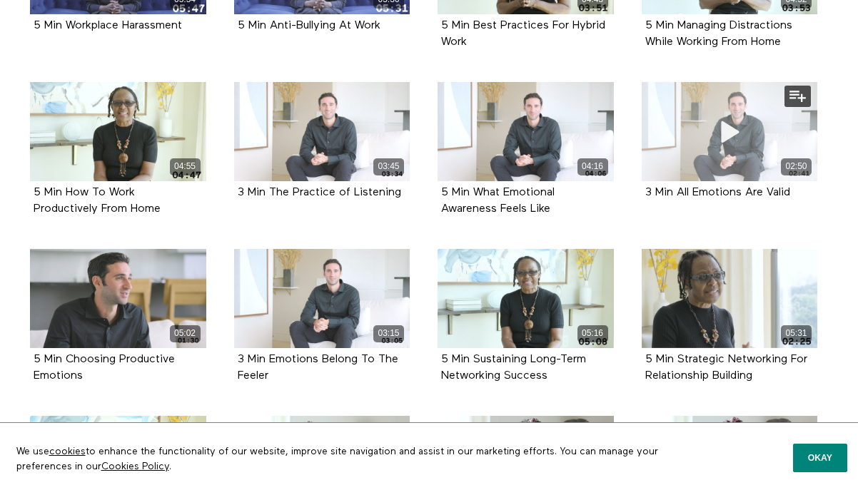
click at [712, 175] on div "02:50" at bounding box center [730, 166] width 176 height 16
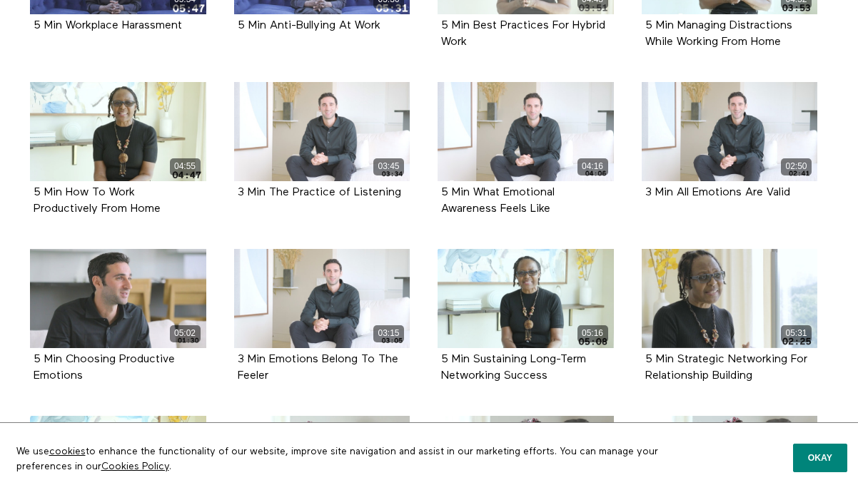
scroll to position [2666, 0]
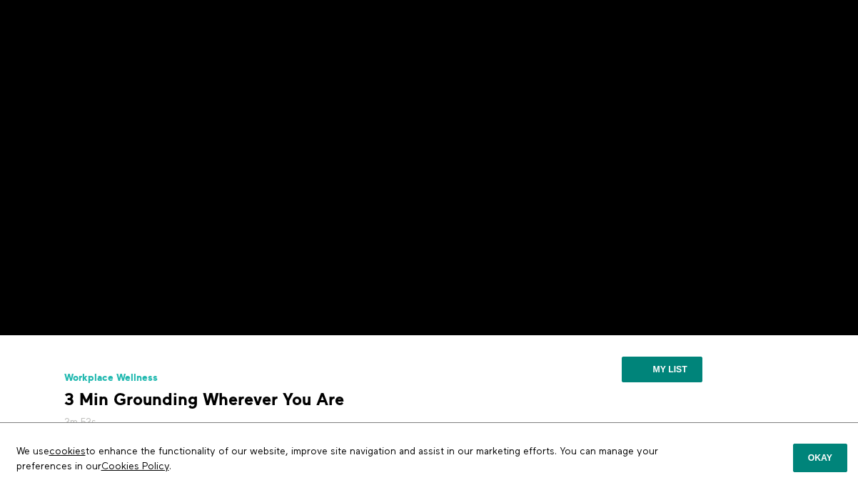
scroll to position [158, 0]
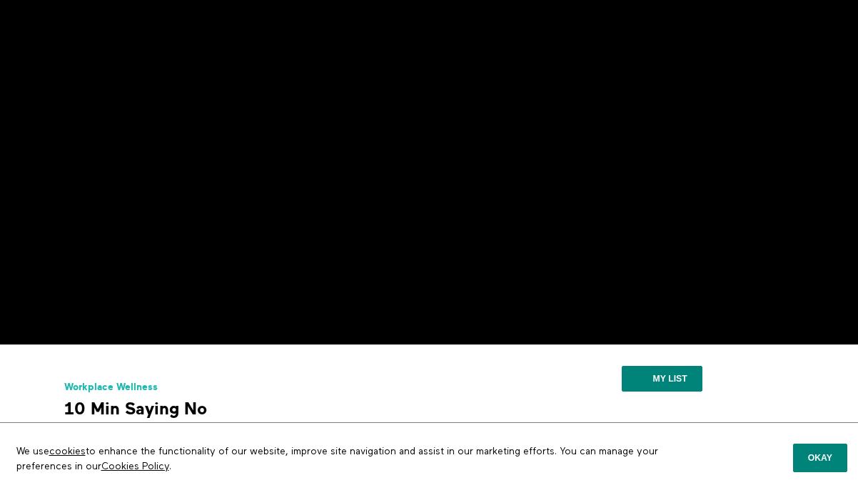
scroll to position [126, 0]
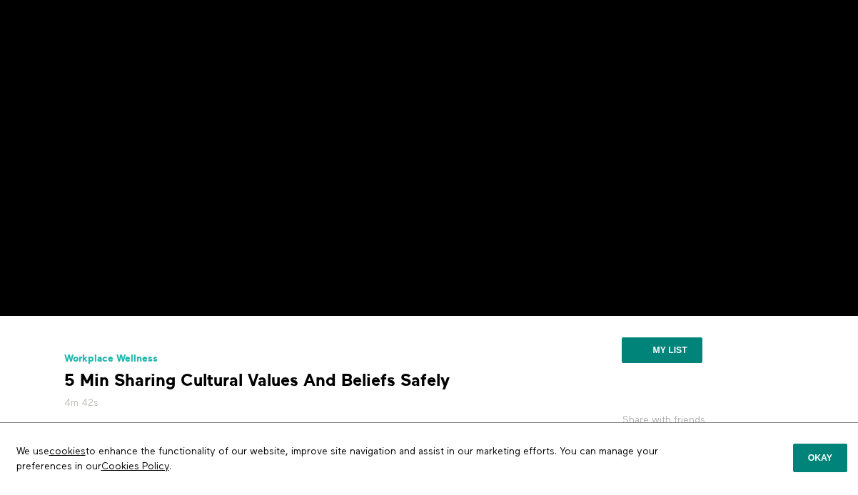
scroll to position [128, 0]
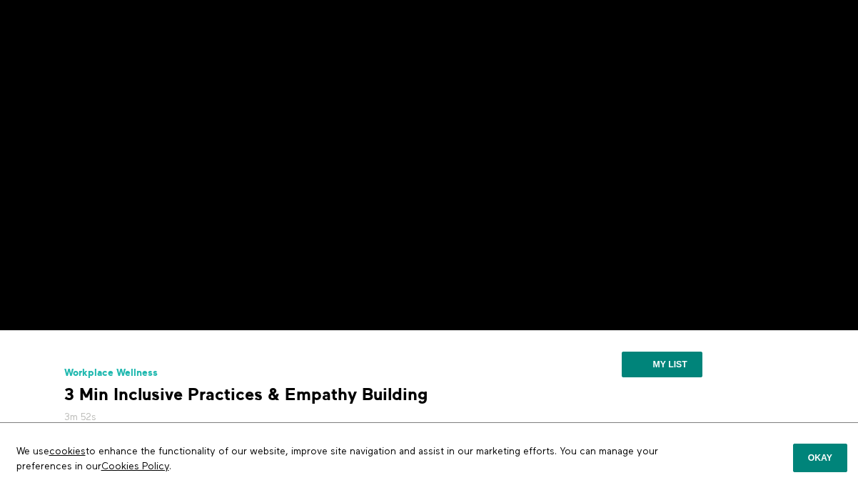
scroll to position [114, 0]
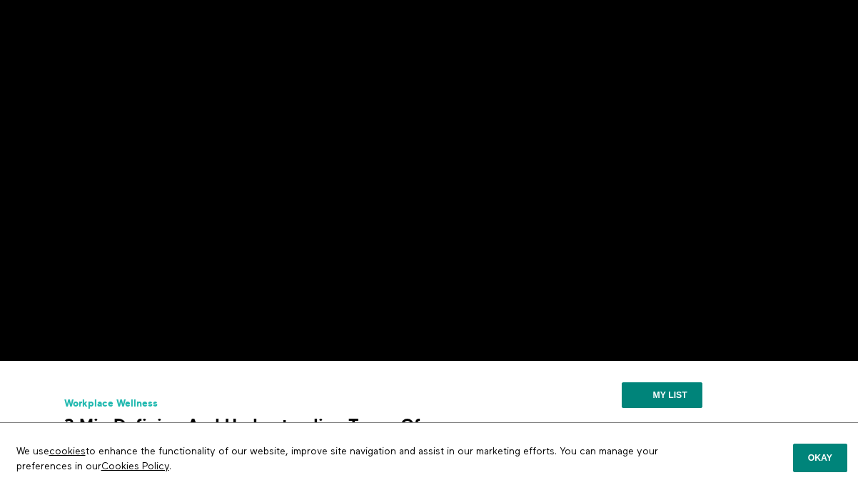
scroll to position [93, 0]
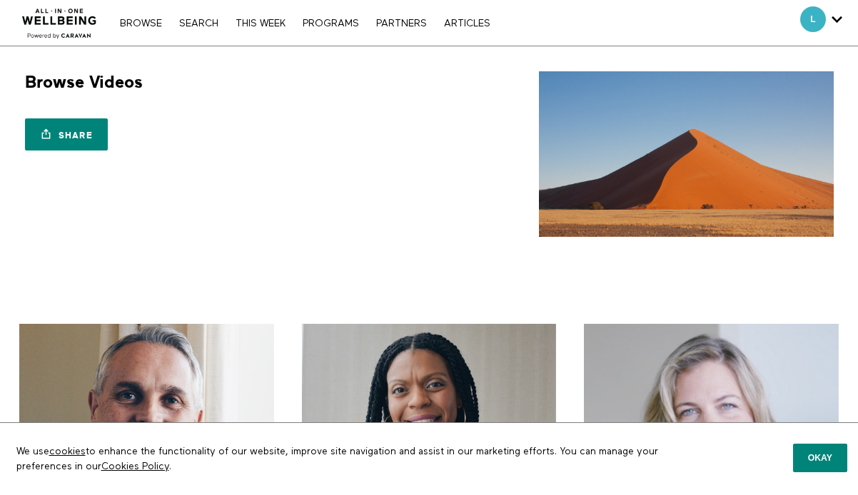
scroll to position [442, 0]
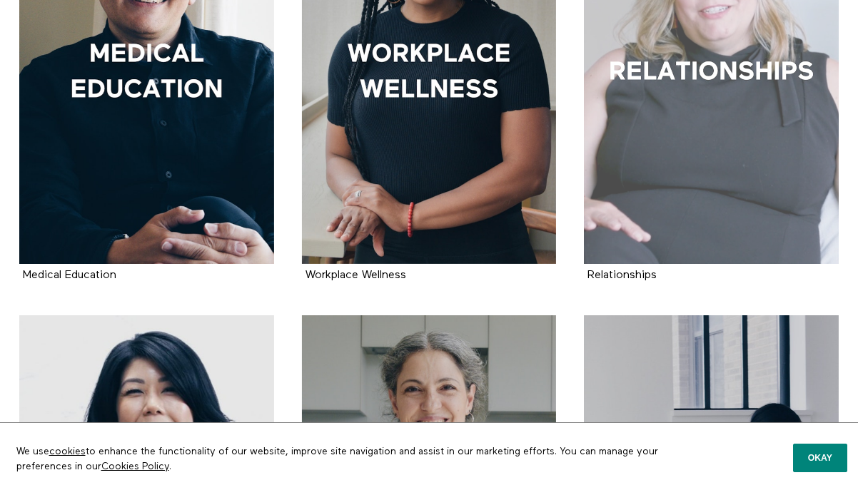
click at [672, 195] on div at bounding box center [711, 73] width 255 height 382
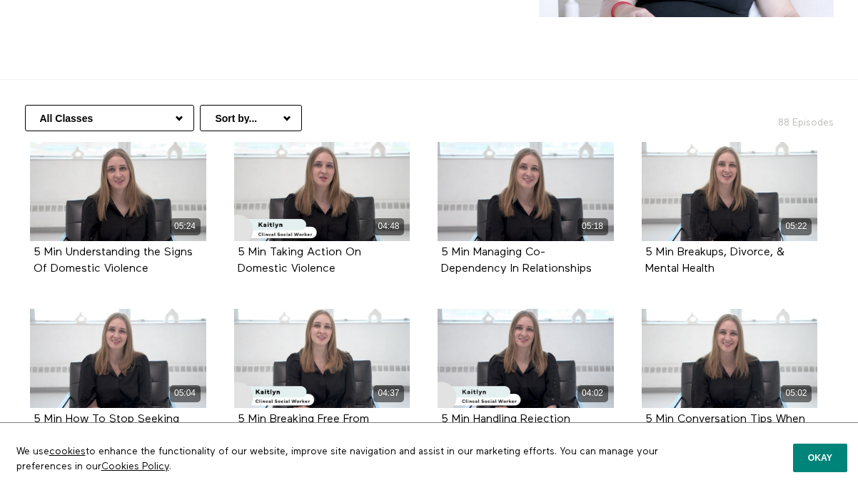
scroll to position [218, 0]
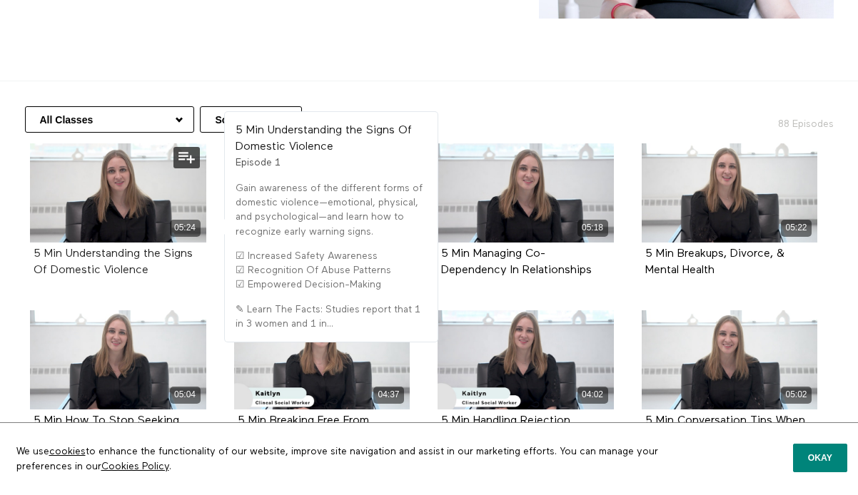
click at [70, 255] on strong "5 Min Understanding the Signs Of Domestic Violence" at bounding box center [113, 262] width 159 height 28
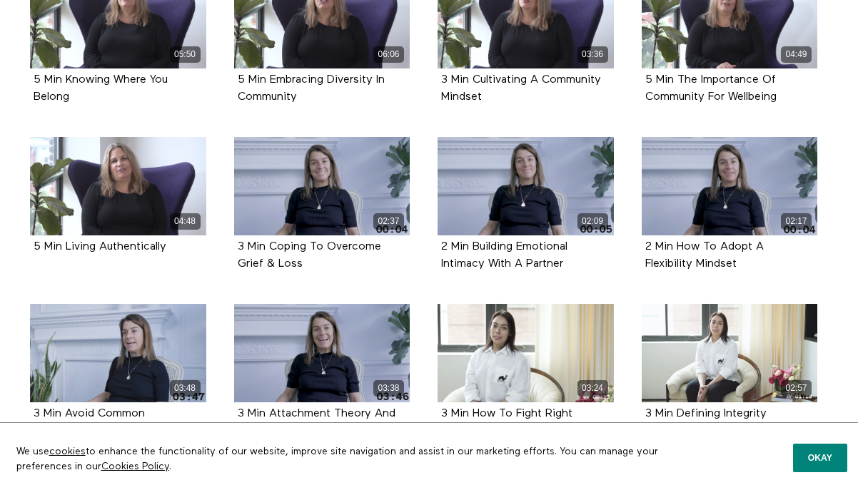
scroll to position [2097, 0]
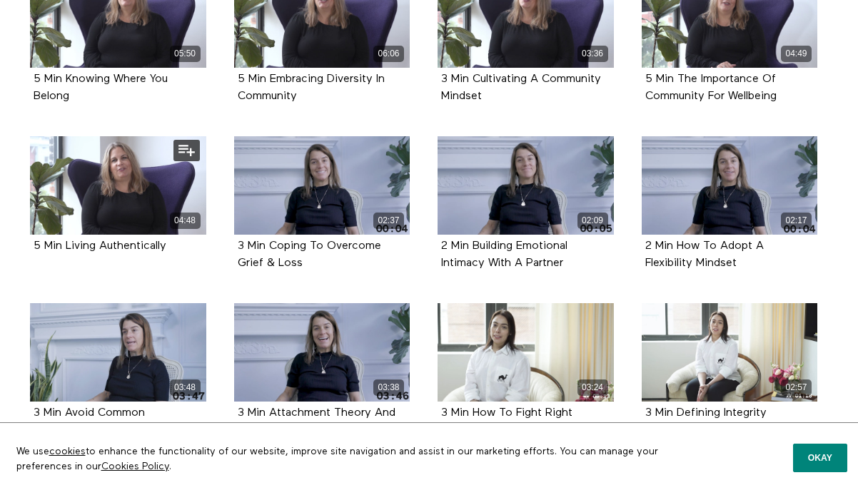
click at [75, 238] on div "5 Min Living Authentically" at bounding box center [118, 246] width 169 height 16
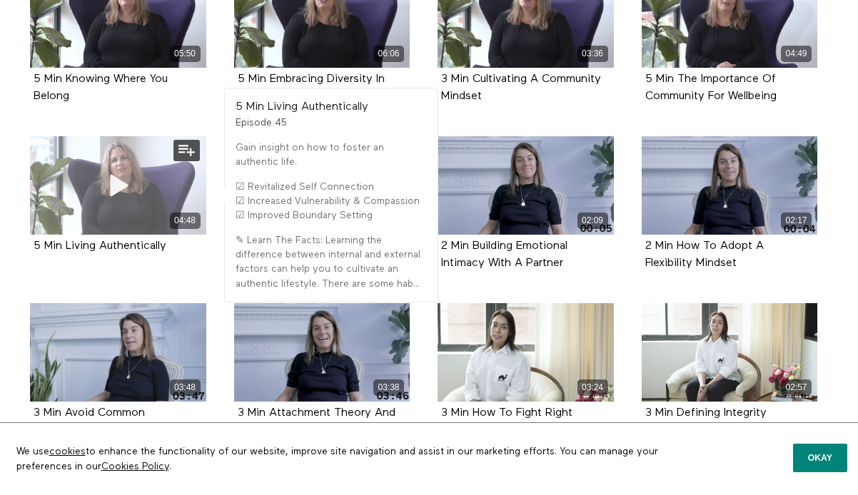
click at [74, 213] on div "04:48" at bounding box center [118, 185] width 176 height 99
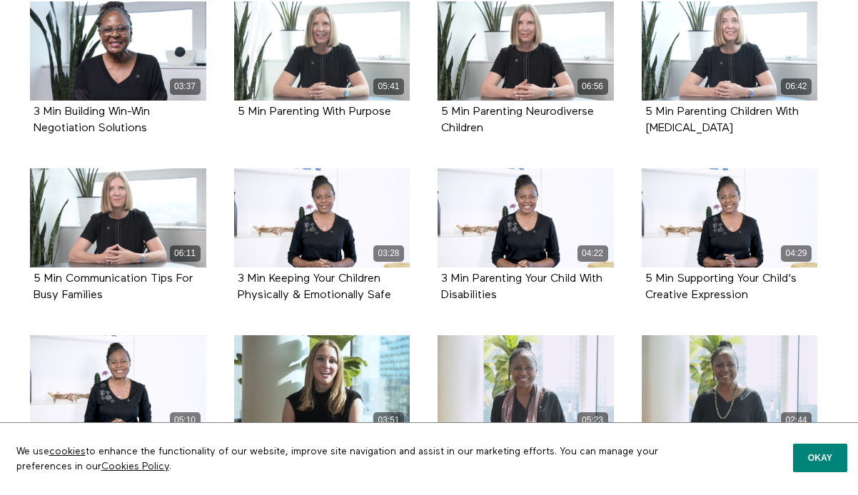
scroll to position [869, 0]
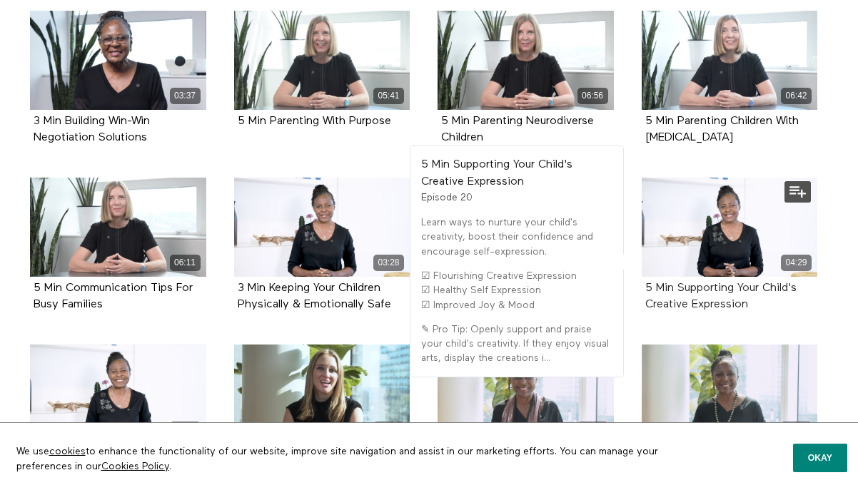
click at [737, 290] on strong "5 Min Supporting Your Child's Creative Expression" at bounding box center [720, 297] width 151 height 28
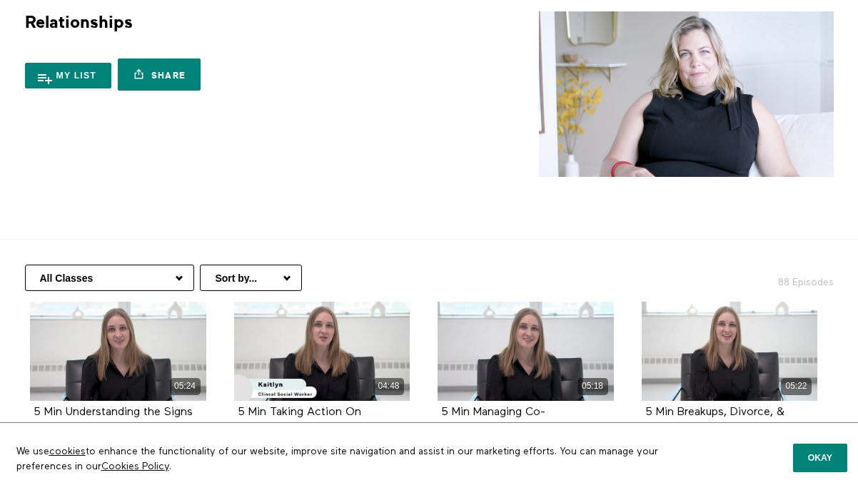
scroll to position [0, 0]
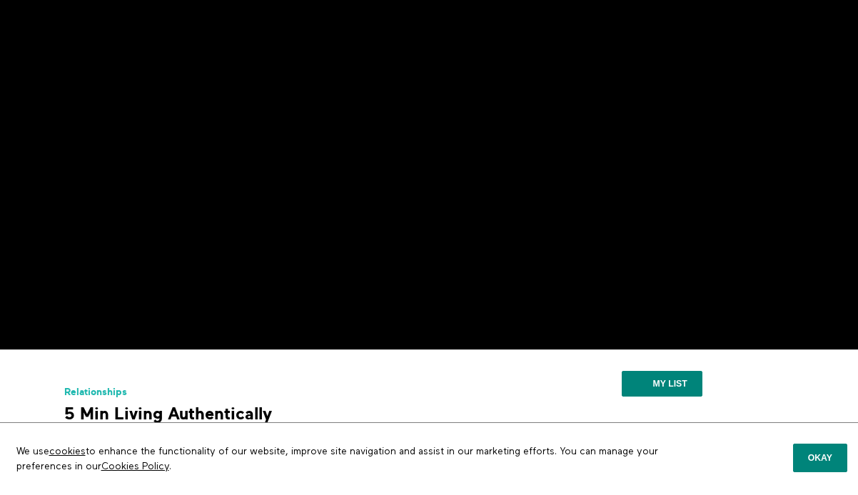
scroll to position [89, 0]
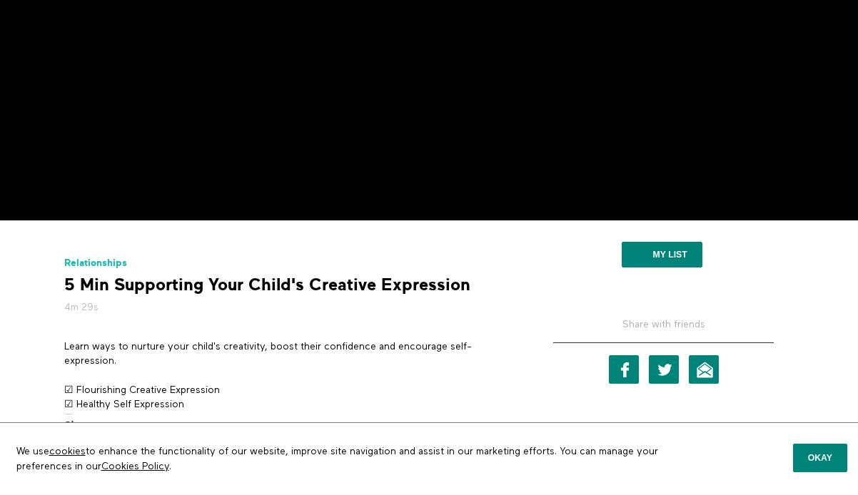
scroll to position [223, 0]
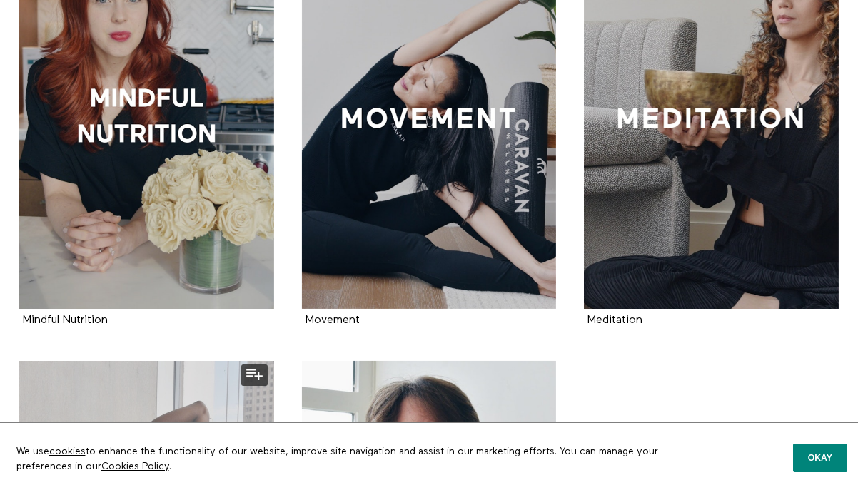
scroll to position [1262, 0]
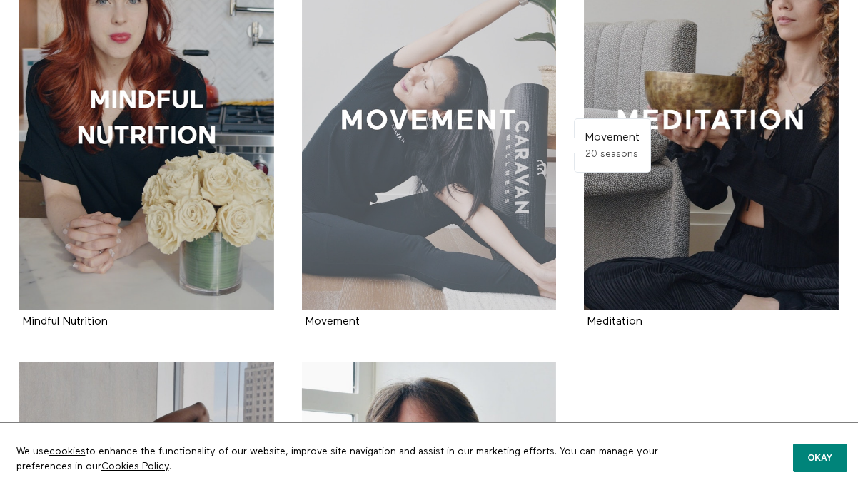
click at [401, 81] on div at bounding box center [429, 120] width 255 height 382
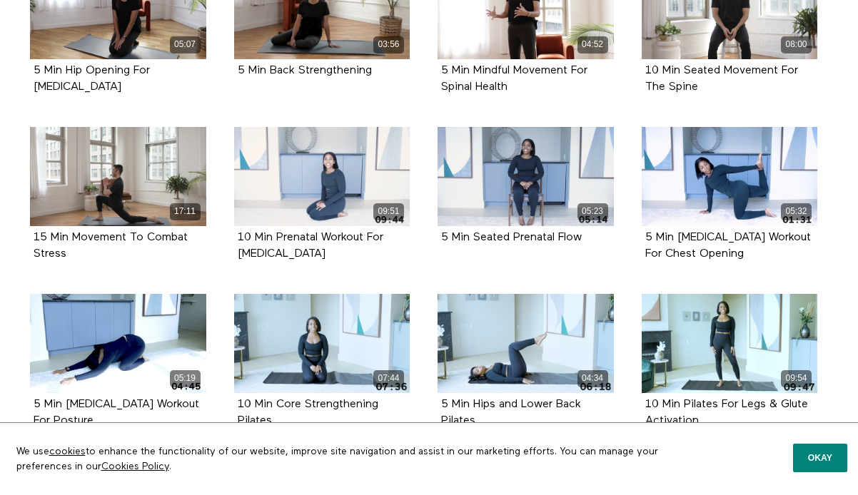
scroll to position [1387, 0]
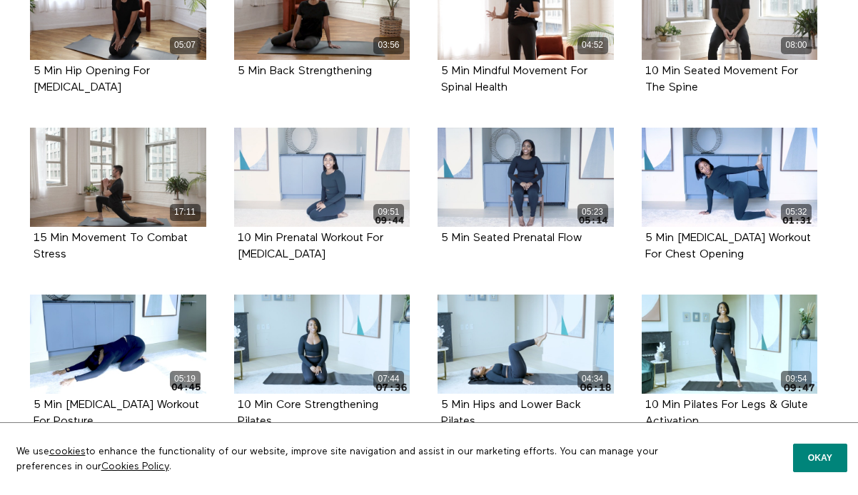
click at [19, 288] on li "17:11 15 Min Movement To Combat Stress Episode 29" at bounding box center [118, 211] width 204 height 167
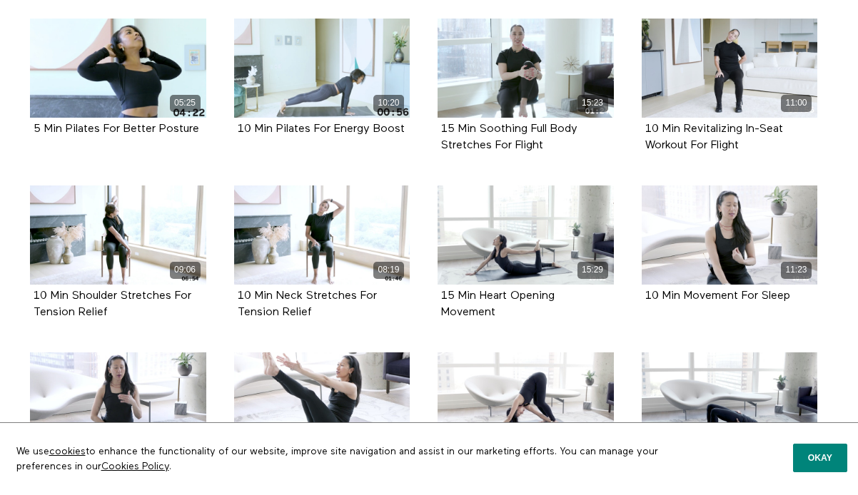
scroll to position [1901, 0]
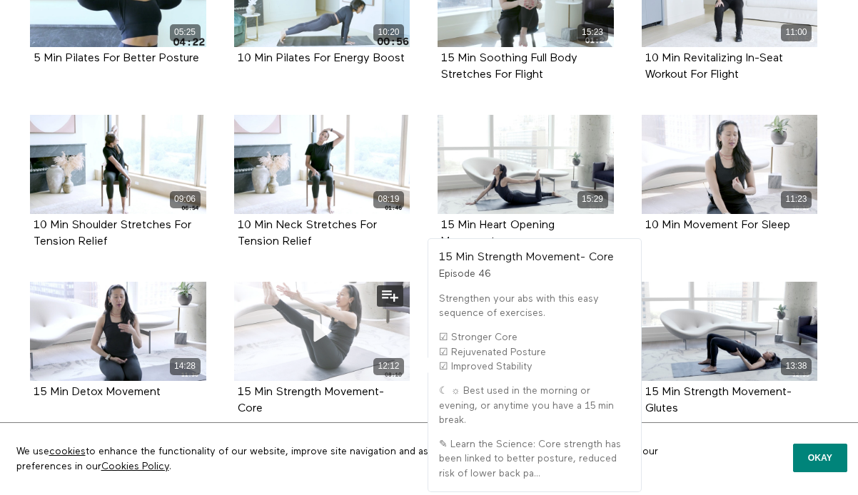
click at [278, 364] on div "12:12" at bounding box center [322, 366] width 176 height 16
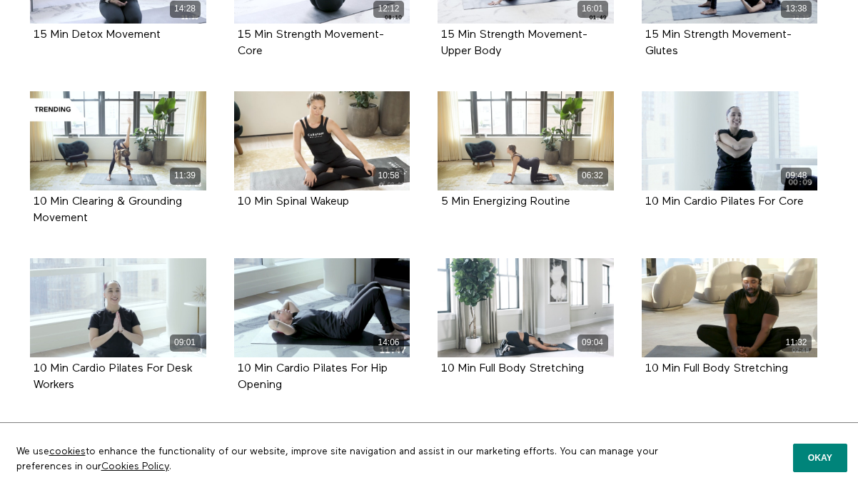
scroll to position [2261, 0]
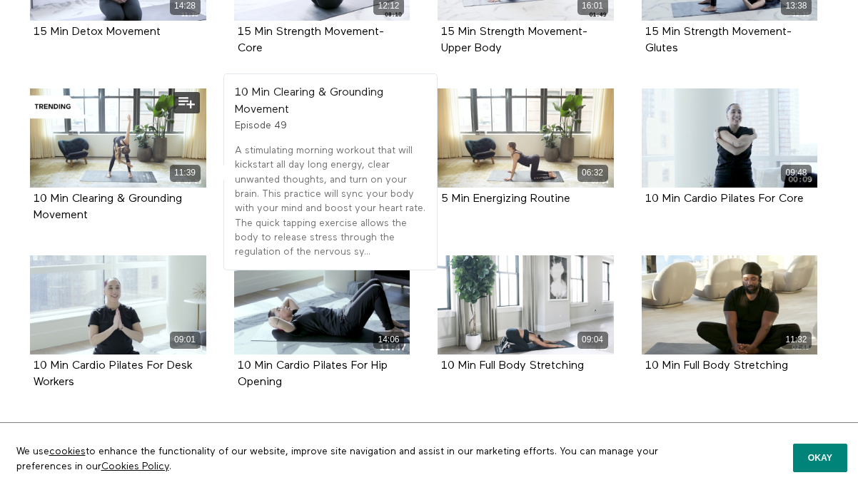
click at [81, 206] on div "10 Min Clearing & Grounding Movement" at bounding box center [118, 207] width 169 height 33
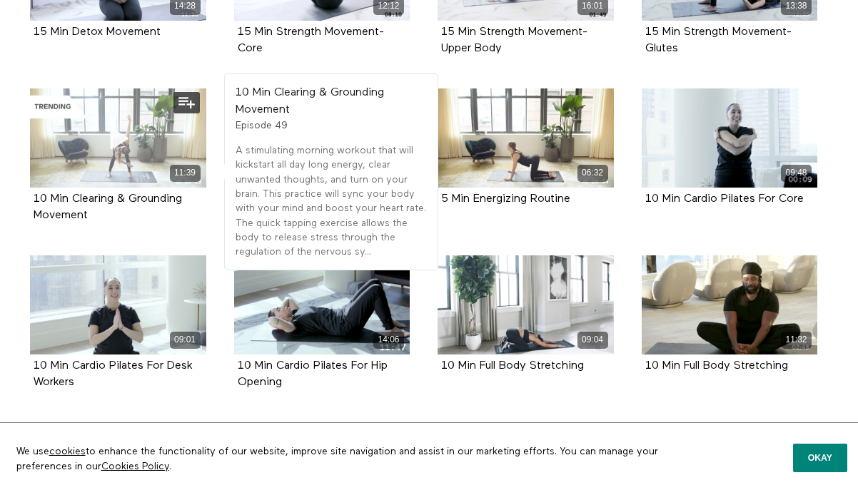
click at [109, 142] on icon at bounding box center [117, 138] width 43 height 25
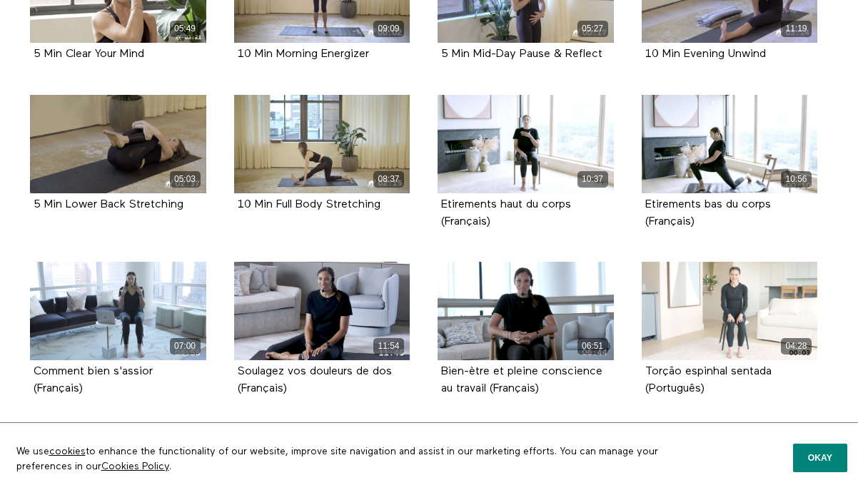
scroll to position [3359, 0]
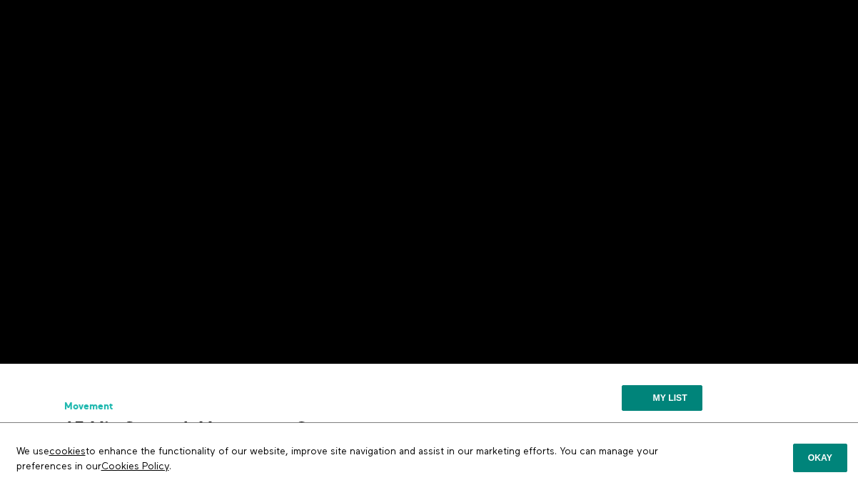
scroll to position [79, 0]
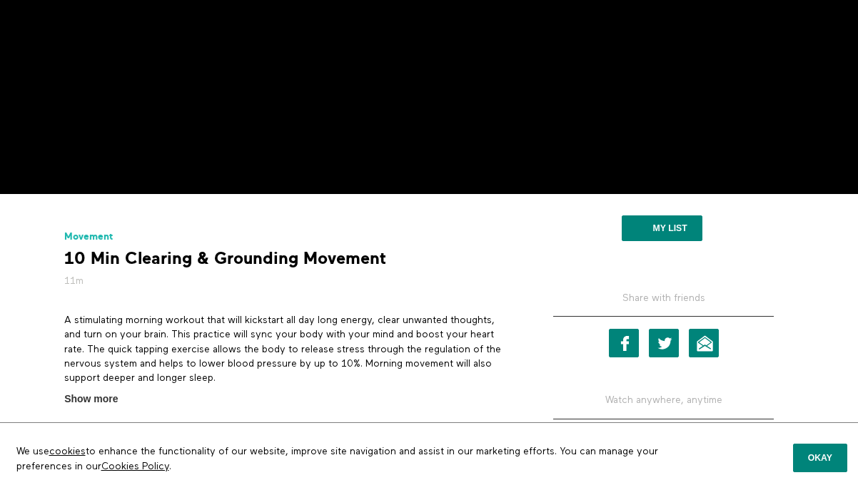
scroll to position [253, 0]
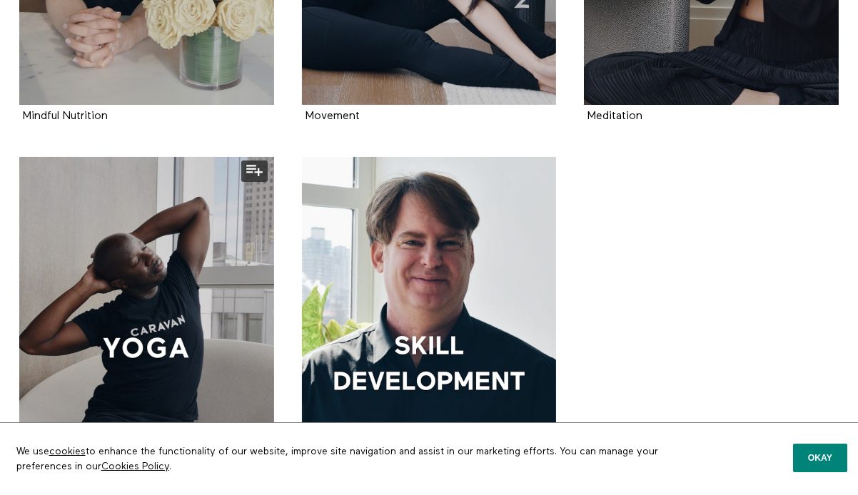
scroll to position [1540, 0]
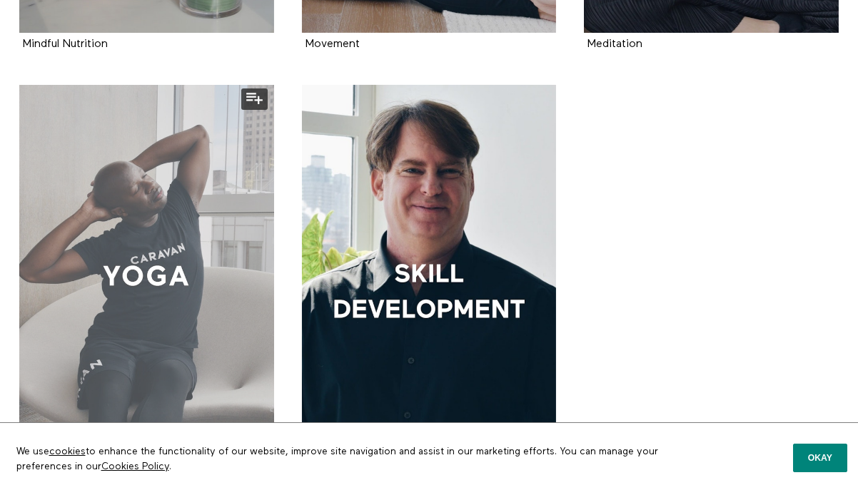
click at [50, 316] on div at bounding box center [146, 276] width 255 height 382
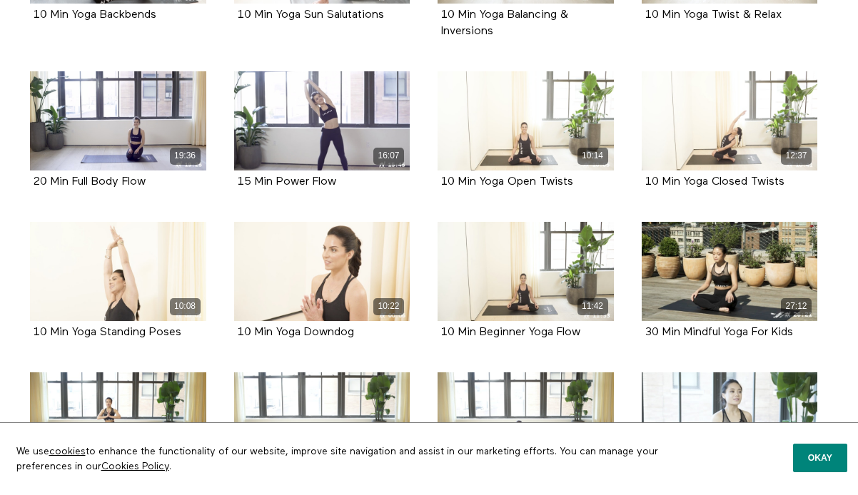
scroll to position [1783, 0]
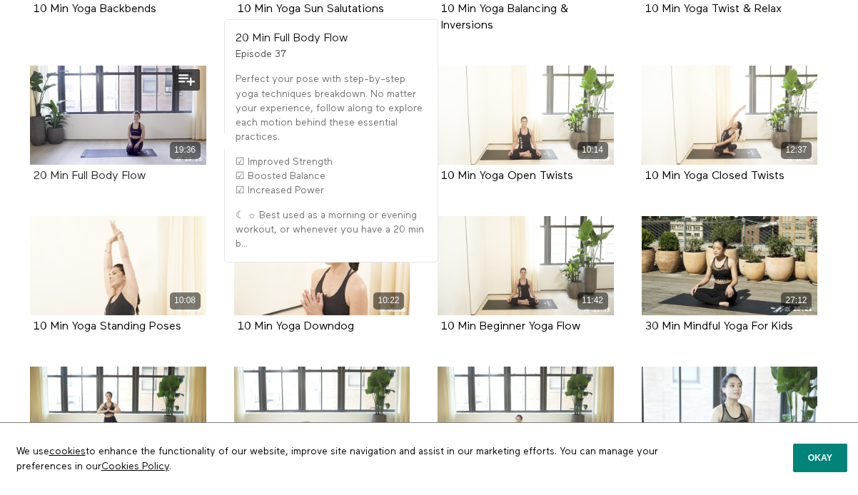
click at [63, 172] on strong "20 Min Full Body Flow" at bounding box center [90, 176] width 112 height 11
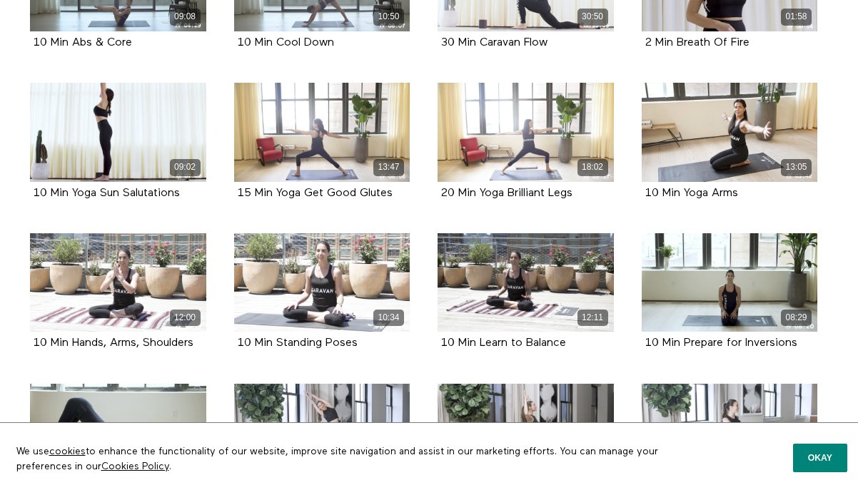
scroll to position [3027, 0]
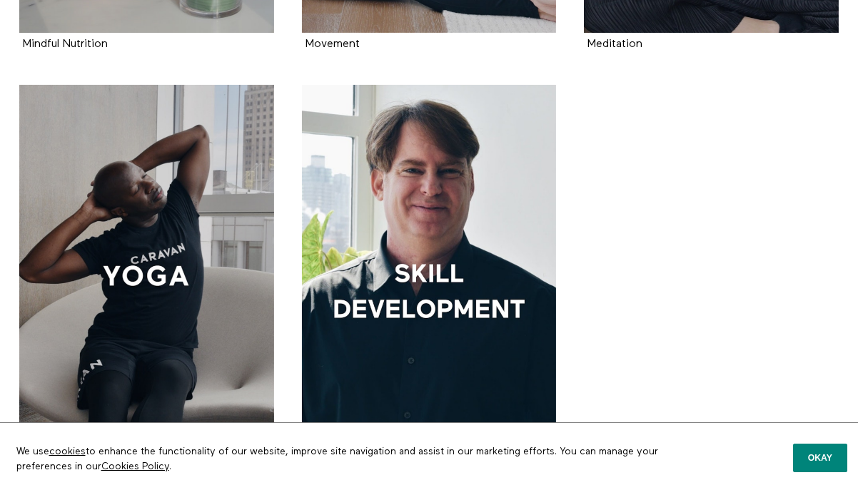
scroll to position [1670, 0]
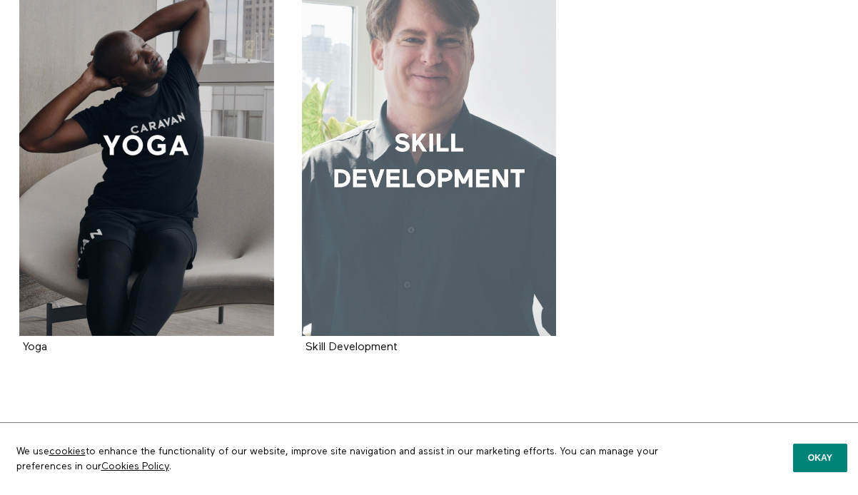
click at [435, 238] on div at bounding box center [429, 145] width 255 height 382
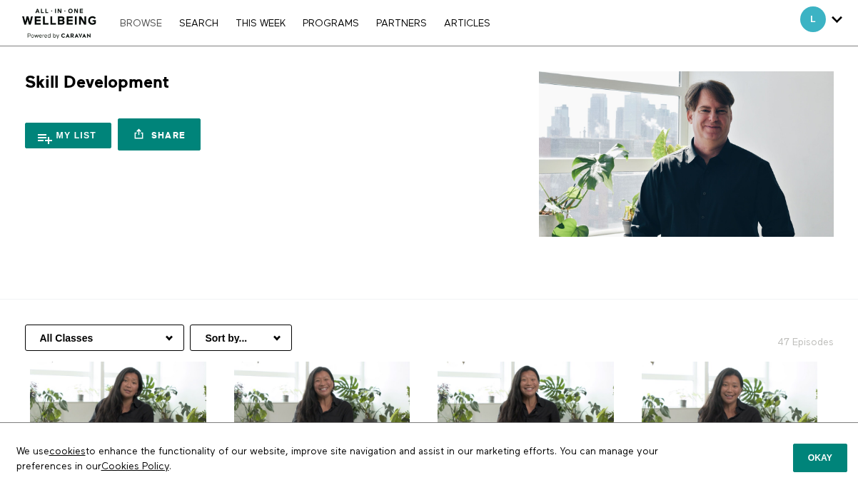
click at [126, 25] on link "Browse" at bounding box center [141, 24] width 56 height 10
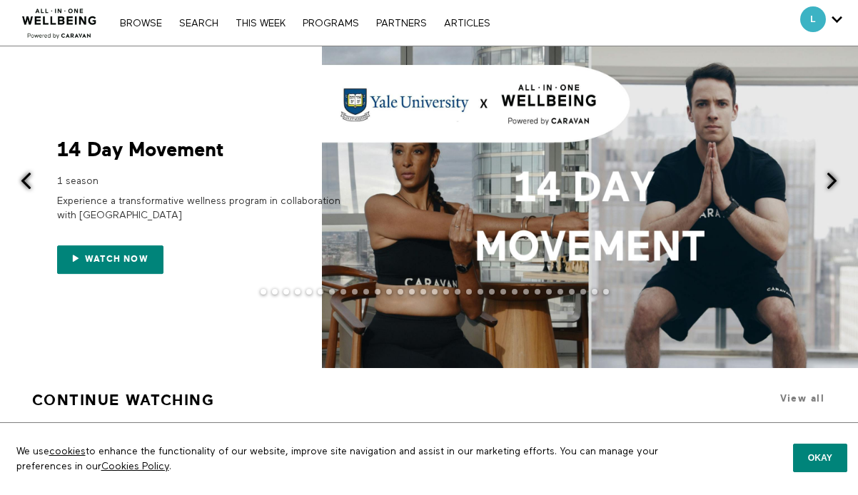
click at [839, 189] on button at bounding box center [840, 181] width 35 height 271
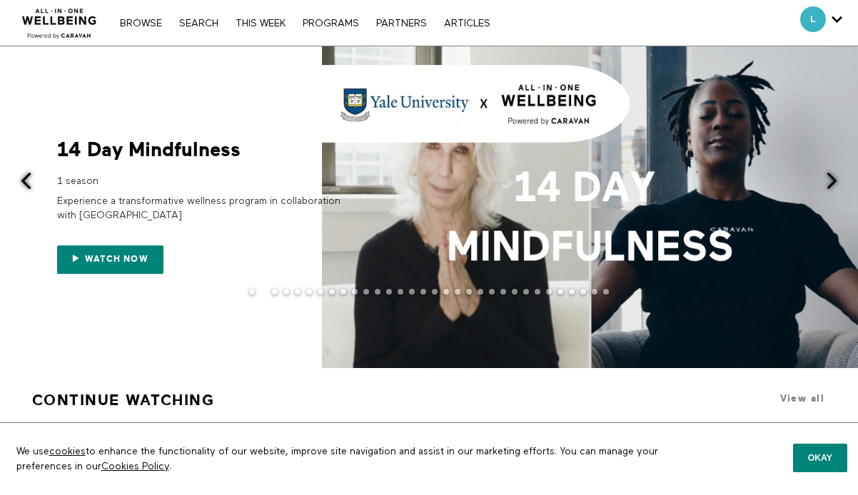
click at [690, 213] on span at bounding box center [590, 207] width 536 height 322
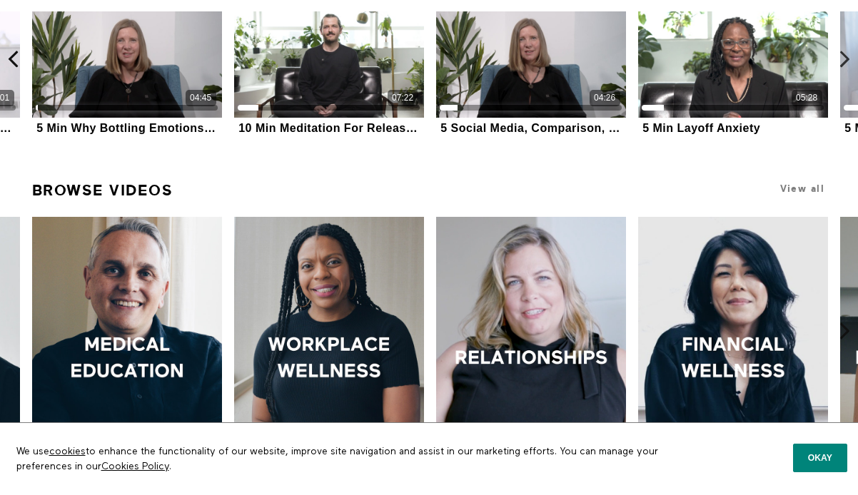
scroll to position [348, 0]
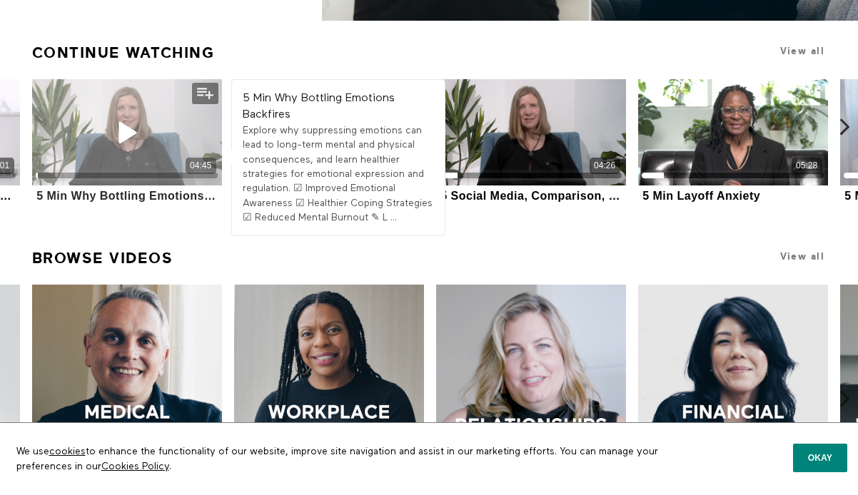
click at [95, 152] on div "04:45" at bounding box center [127, 132] width 190 height 107
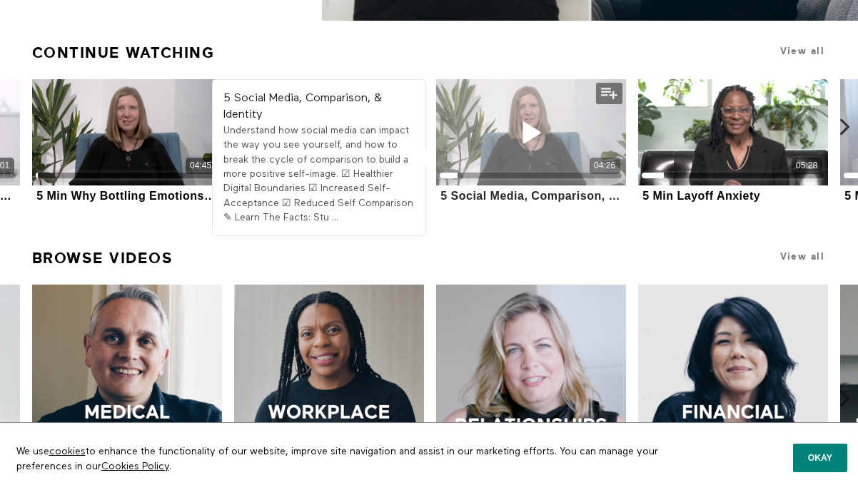
click at [498, 168] on div "04:26" at bounding box center [531, 168] width 190 height 21
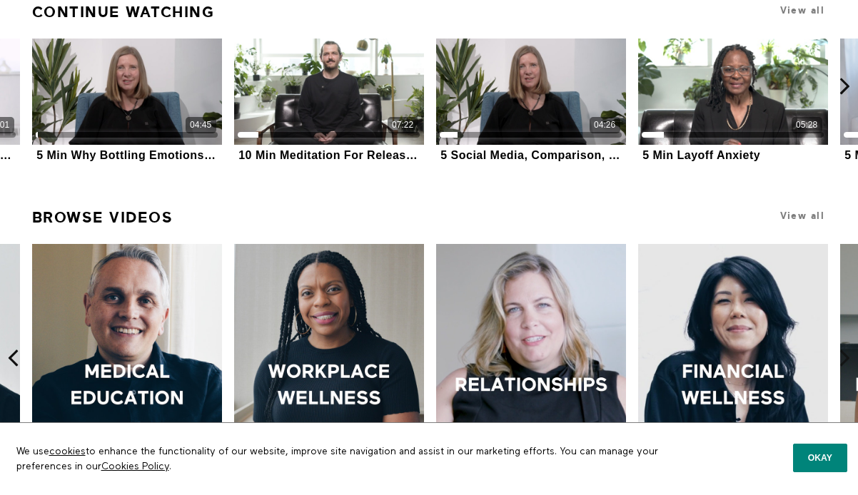
scroll to position [393, 0]
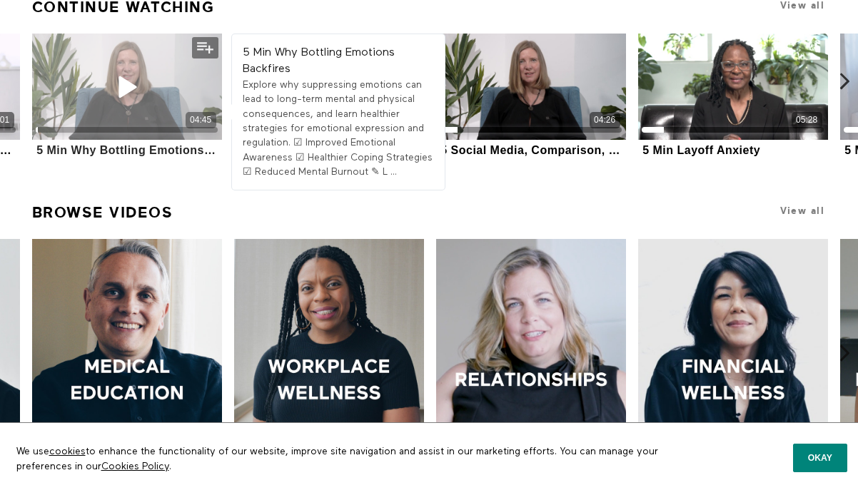
click at [168, 148] on div "5 Min Why Bottling Emotions Backfires" at bounding box center [126, 150] width 181 height 14
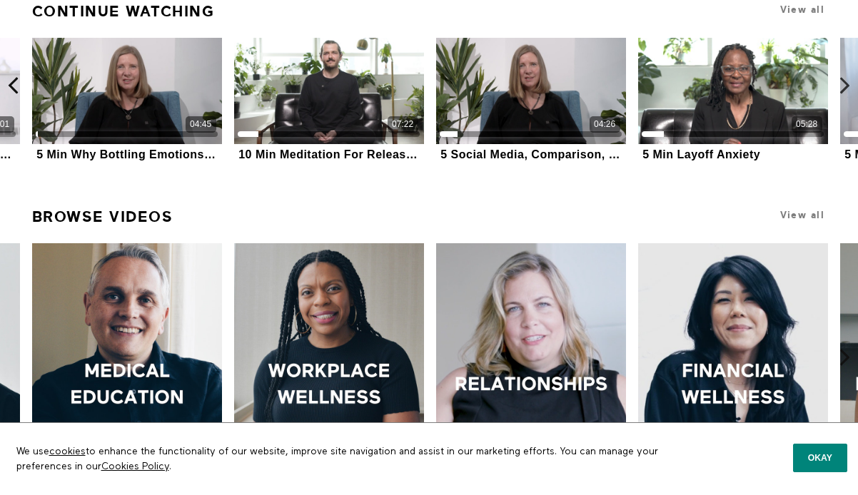
click at [13, 84] on icon at bounding box center [13, 85] width 18 height 18
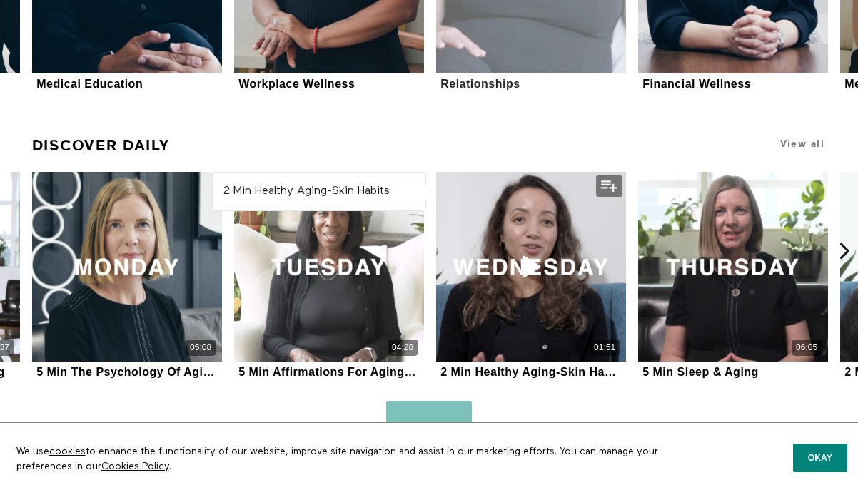
scroll to position [860, 0]
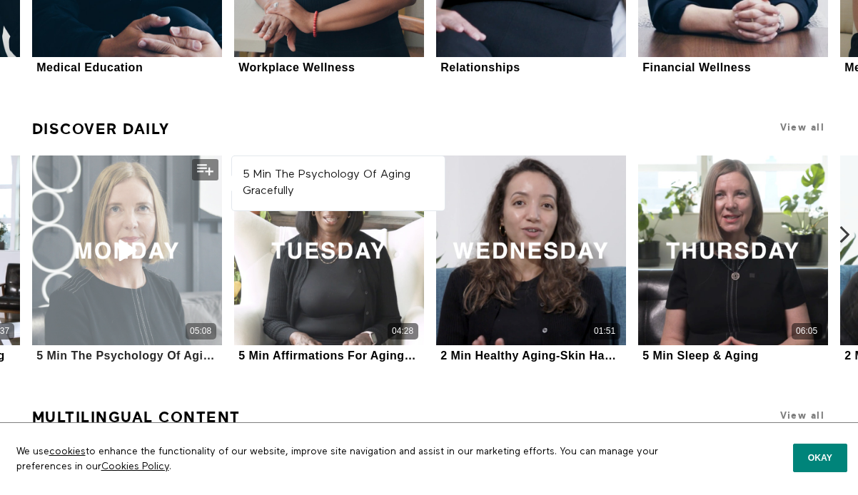
click at [163, 353] on div "5 Min The Psychology Of Aging Gracefully" at bounding box center [126, 356] width 181 height 14
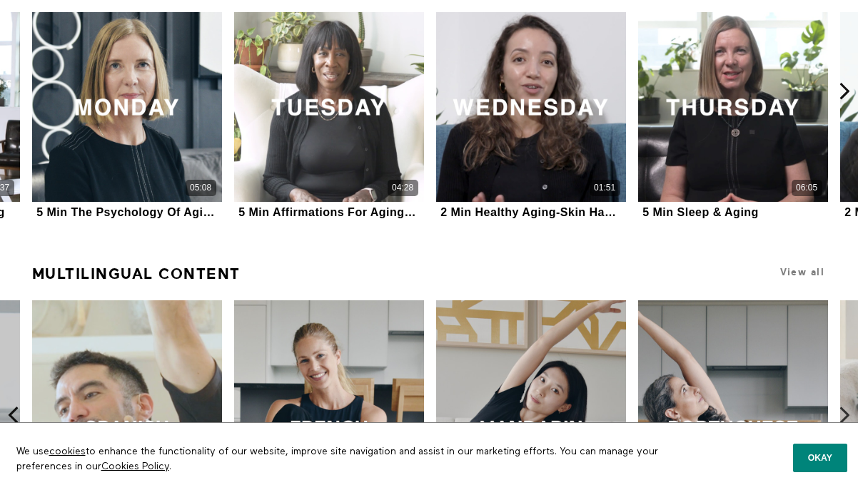
scroll to position [995, 0]
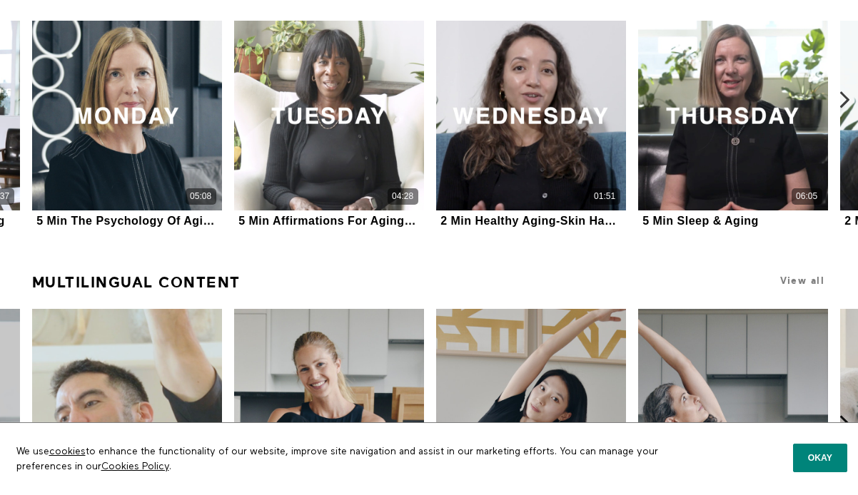
click at [846, 97] on icon at bounding box center [845, 100] width 18 height 18
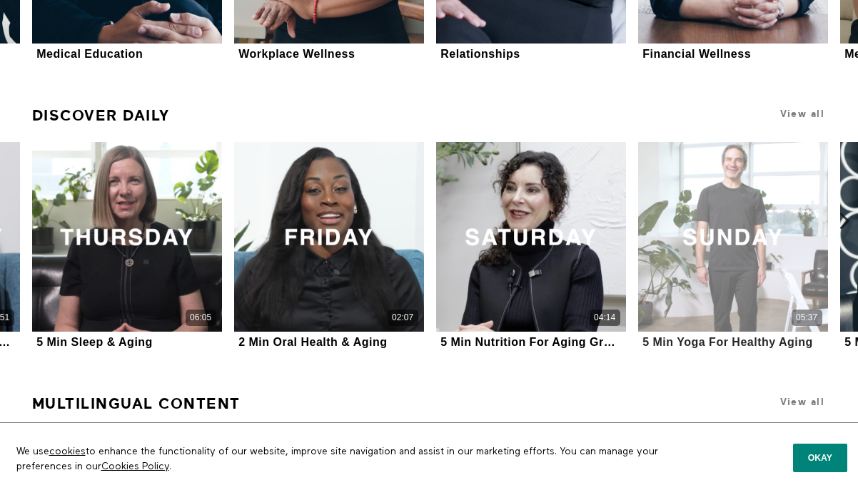
scroll to position [865, 0]
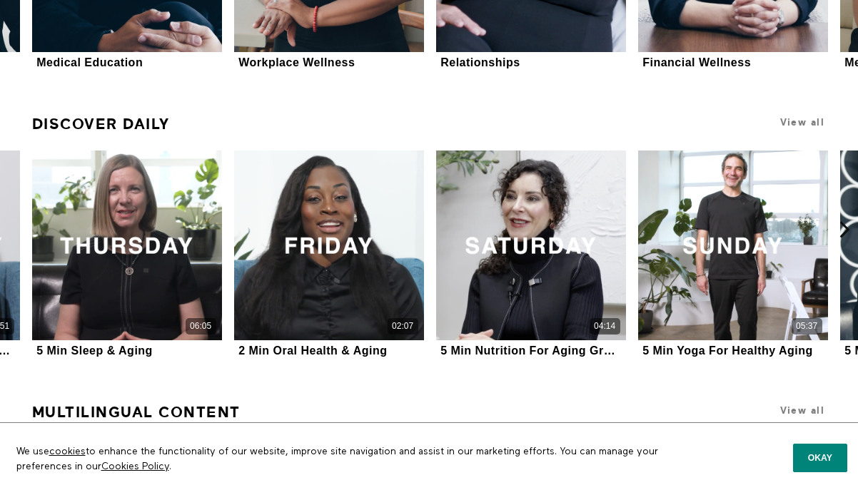
click at [799, 109] on h1 "View all" at bounding box center [752, 122] width 150 height 27
click at [796, 115] on h1 "View all" at bounding box center [752, 122] width 150 height 27
click at [790, 127] on span "View all" at bounding box center [802, 122] width 44 height 11
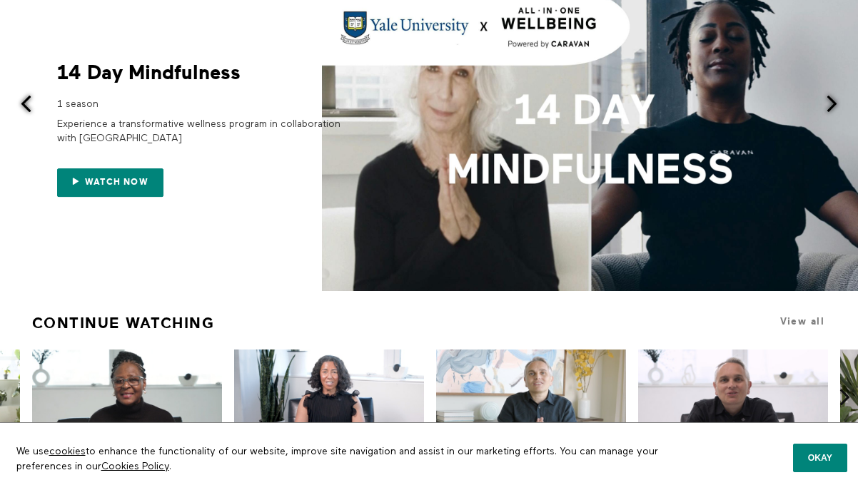
scroll to position [0, 0]
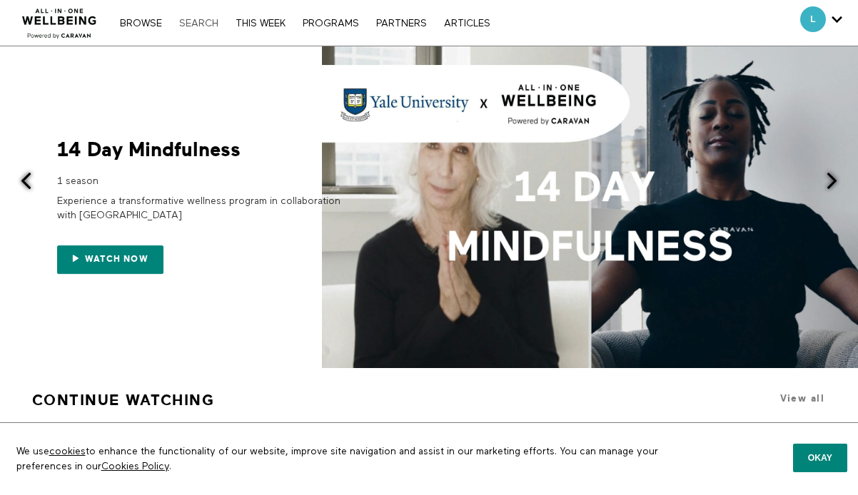
click at [198, 26] on link "Search" at bounding box center [199, 24] width 54 height 10
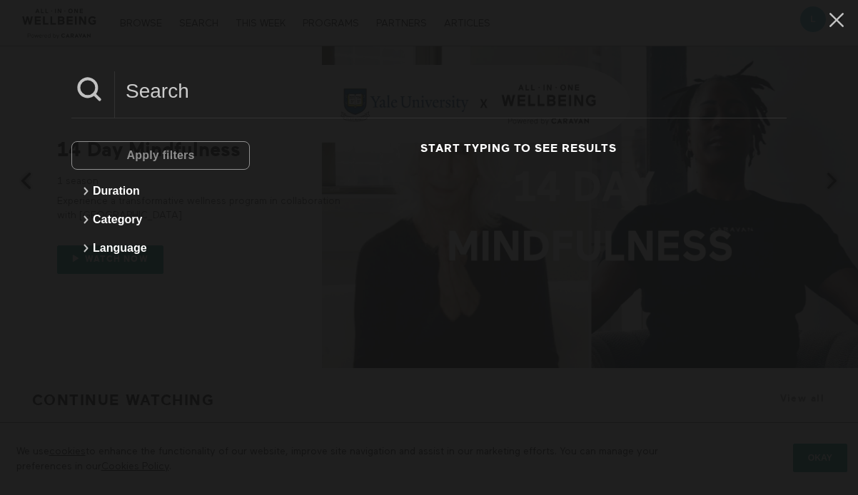
click at [137, 153] on div "Apply filters" at bounding box center [160, 155] width 178 height 29
click at [143, 161] on div "Apply filters" at bounding box center [160, 155] width 178 height 29
click at [141, 94] on input at bounding box center [451, 90] width 672 height 39
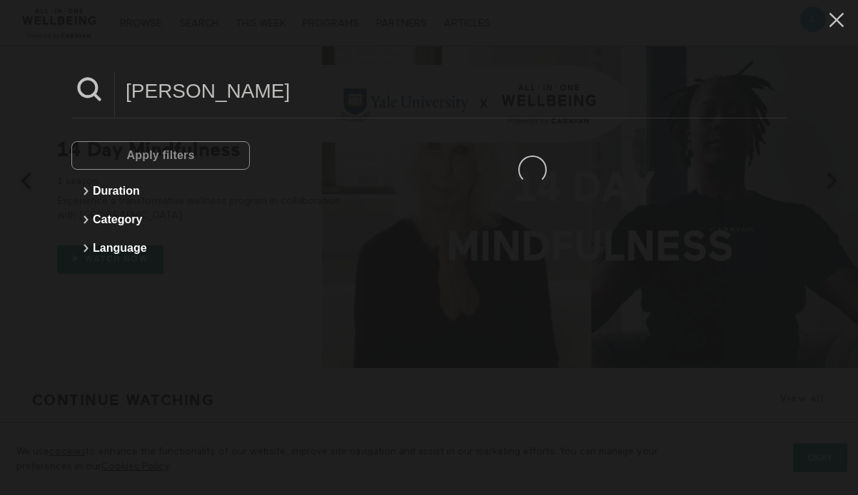
type input "Dr Leon"
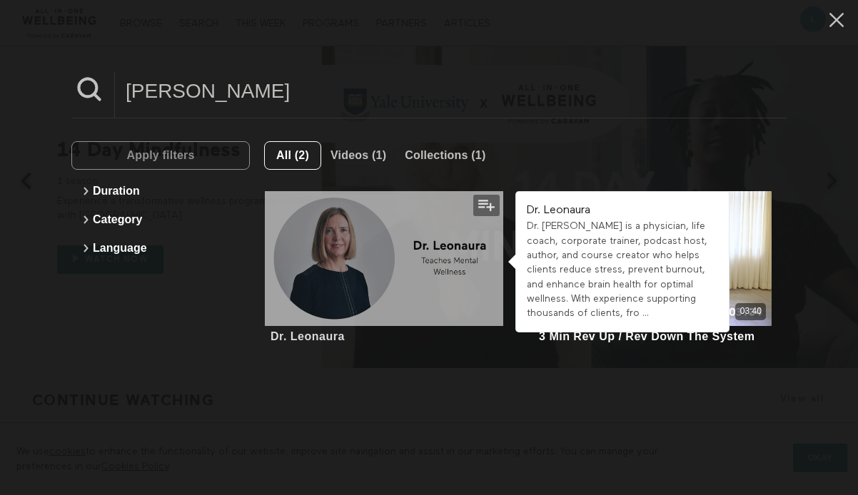
click at [286, 330] on div "Dr. Leonaura" at bounding box center [308, 337] width 74 height 14
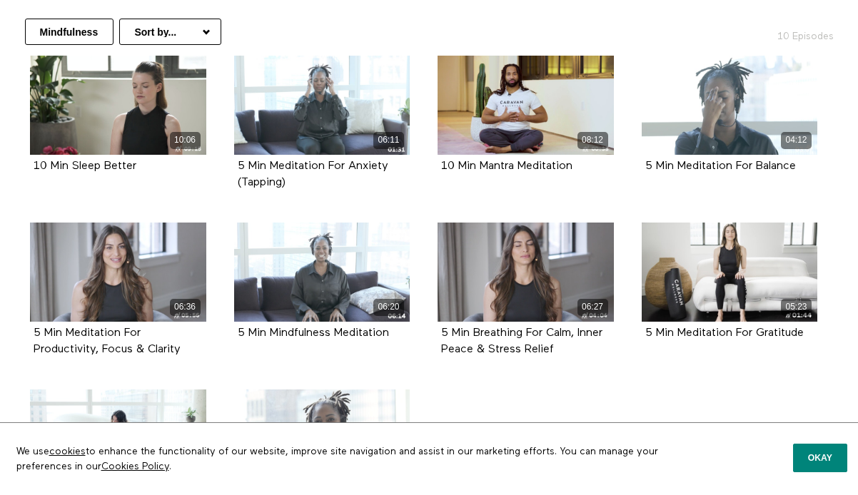
scroll to position [305, 0]
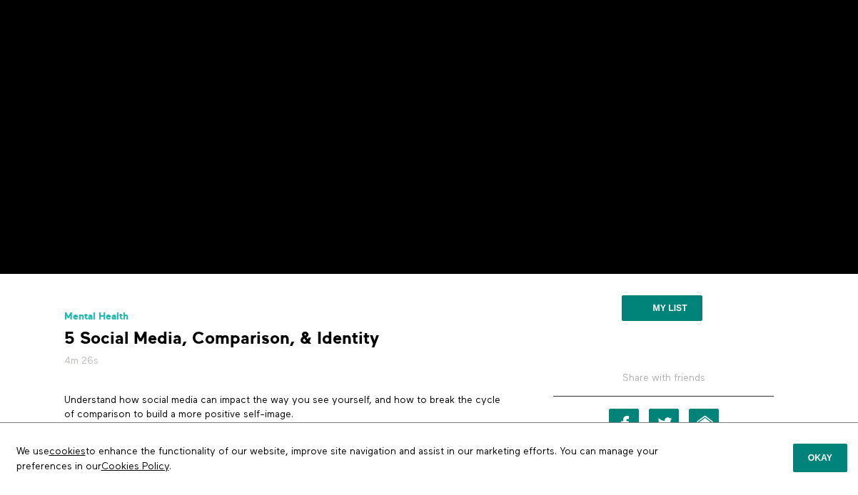
scroll to position [171, 0]
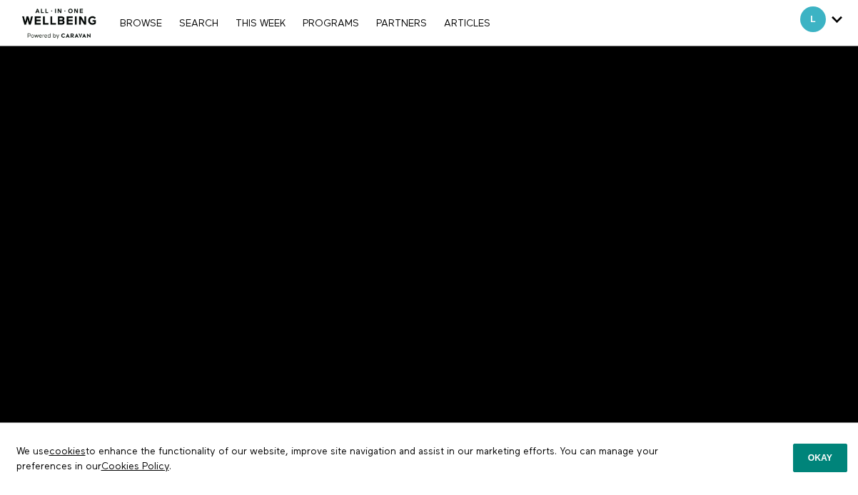
scroll to position [323, 0]
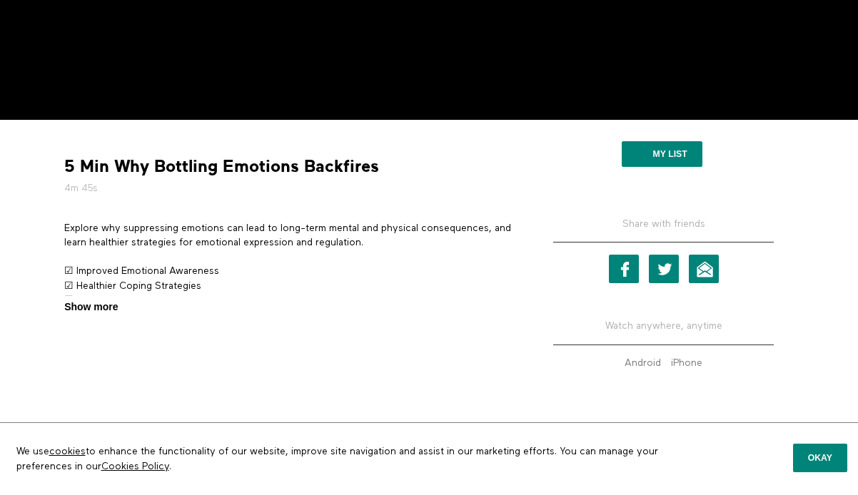
click at [97, 307] on span "Show more" at bounding box center [91, 307] width 54 height 15
click at [0, 0] on input "Show more Show less" at bounding box center [0, 0] width 0 height 0
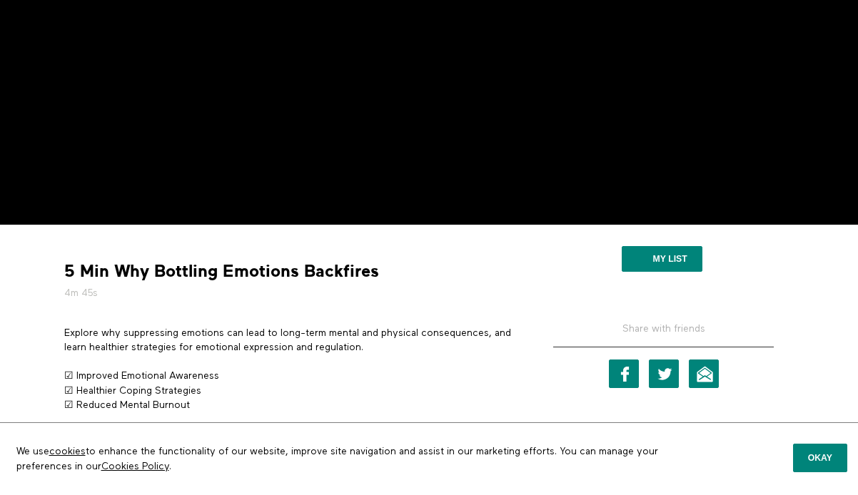
scroll to position [211, 0]
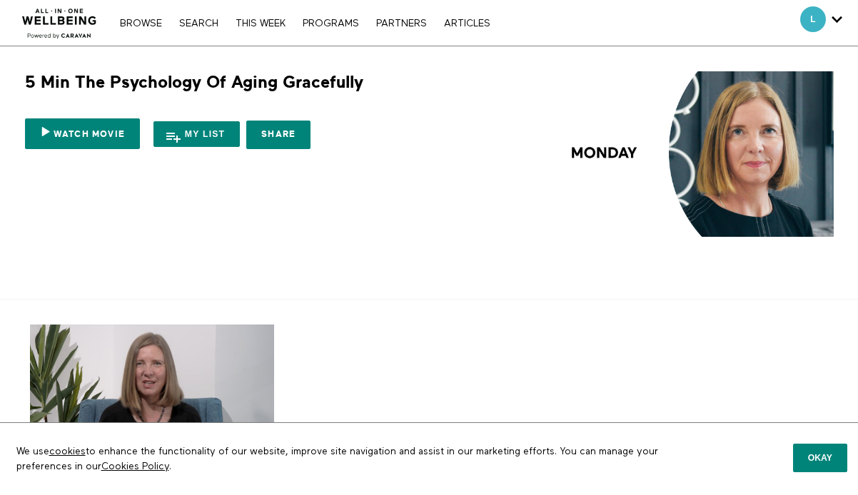
click at [734, 159] on img at bounding box center [686, 154] width 295 height 166
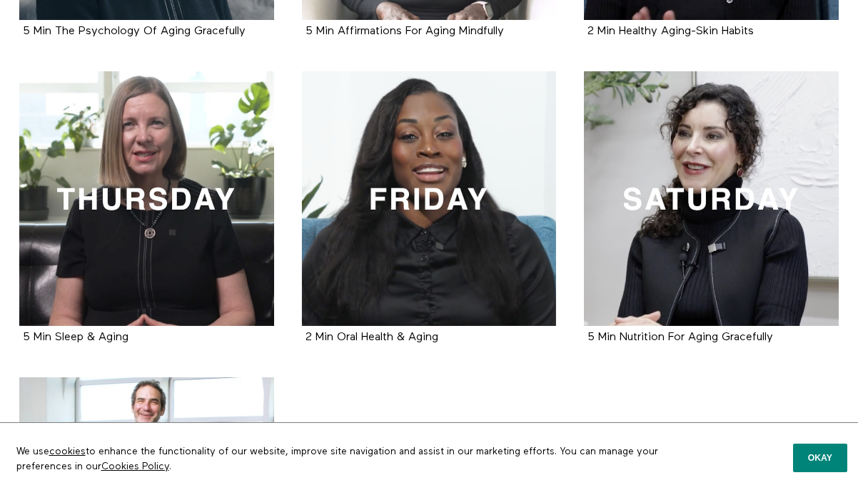
scroll to position [560, 0]
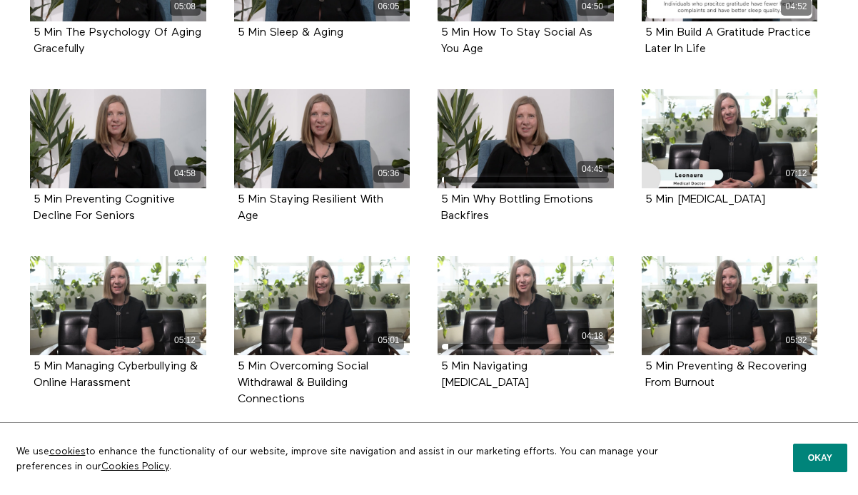
scroll to position [440, 0]
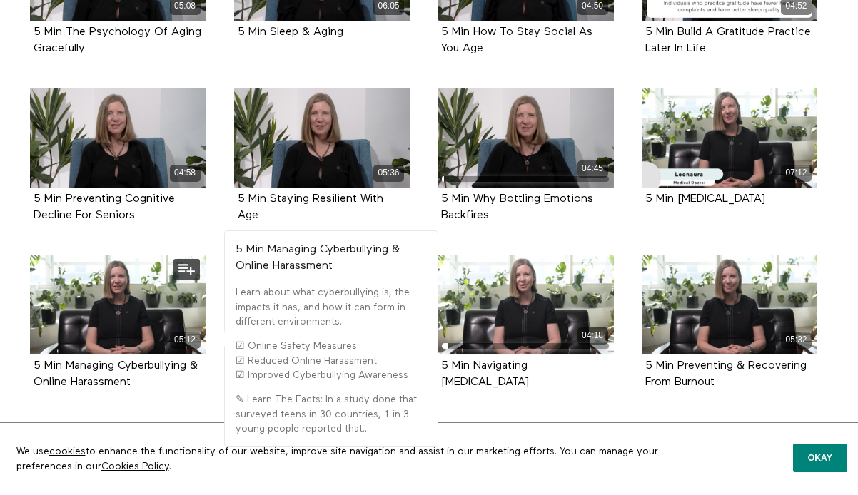
click at [96, 376] on div "5 Min Managing Cyberbullying & Online Harassment" at bounding box center [118, 374] width 169 height 33
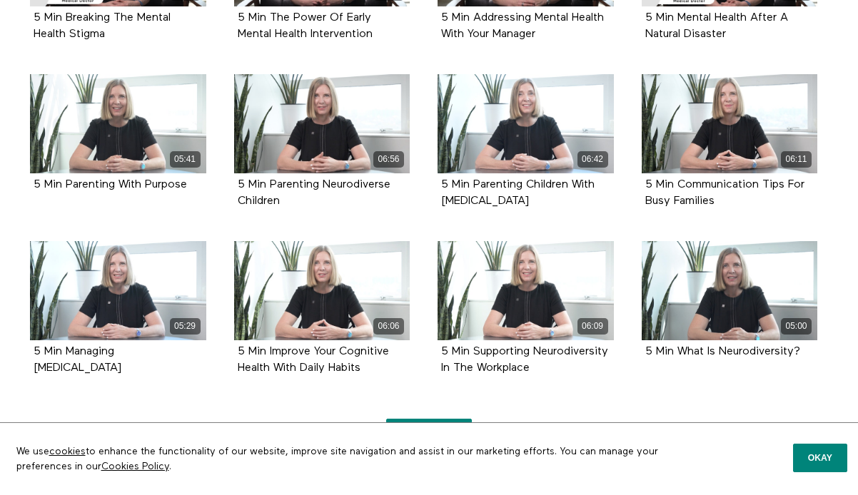
scroll to position [982, 0]
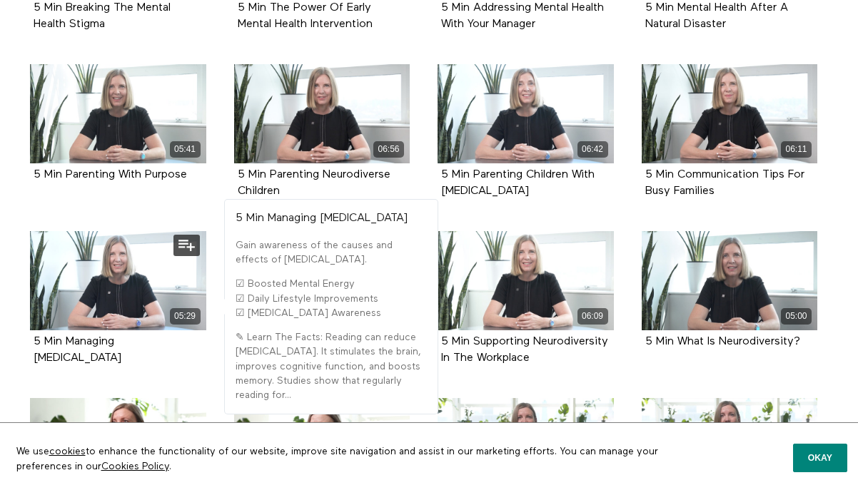
click at [93, 333] on div "5 Min Managing [MEDICAL_DATA]" at bounding box center [118, 351] width 176 height 40
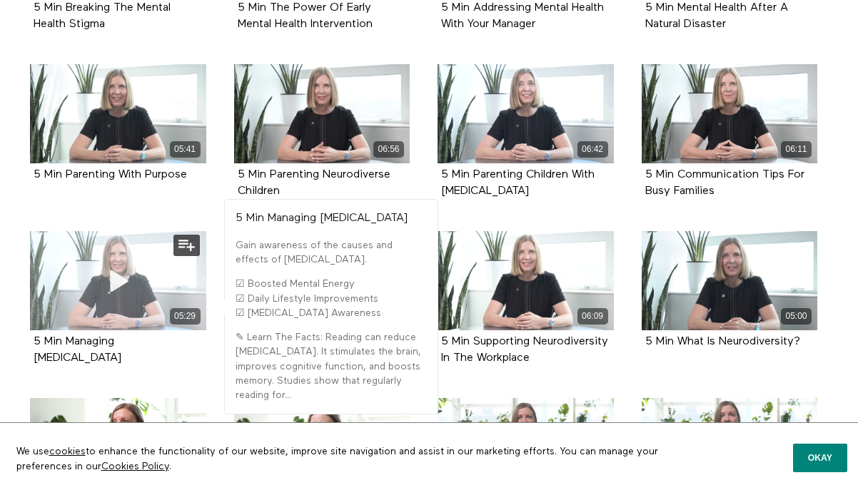
click at [95, 303] on div "05:29" at bounding box center [118, 280] width 176 height 99
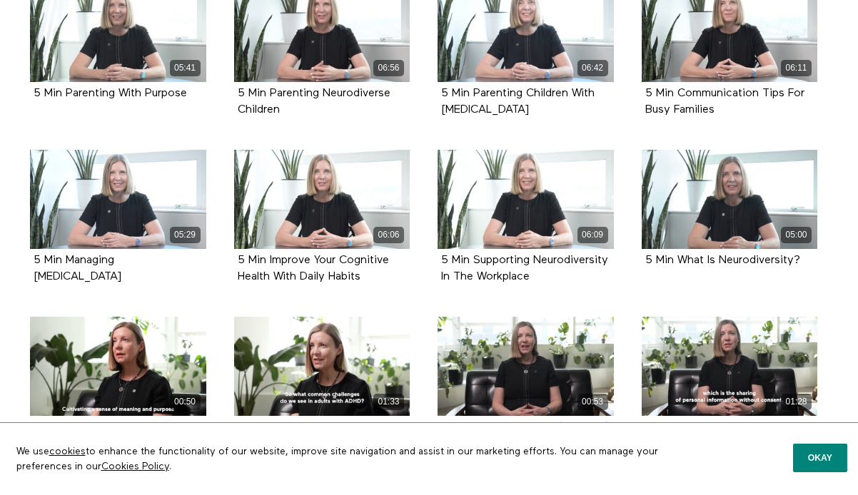
scroll to position [1066, 0]
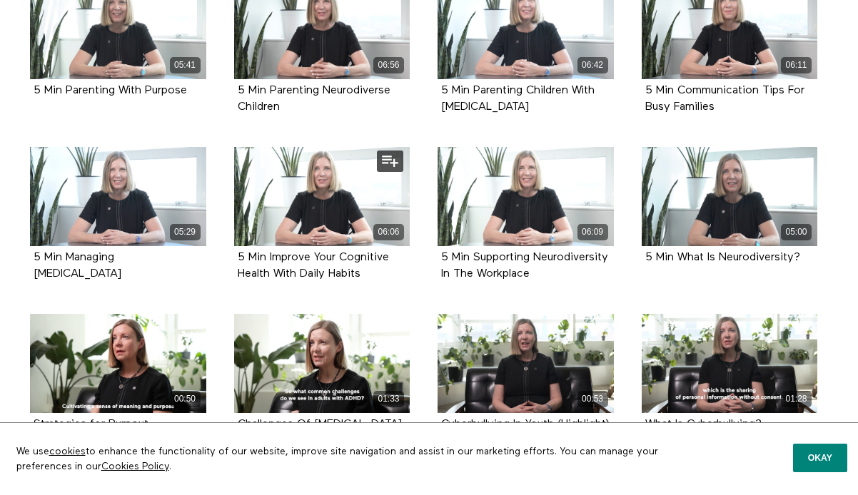
click at [298, 251] on div "5 Min Improve Your Cognitive Health With Daily Habits" at bounding box center [322, 266] width 169 height 33
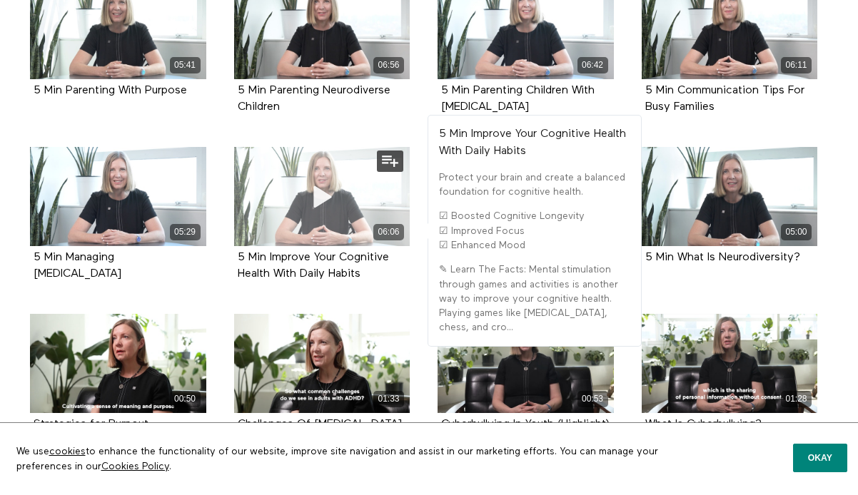
click at [280, 197] on div "06:06" at bounding box center [322, 196] width 176 height 99
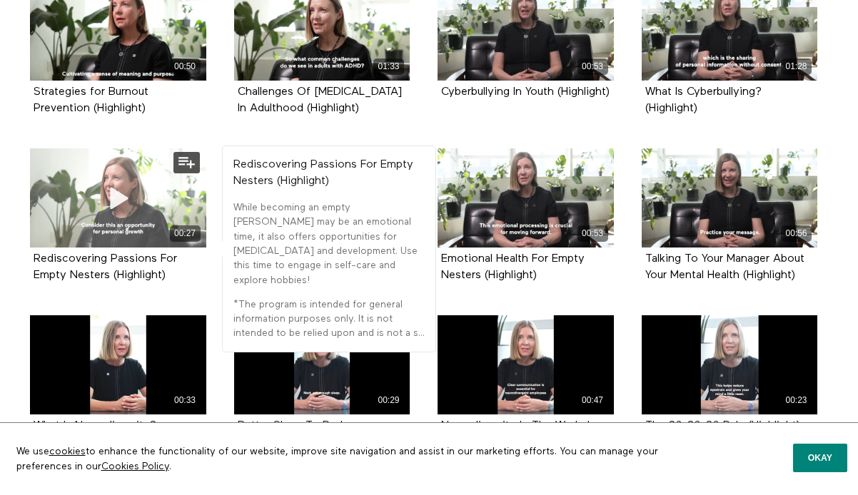
scroll to position [1368, 0]
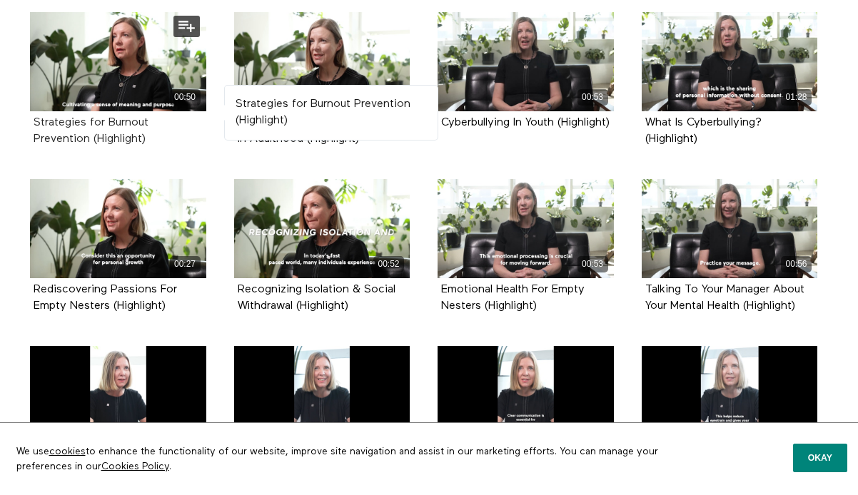
click at [56, 143] on strong "Strategies for Burnout Prevention (Highlight)" at bounding box center [91, 131] width 115 height 28
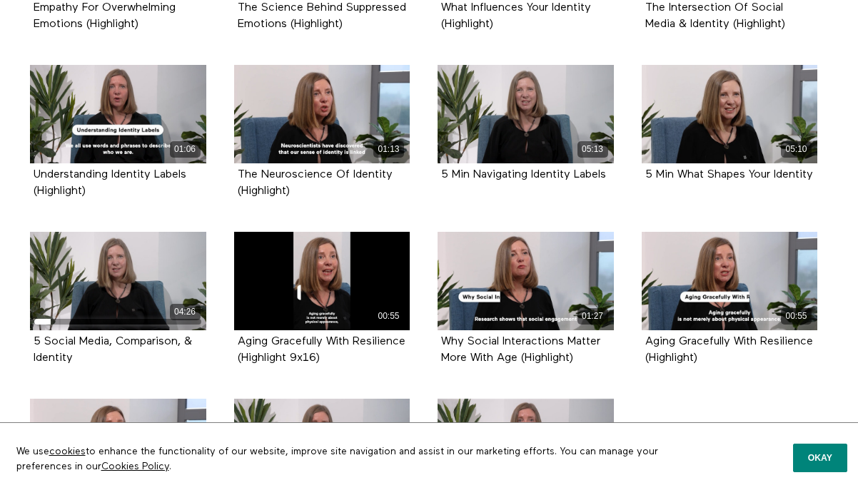
scroll to position [2149, 0]
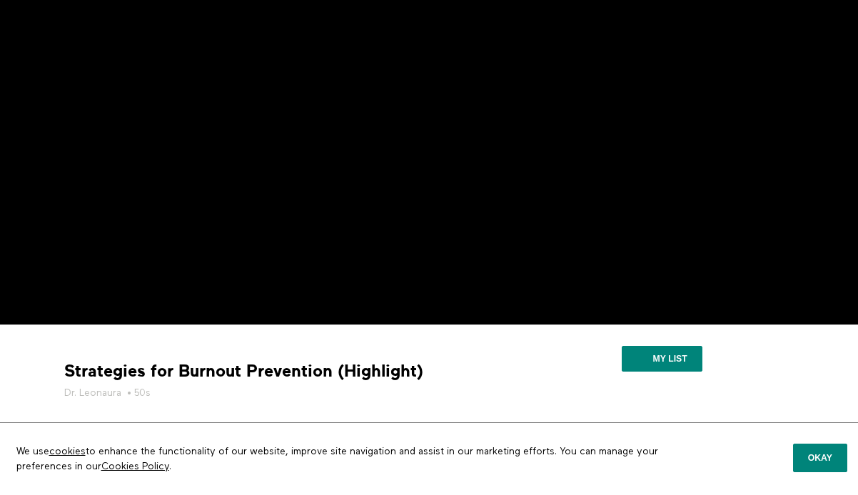
scroll to position [103, 0]
